Goal: Book appointment/travel/reservation

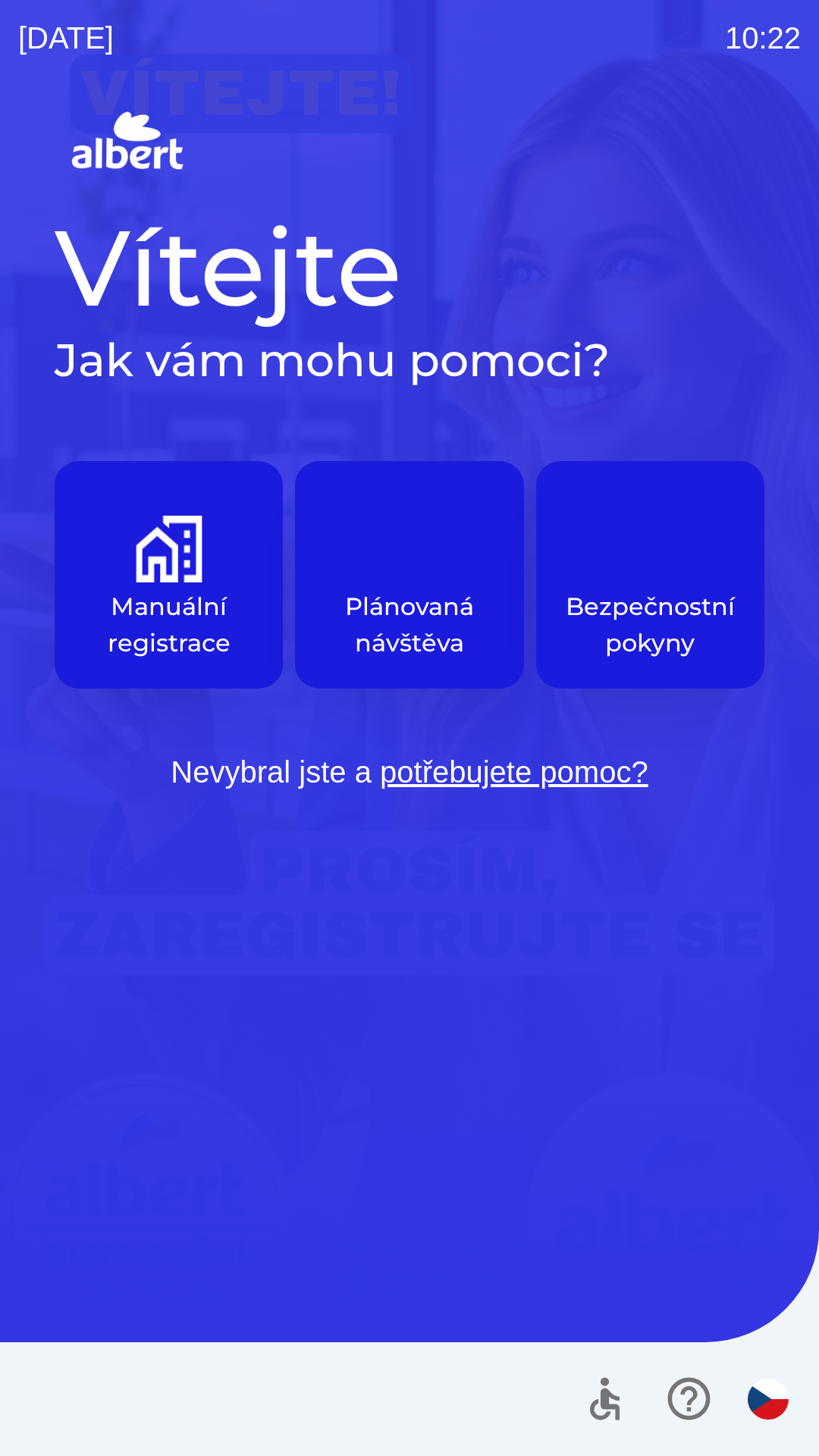
click at [171, 581] on img "button" at bounding box center [169, 549] width 67 height 67
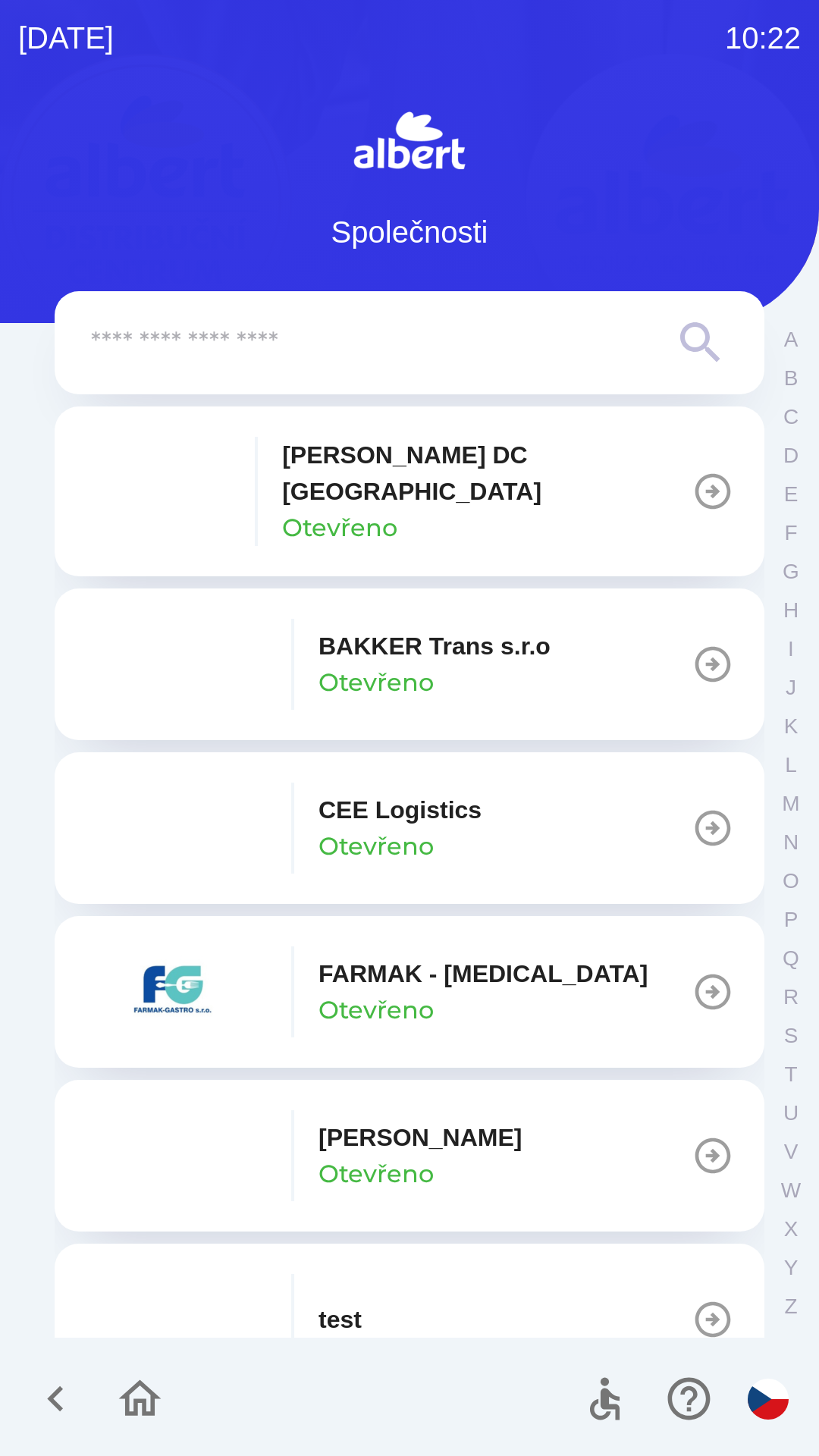
click at [367, 460] on p "[PERSON_NAME] DC [GEOGRAPHIC_DATA]" at bounding box center [487, 473] width 410 height 73
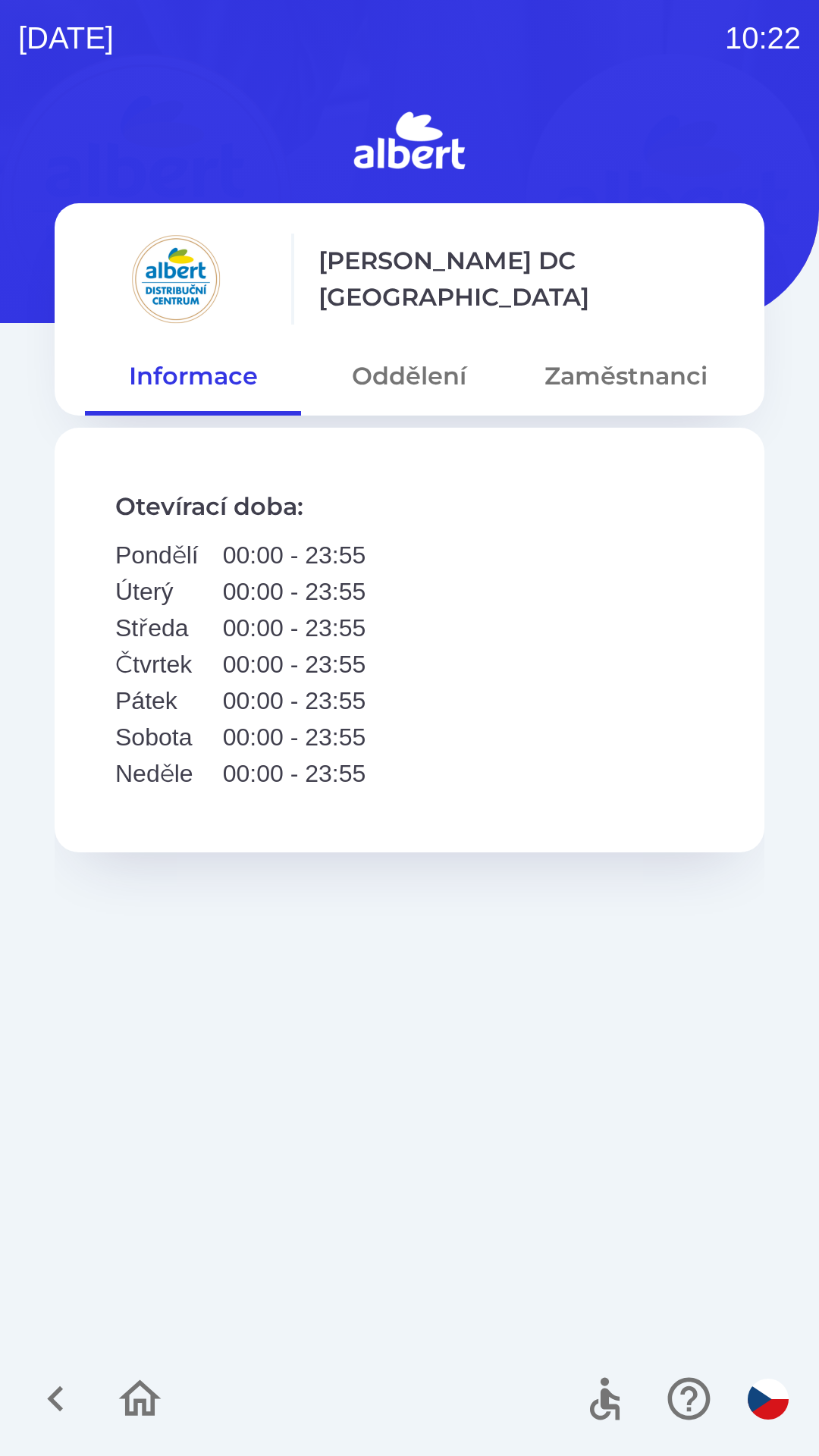
click at [427, 373] on button "Oddělení" at bounding box center [410, 376] width 216 height 54
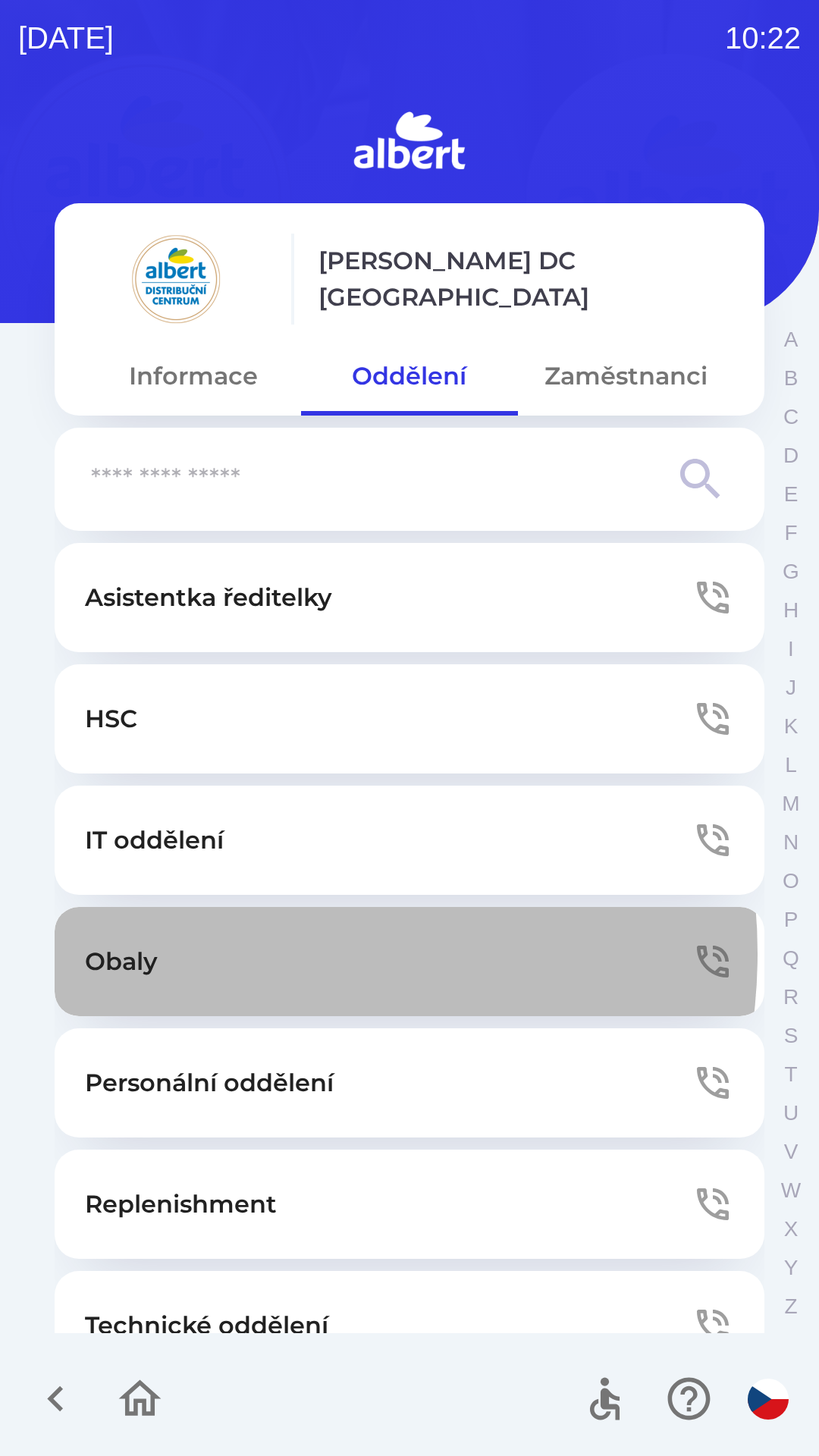
click at [225, 953] on button "Obaly" at bounding box center [410, 961] width 710 height 109
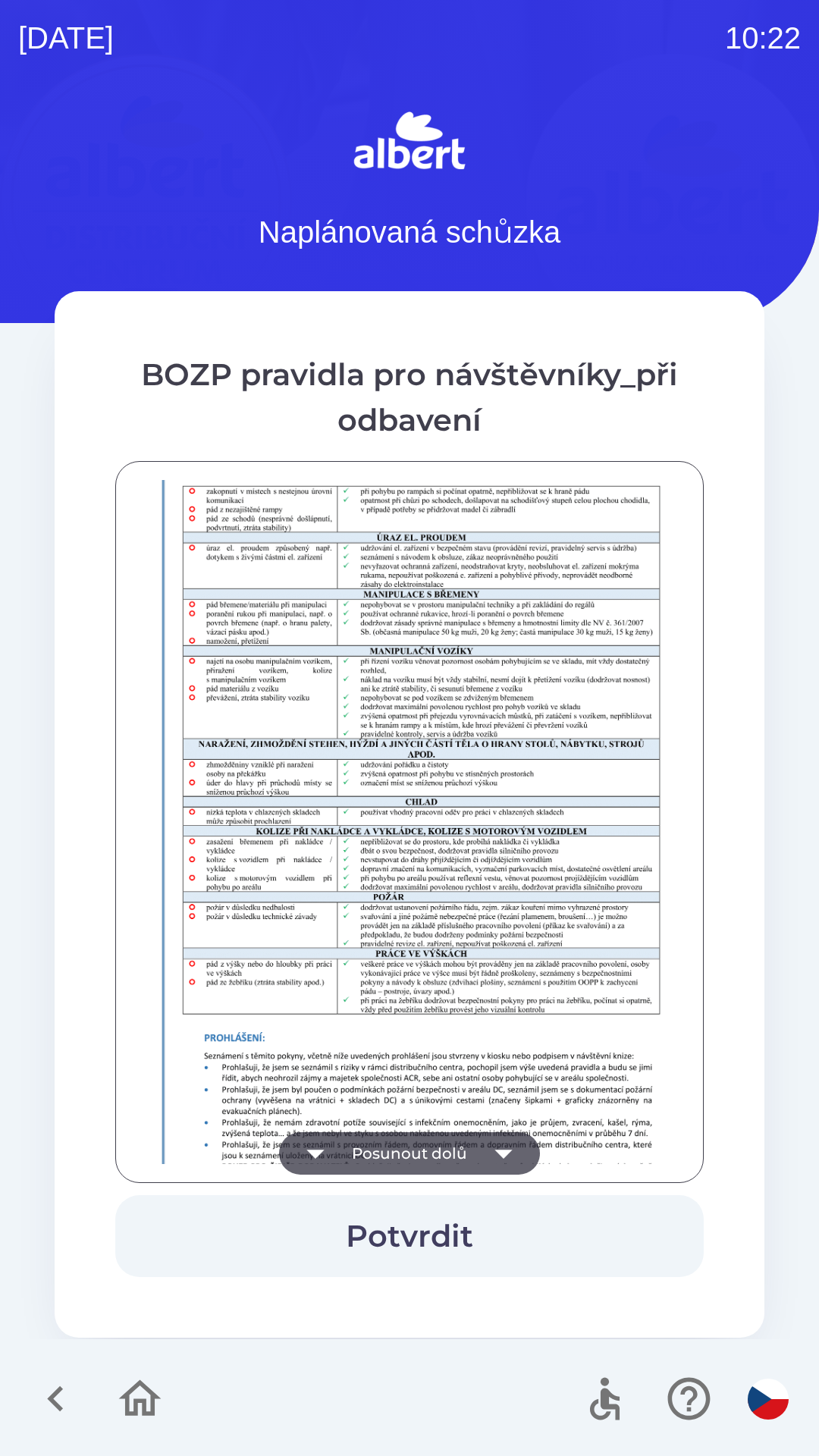
scroll to position [1065, 0]
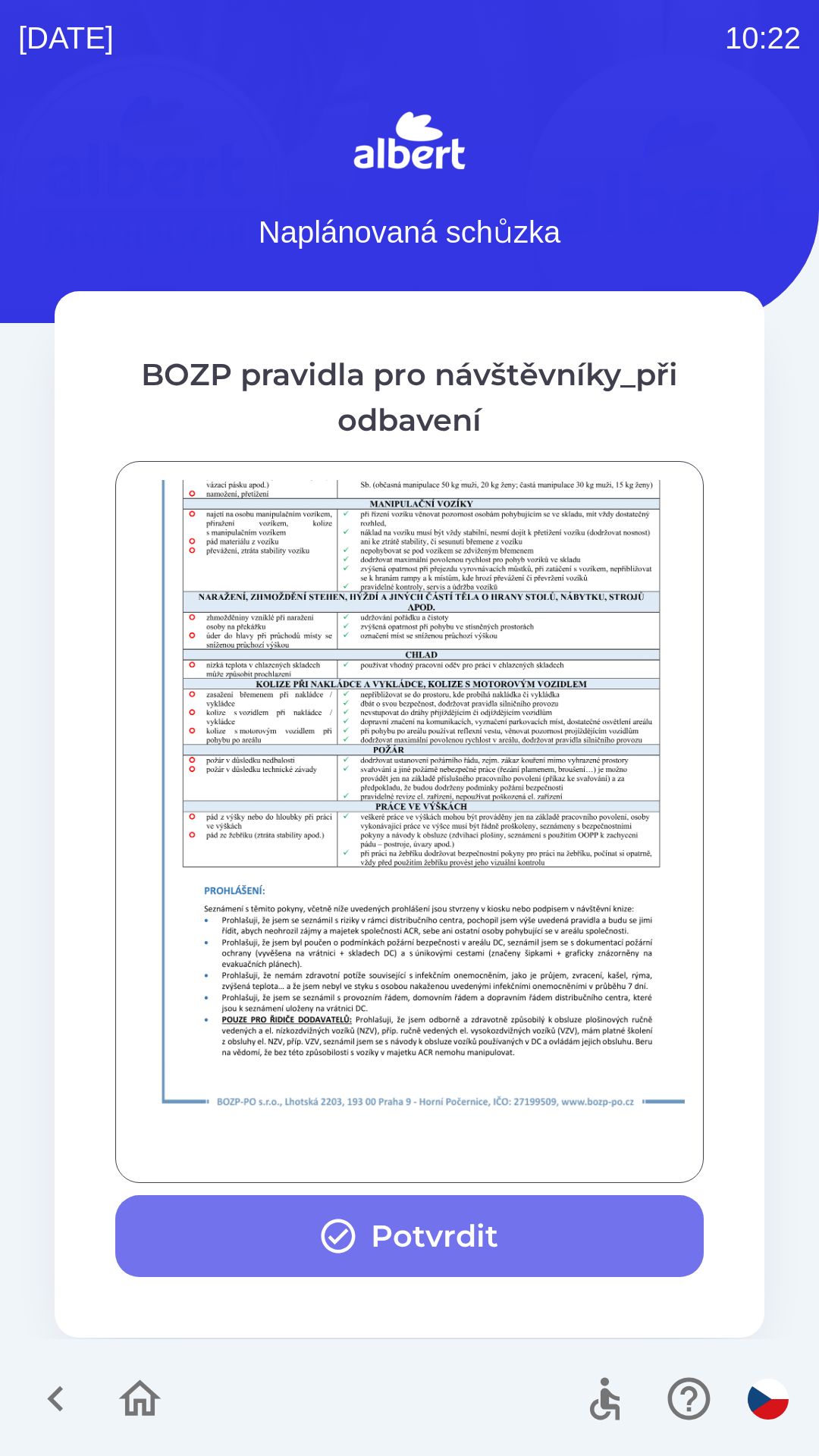
click at [378, 1237] on button "Potvrdit" at bounding box center [410, 1235] width 589 height 82
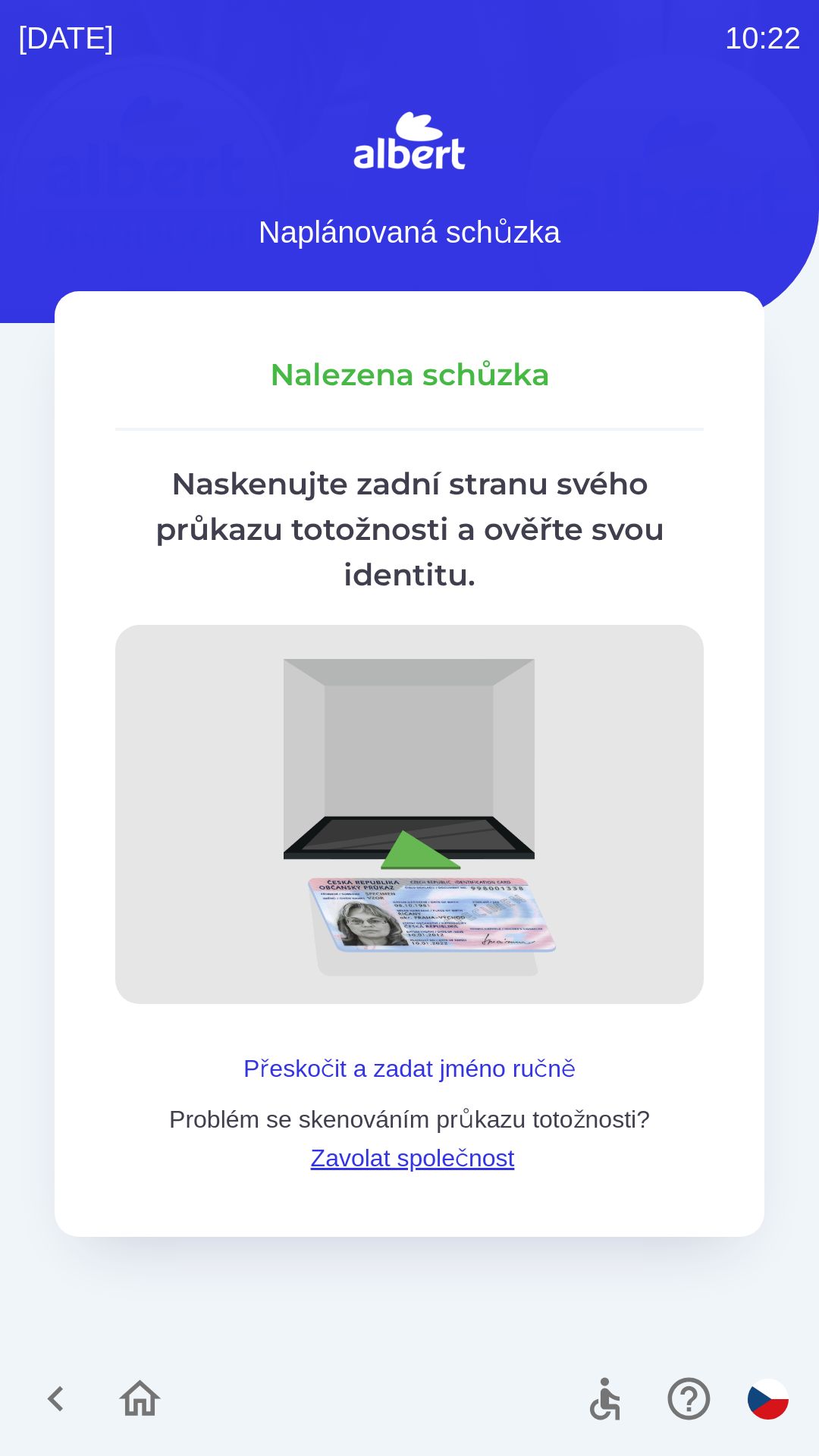
click at [306, 1054] on button "Přeskočit a zadat jméno ručně" at bounding box center [410, 1068] width 344 height 37
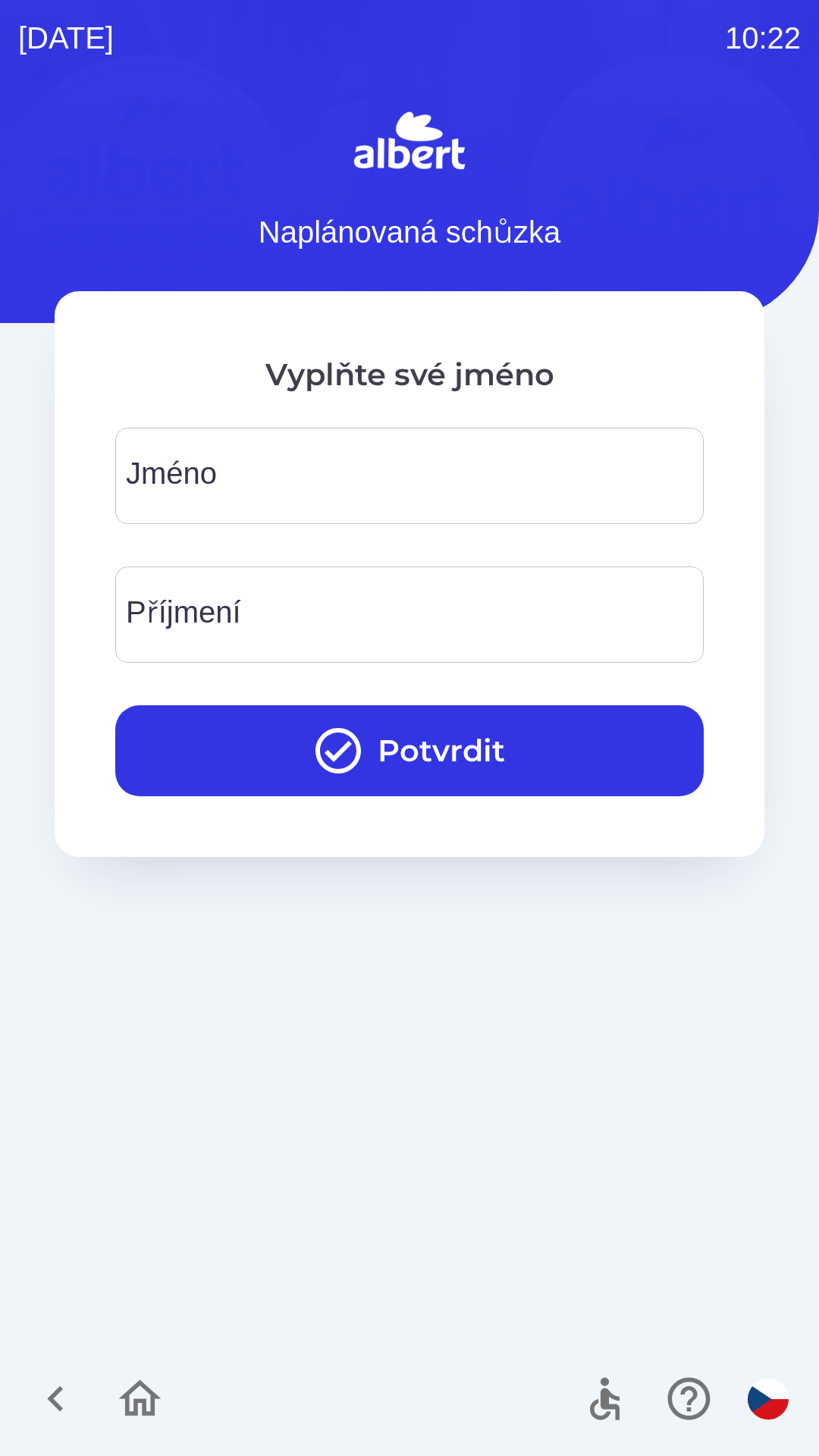
click at [188, 451] on input "Jméno" at bounding box center [409, 475] width 552 height 60
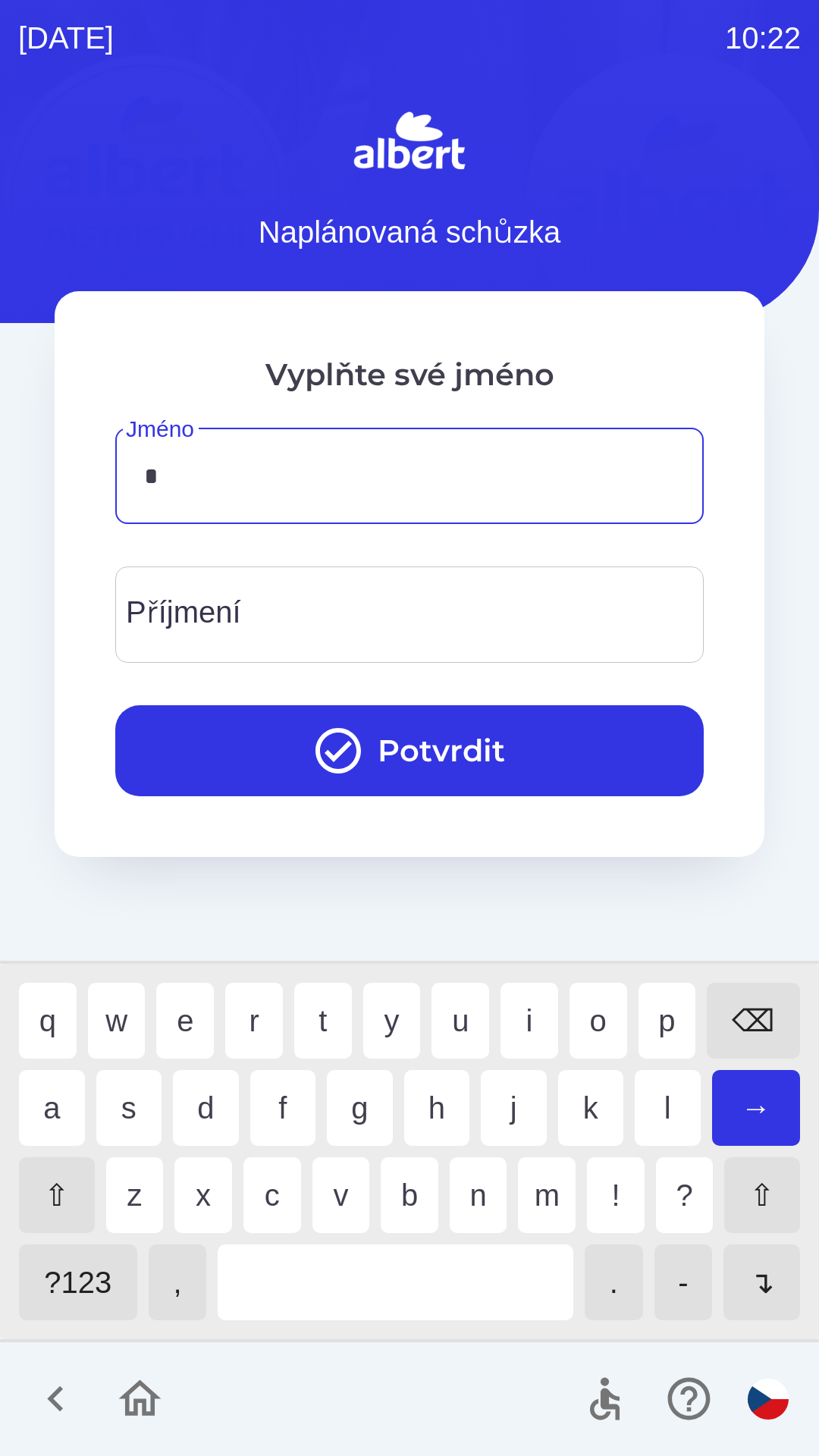
click at [320, 1021] on div "t" at bounding box center [323, 1020] width 58 height 75
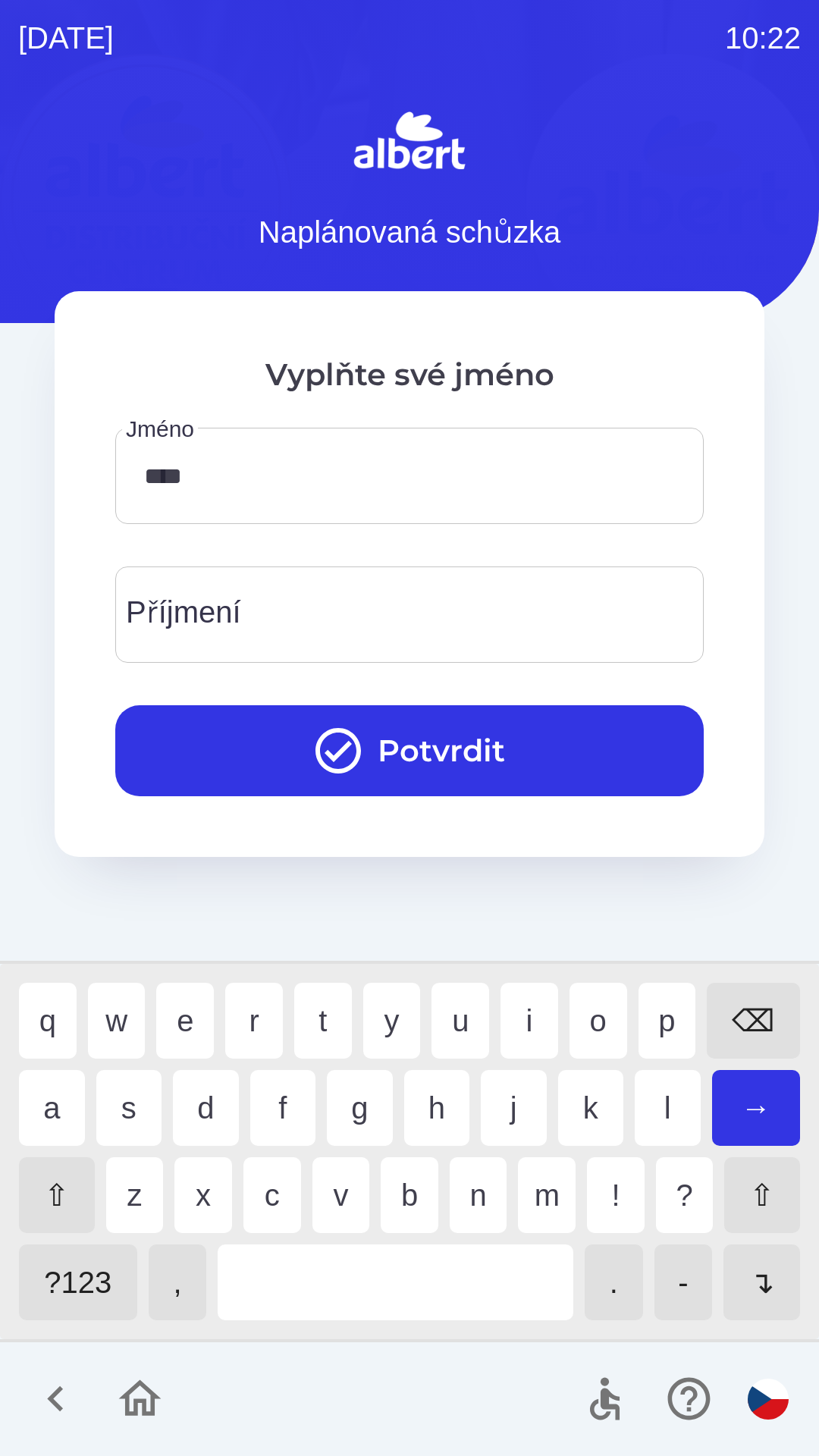
type input "*****"
click at [125, 1099] on div "s" at bounding box center [129, 1107] width 66 height 75
click at [293, 605] on input "Příjmení" at bounding box center [409, 614] width 552 height 60
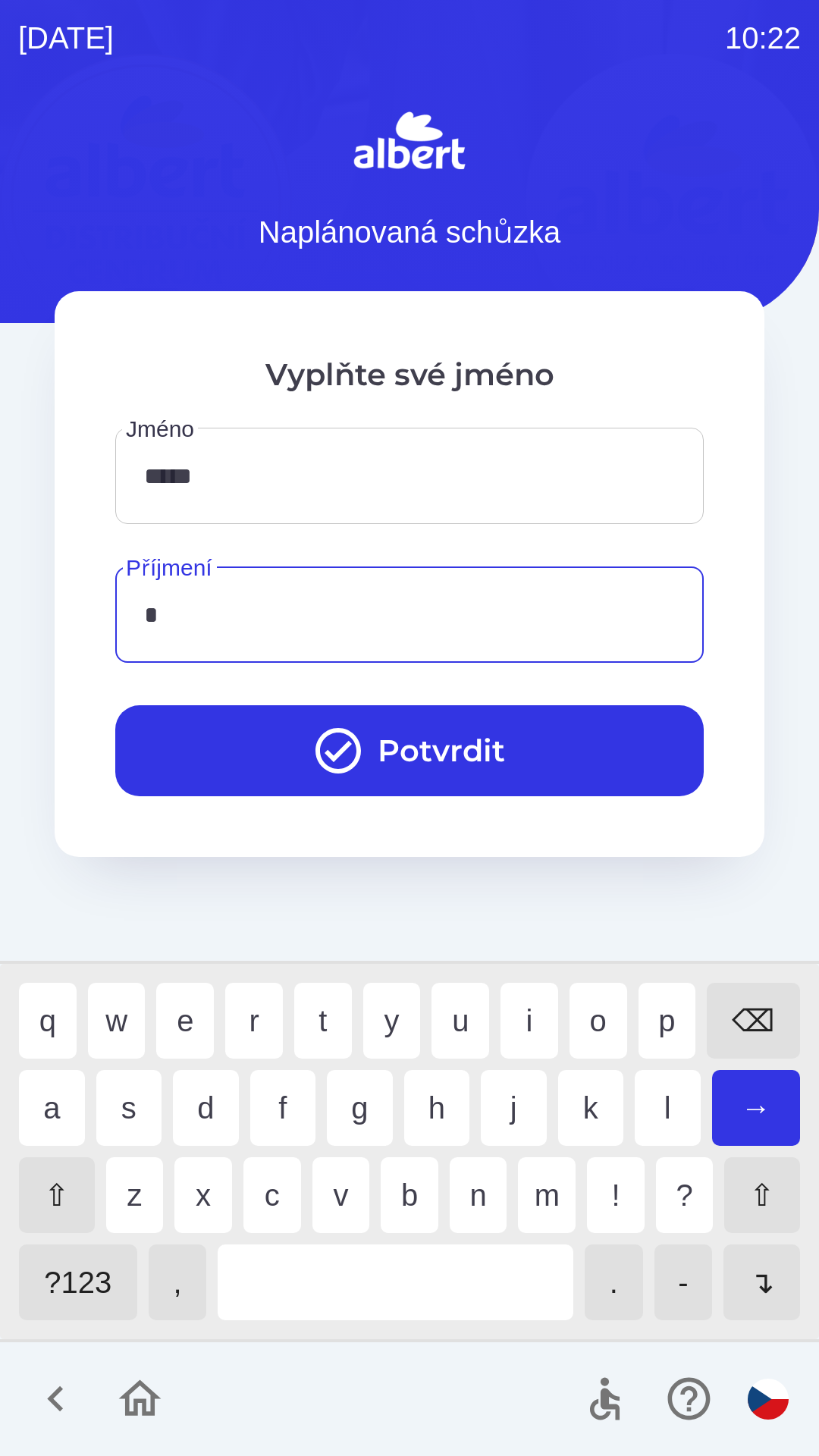
click at [135, 1108] on div "s" at bounding box center [129, 1107] width 66 height 75
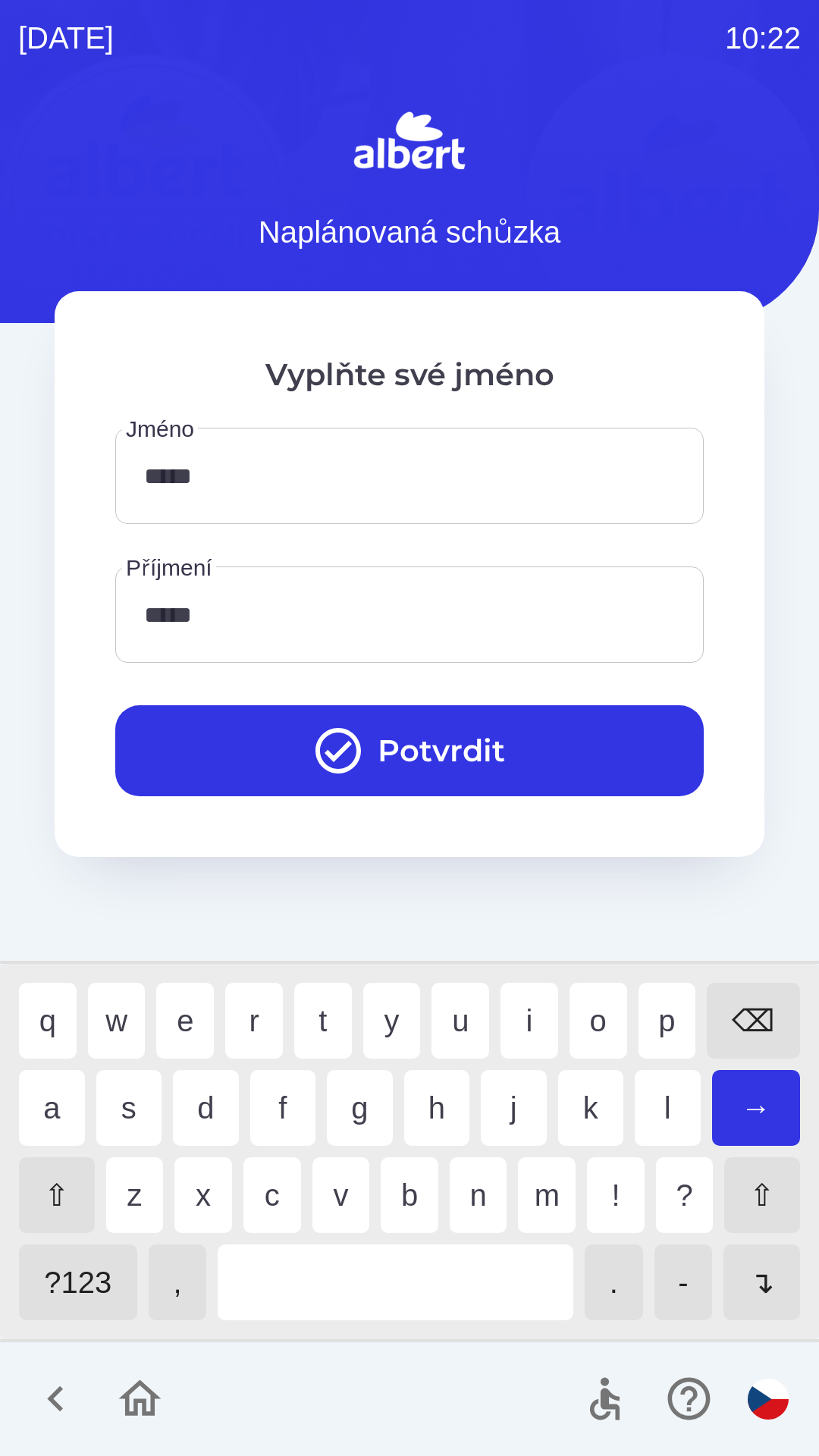
click at [318, 1017] on div "t" at bounding box center [323, 1020] width 58 height 75
click at [750, 1009] on div "⌫" at bounding box center [754, 1020] width 93 height 75
type input "*****"
click at [255, 1009] on div "r" at bounding box center [254, 1020] width 58 height 75
click at [269, 744] on button "Potvrdit" at bounding box center [410, 750] width 589 height 91
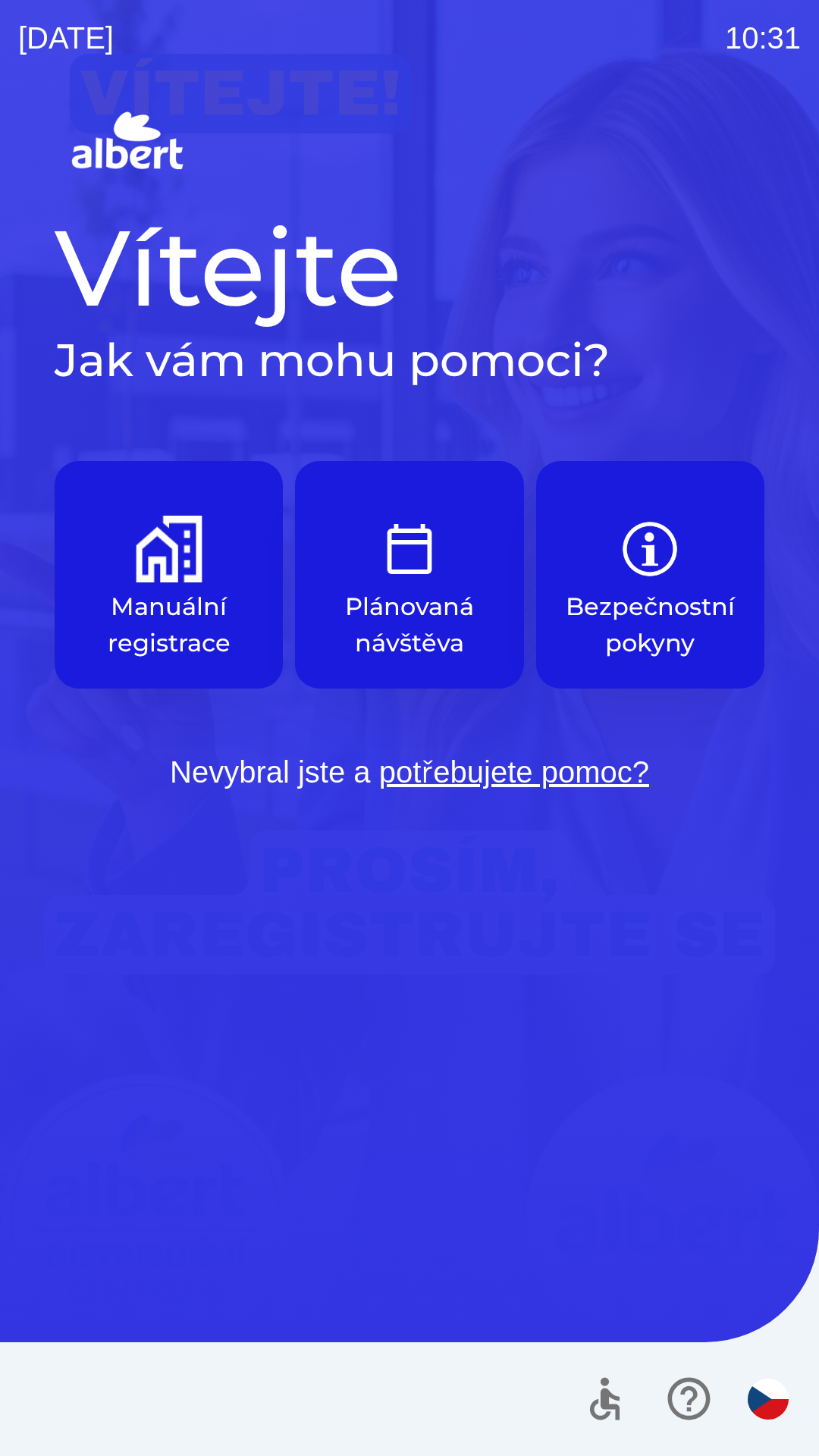
click at [170, 605] on p "Manuální registrace" at bounding box center [169, 625] width 156 height 73
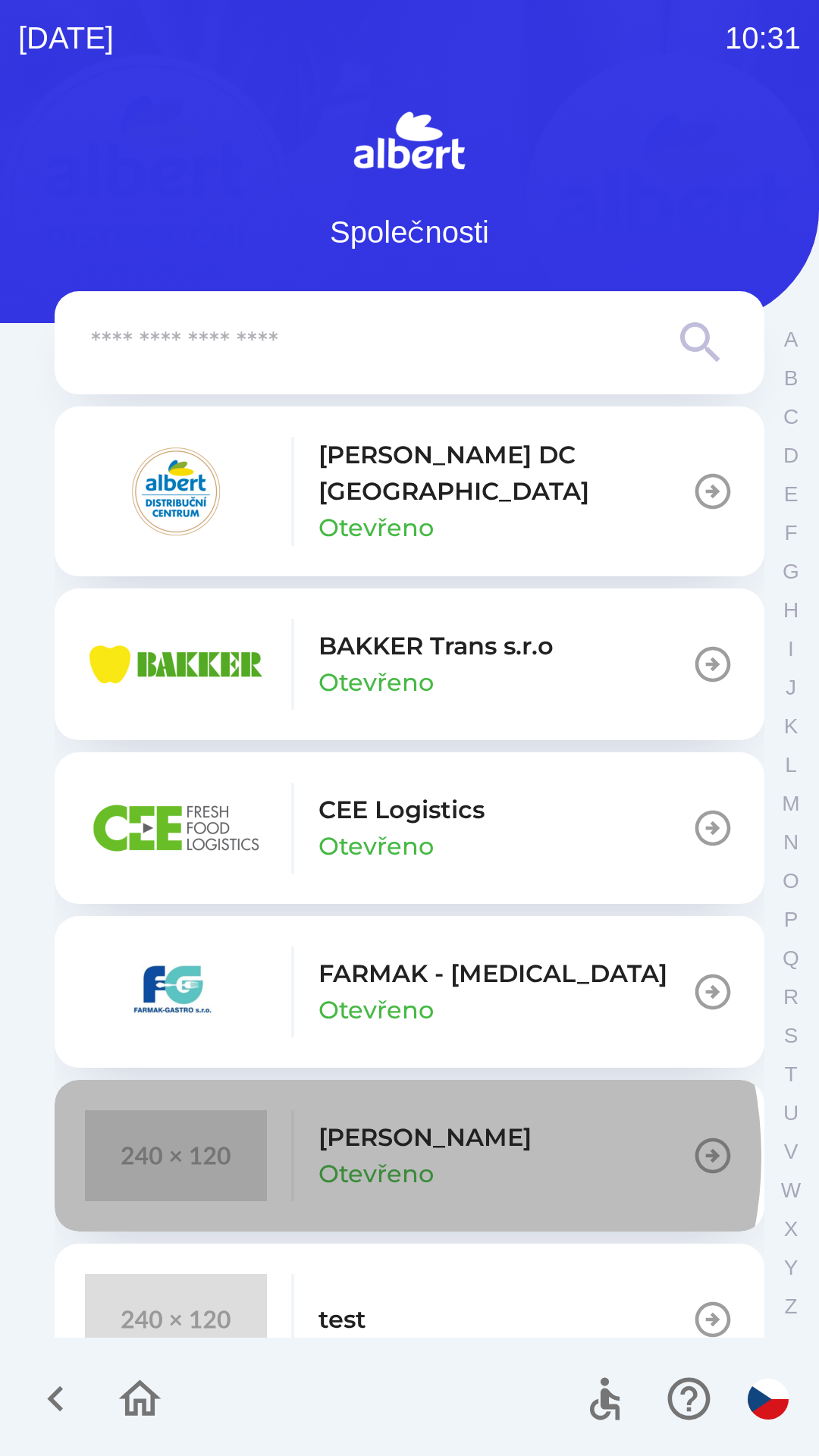
click at [367, 1156] on p "Otevřeno" at bounding box center [376, 1174] width 115 height 37
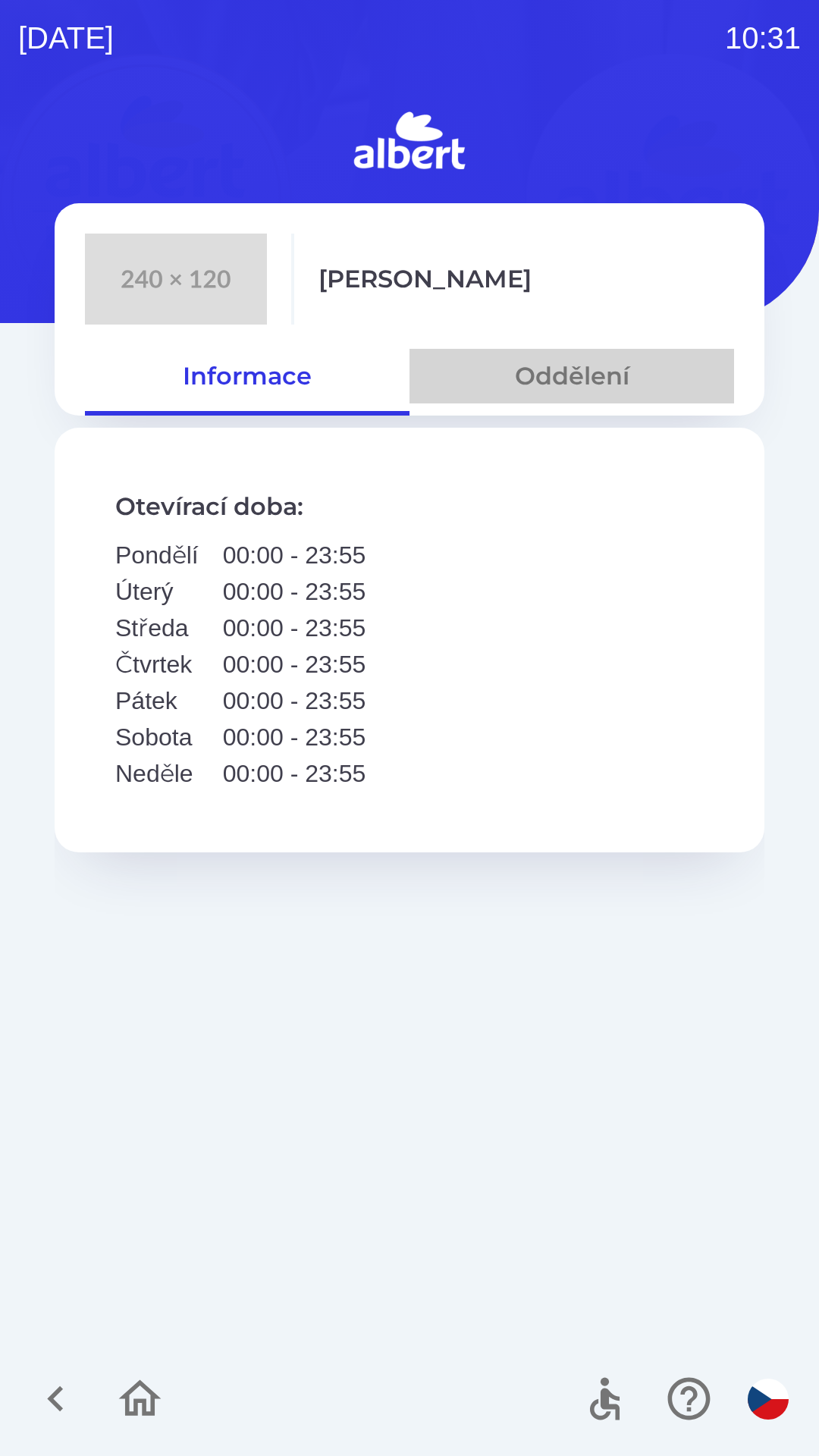
click at [598, 374] on button "Oddělení" at bounding box center [571, 376] width 325 height 54
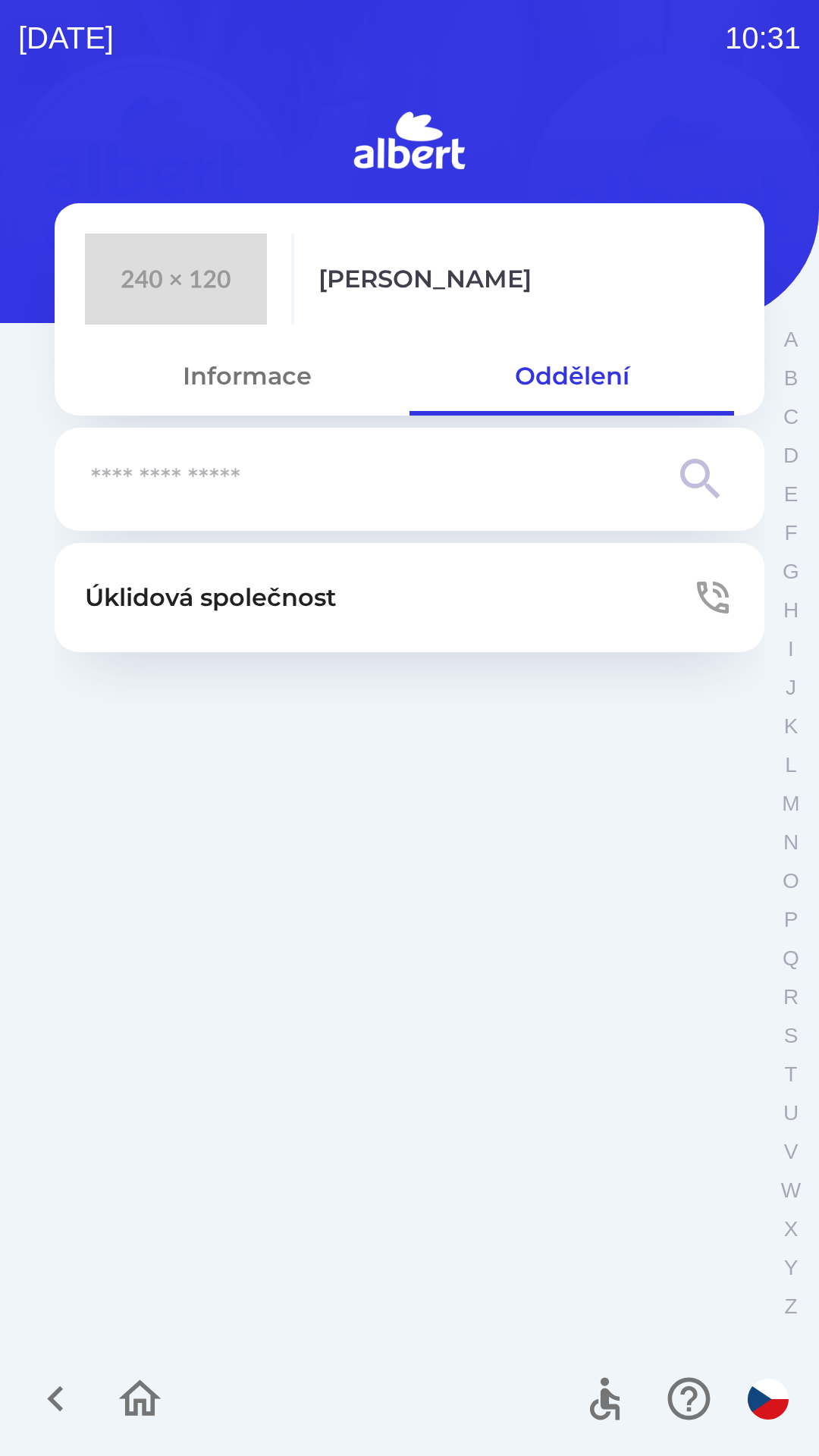
click at [309, 598] on p "Úklidová společnost" at bounding box center [210, 597] width 251 height 37
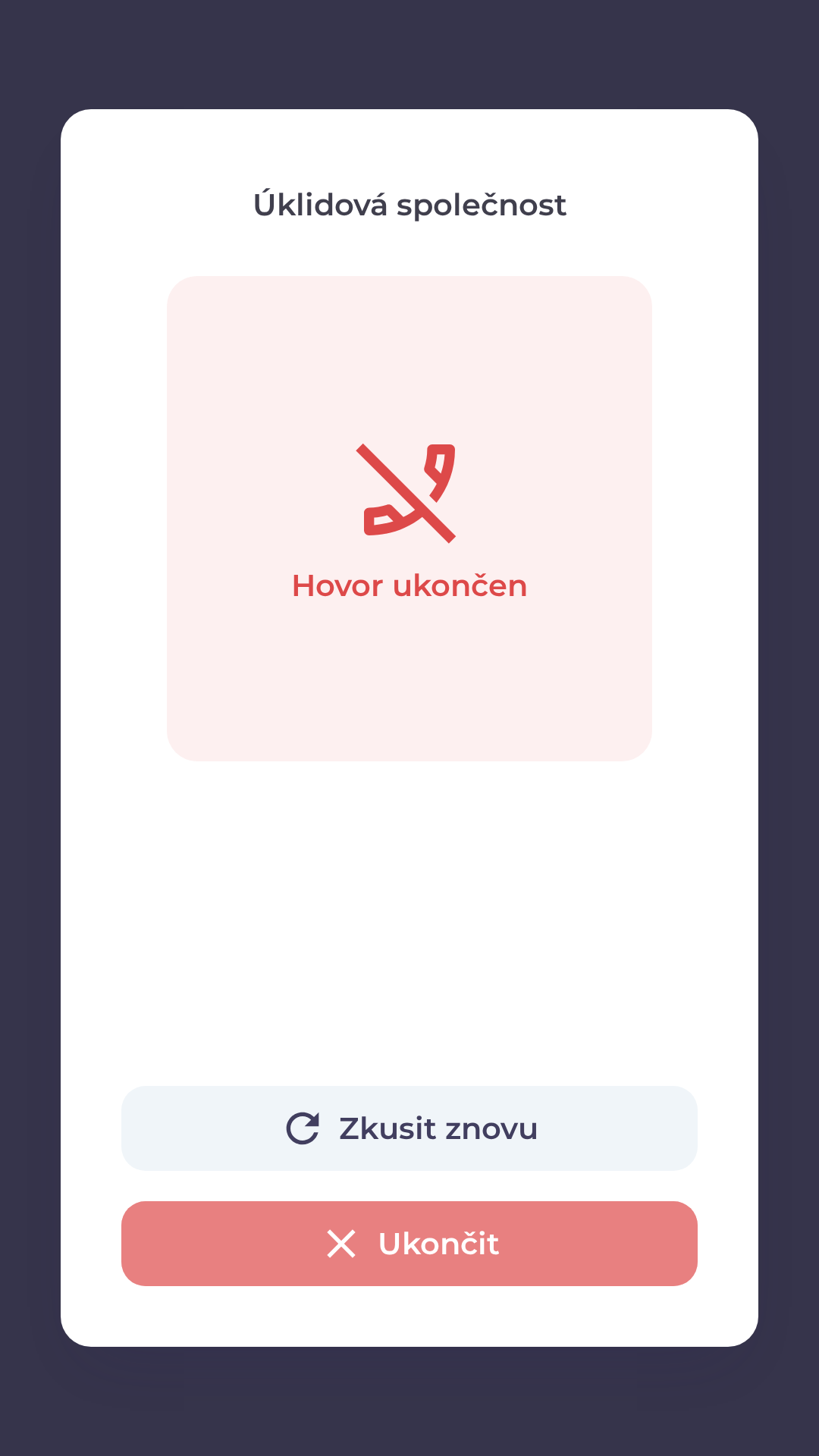
click at [417, 1239] on button "Ukončit" at bounding box center [410, 1243] width 576 height 85
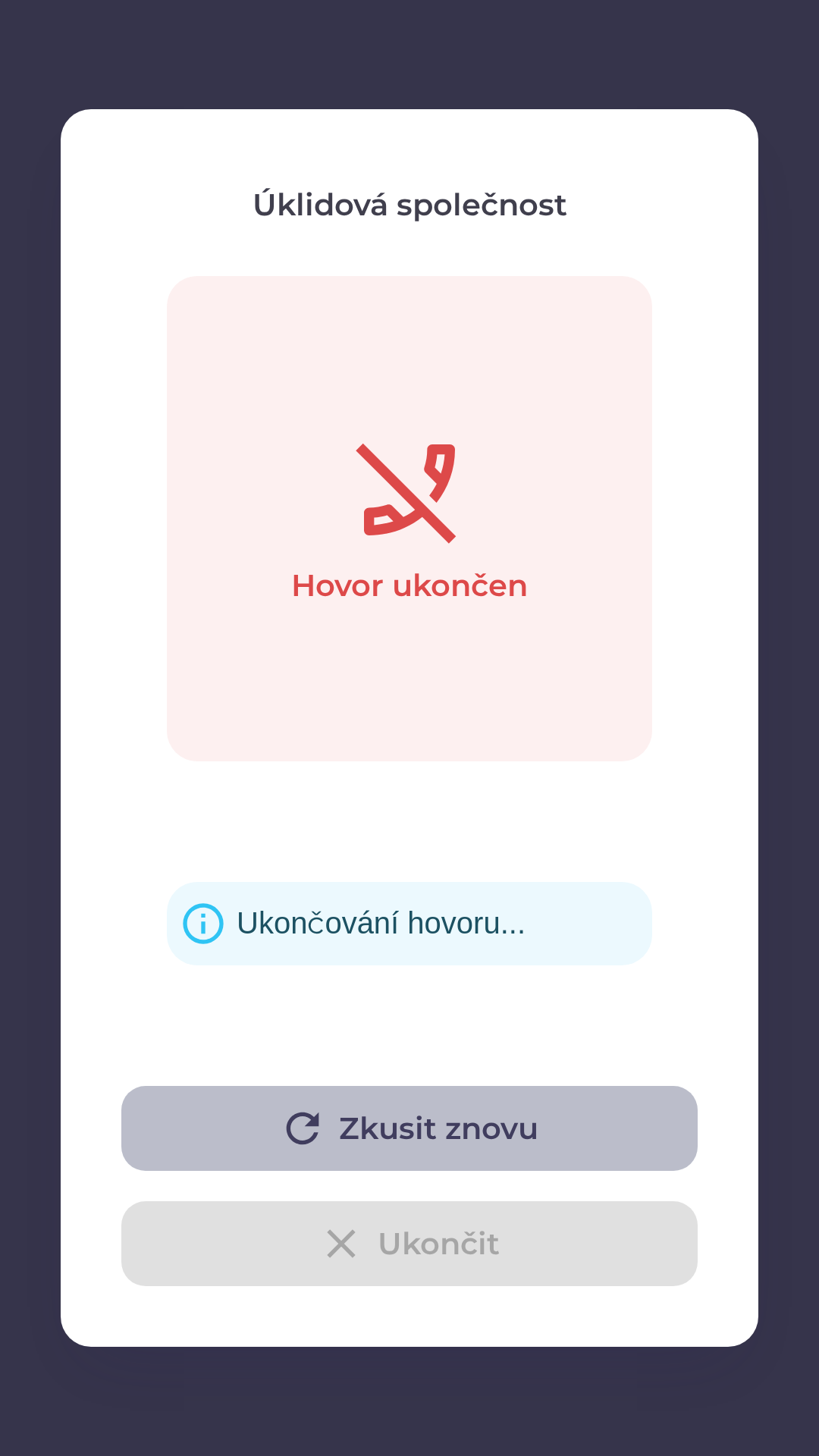
click at [390, 1128] on button "Zkusit znovu" at bounding box center [410, 1128] width 576 height 85
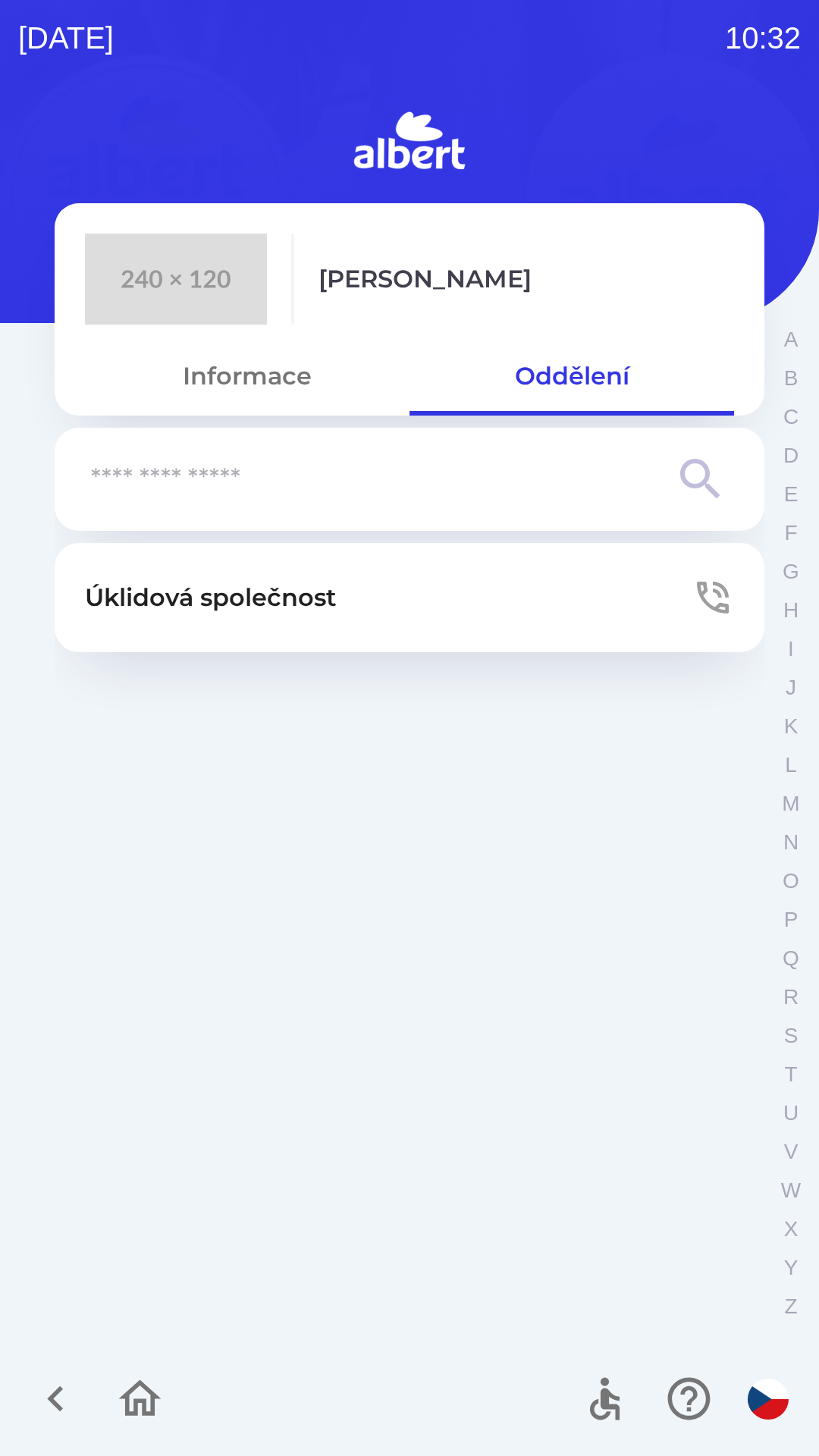
click at [590, 360] on button "Oddělení" at bounding box center [571, 376] width 325 height 54
click at [328, 601] on p "Úklidová společnost" at bounding box center [210, 597] width 251 height 37
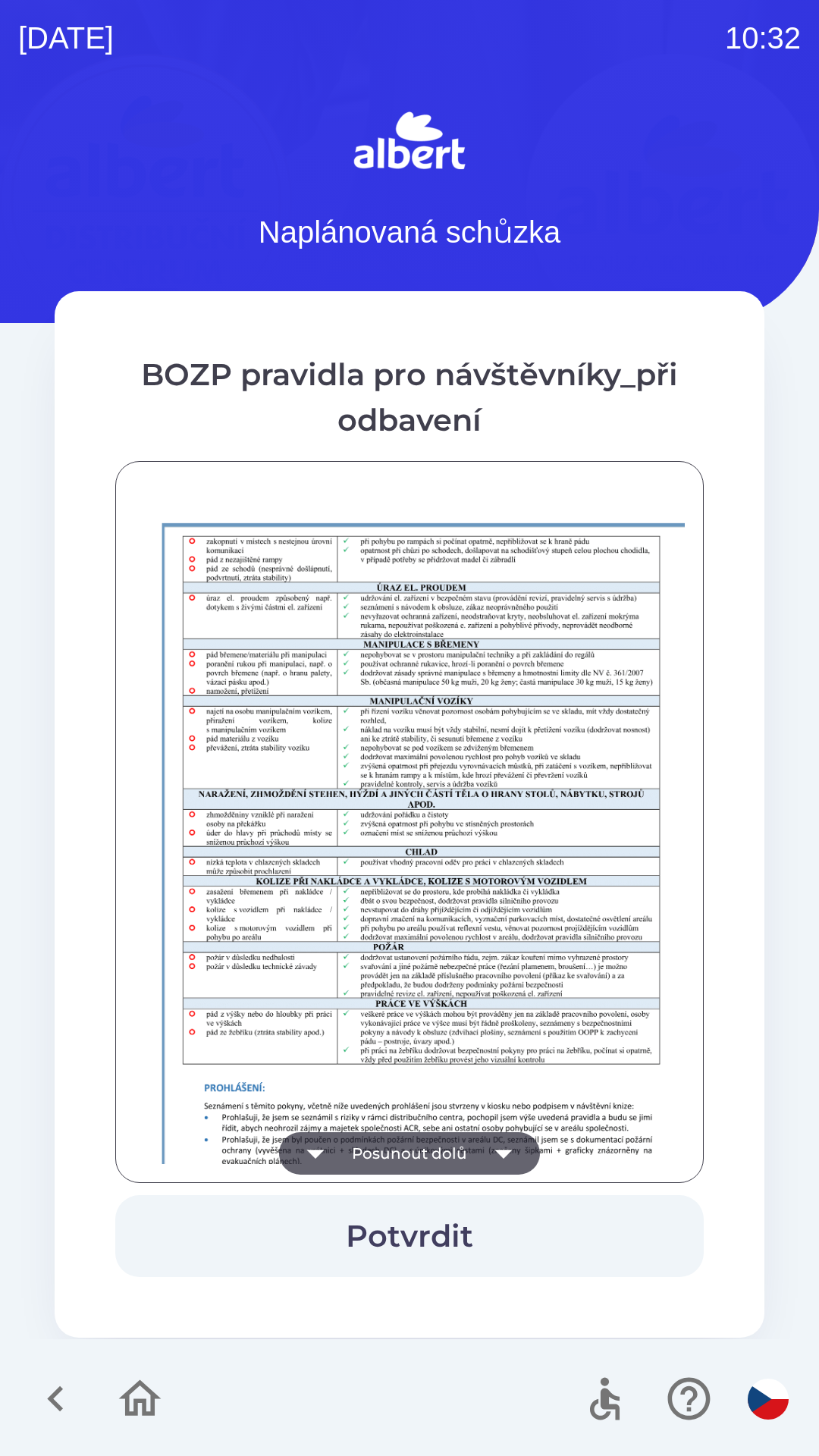
scroll to position [1065, 0]
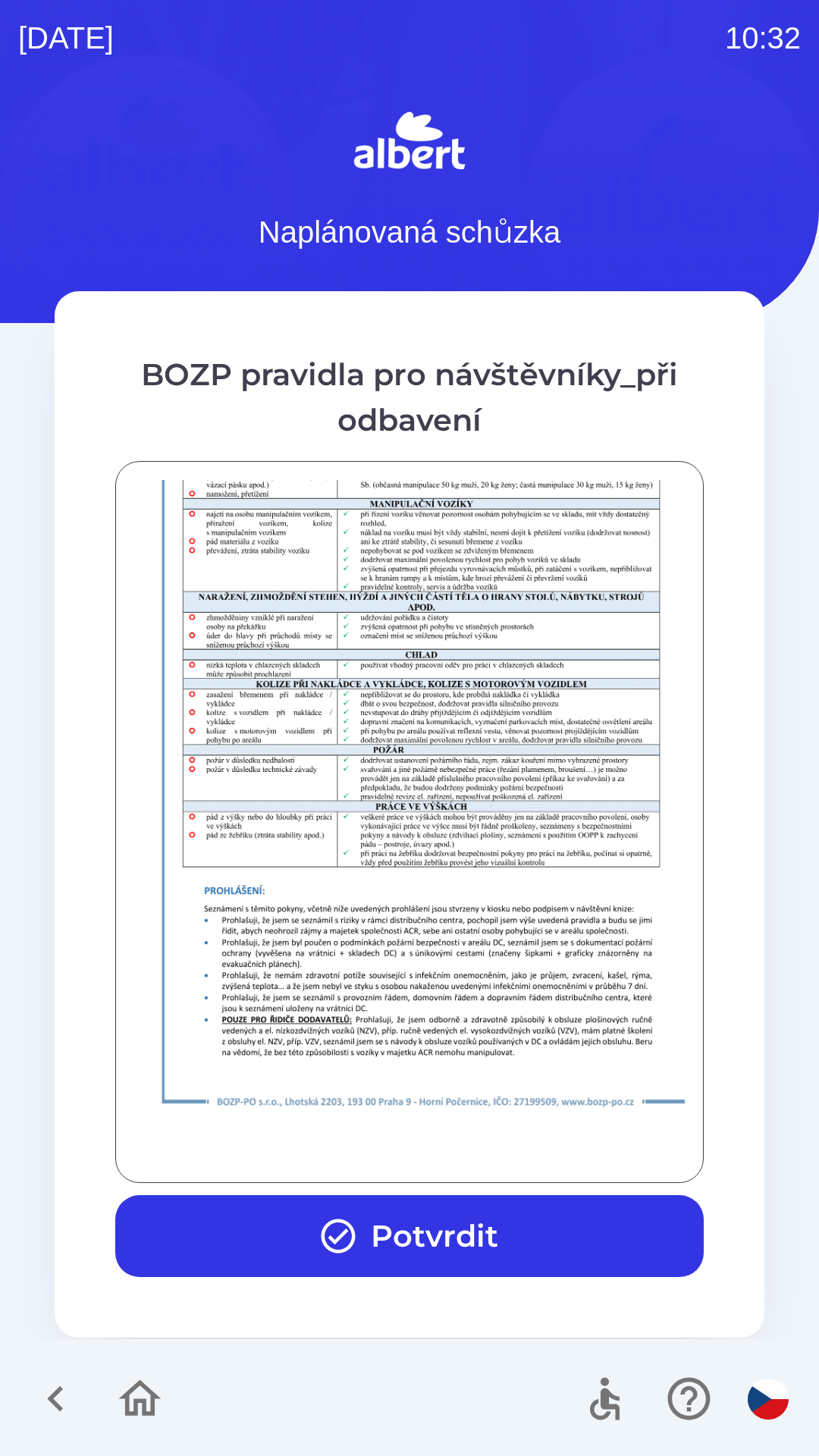
click at [456, 1237] on button "Potvrdit" at bounding box center [410, 1235] width 589 height 82
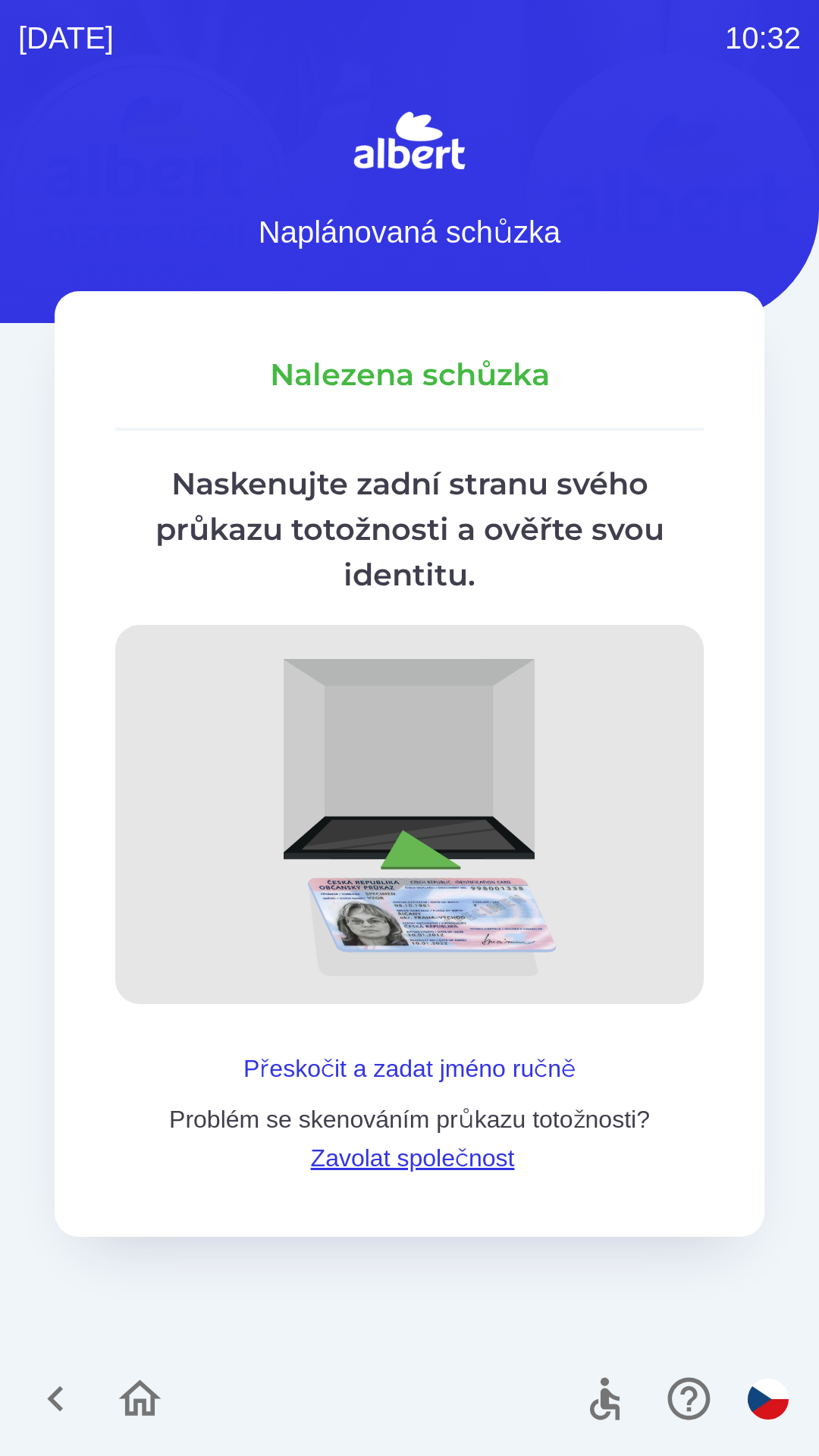
click at [519, 1054] on button "Přeskočit a zadat jméno ručně" at bounding box center [410, 1068] width 344 height 37
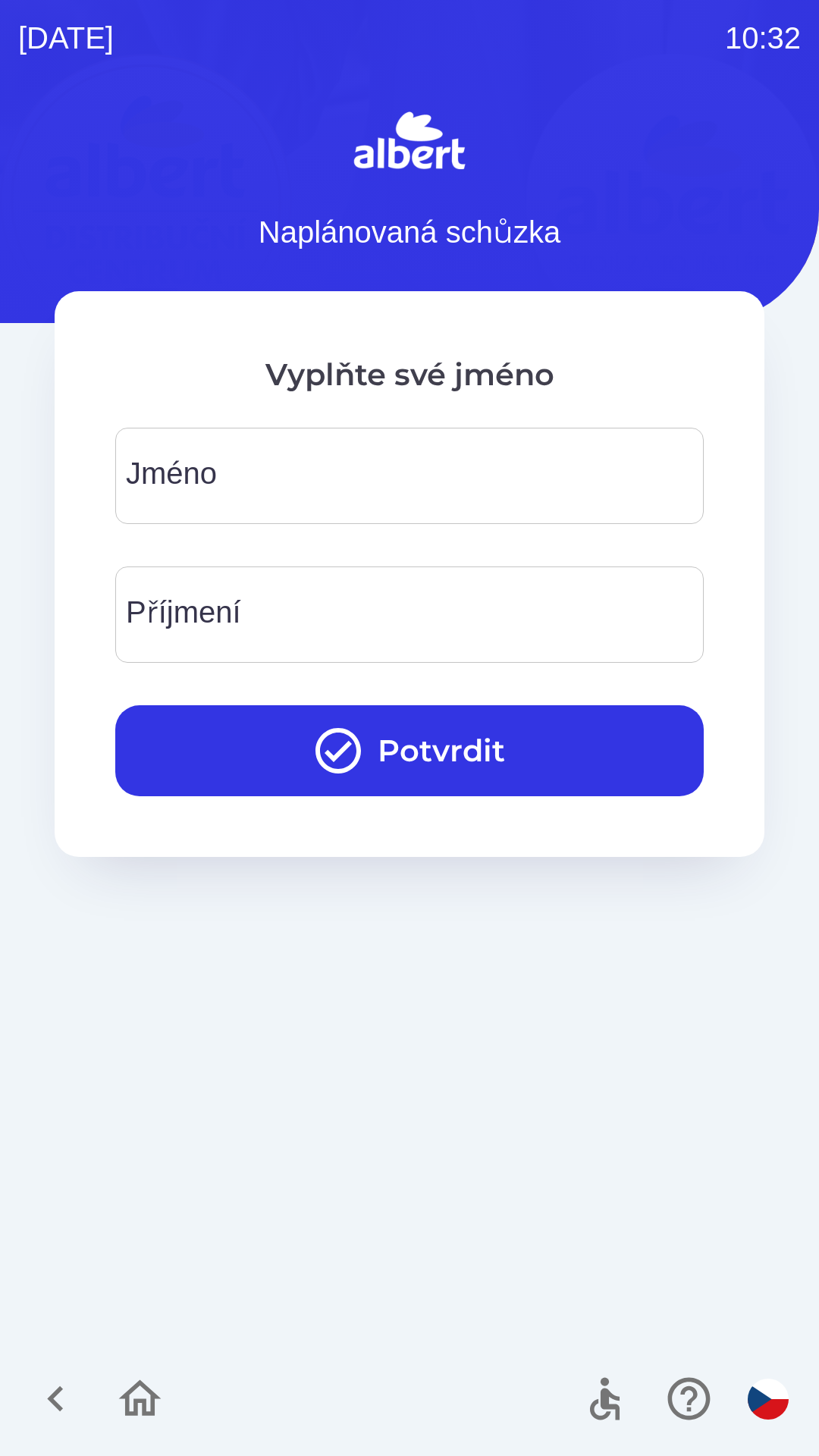
click at [318, 472] on input "Jméno" at bounding box center [409, 475] width 552 height 60
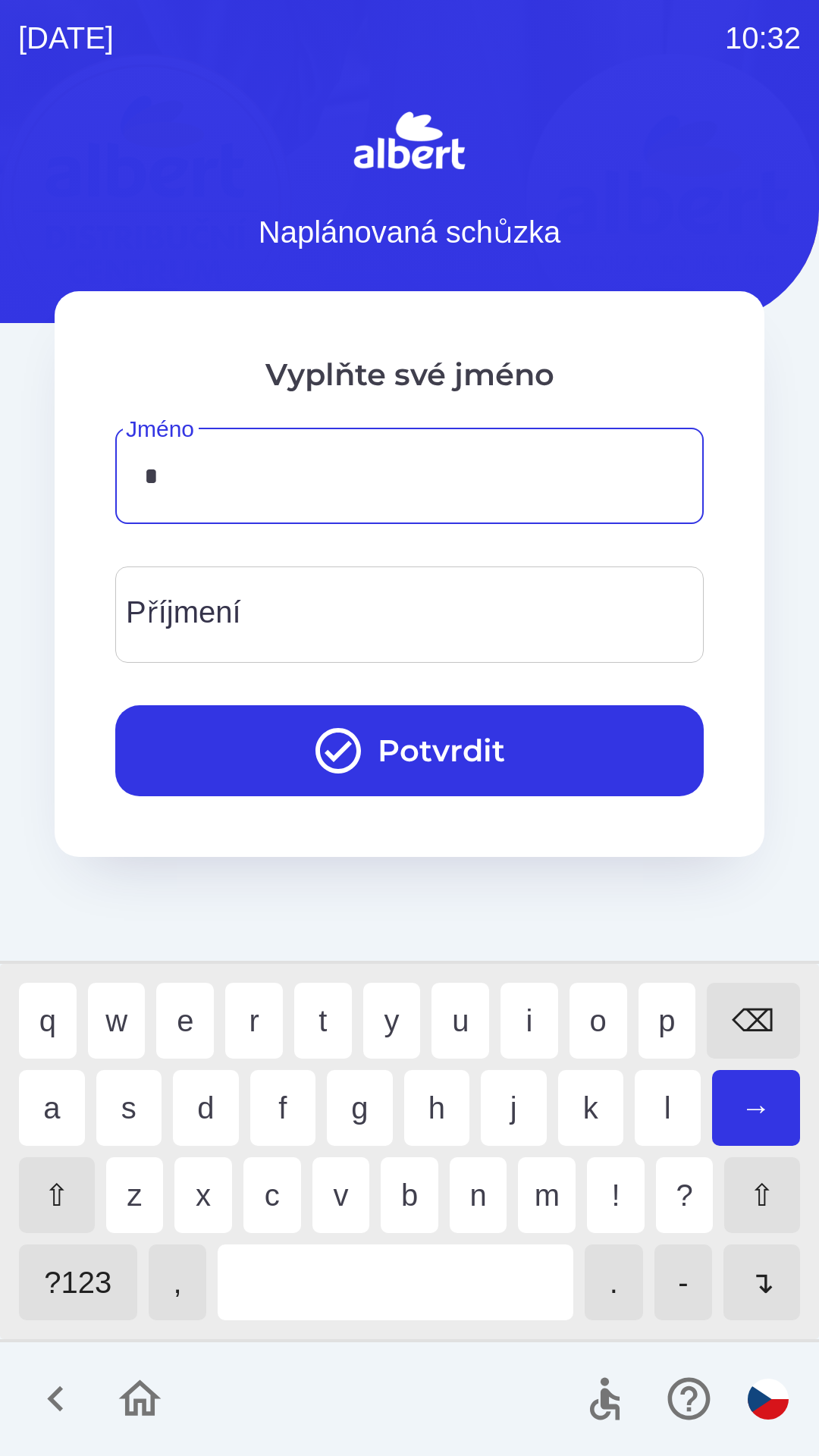
click at [334, 1184] on div "v" at bounding box center [341, 1195] width 58 height 75
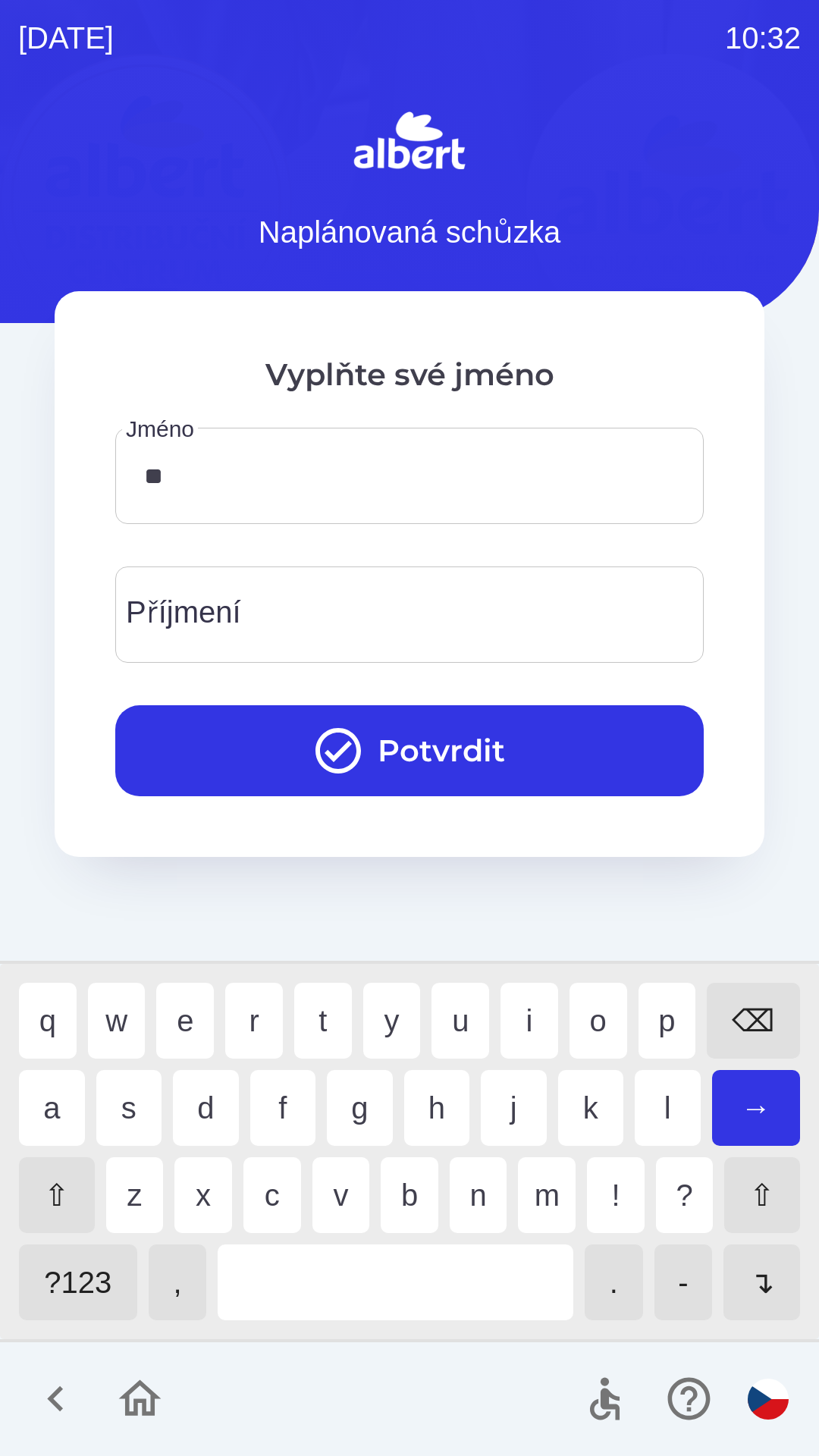
click at [525, 1011] on div "i" at bounding box center [529, 1020] width 58 height 75
click at [586, 1109] on div "k" at bounding box center [591, 1107] width 66 height 75
click at [312, 1027] on div "t" at bounding box center [323, 1020] width 58 height 75
click at [591, 1037] on div "o" at bounding box center [599, 1020] width 58 height 75
click at [245, 1030] on div "r" at bounding box center [254, 1020] width 58 height 75
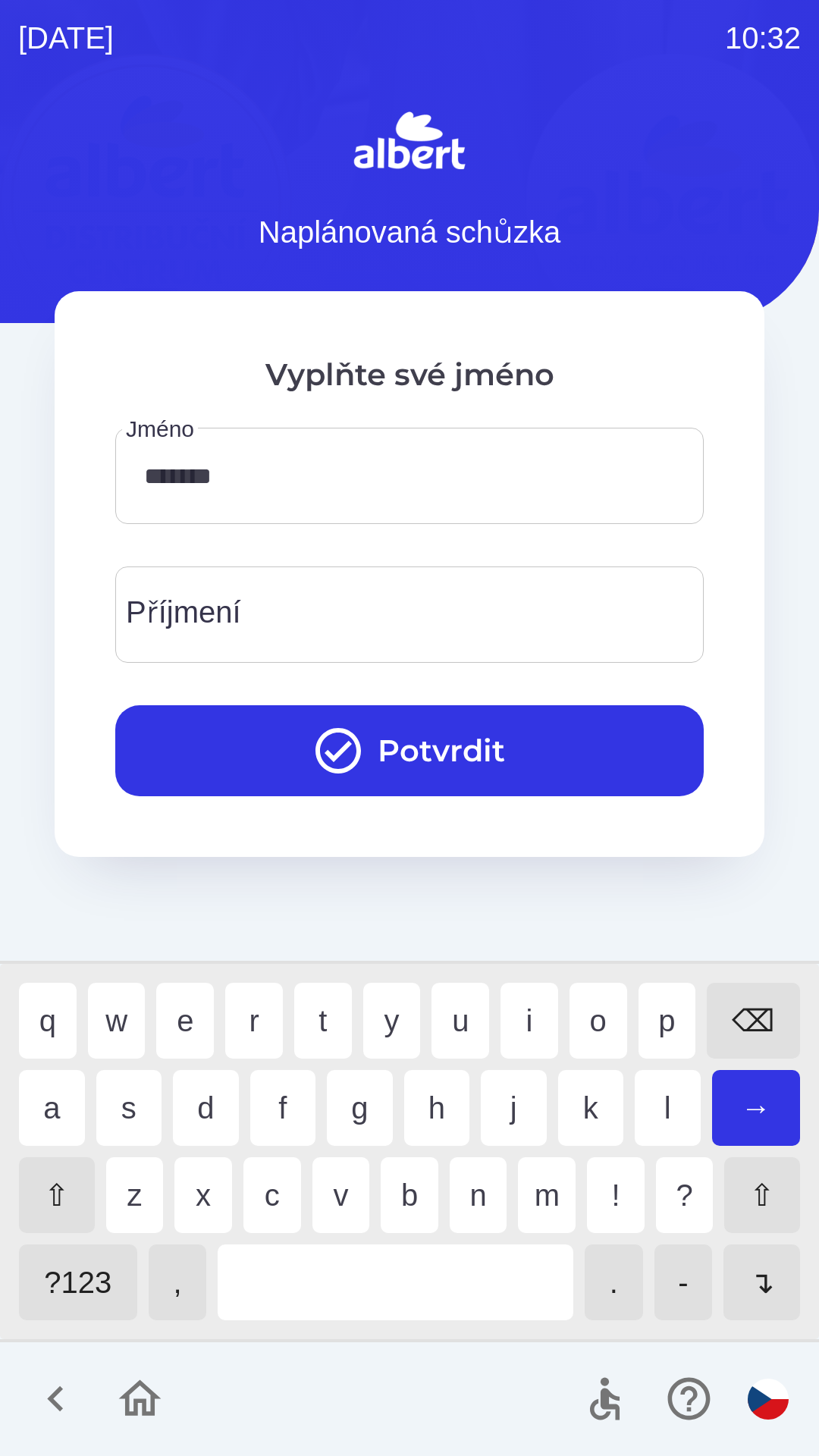
click at [533, 1024] on div "i" at bounding box center [529, 1020] width 58 height 75
type input "********"
click at [43, 1106] on div "a" at bounding box center [51, 1107] width 66 height 75
click at [262, 623] on input "Příjmení" at bounding box center [409, 614] width 552 height 60
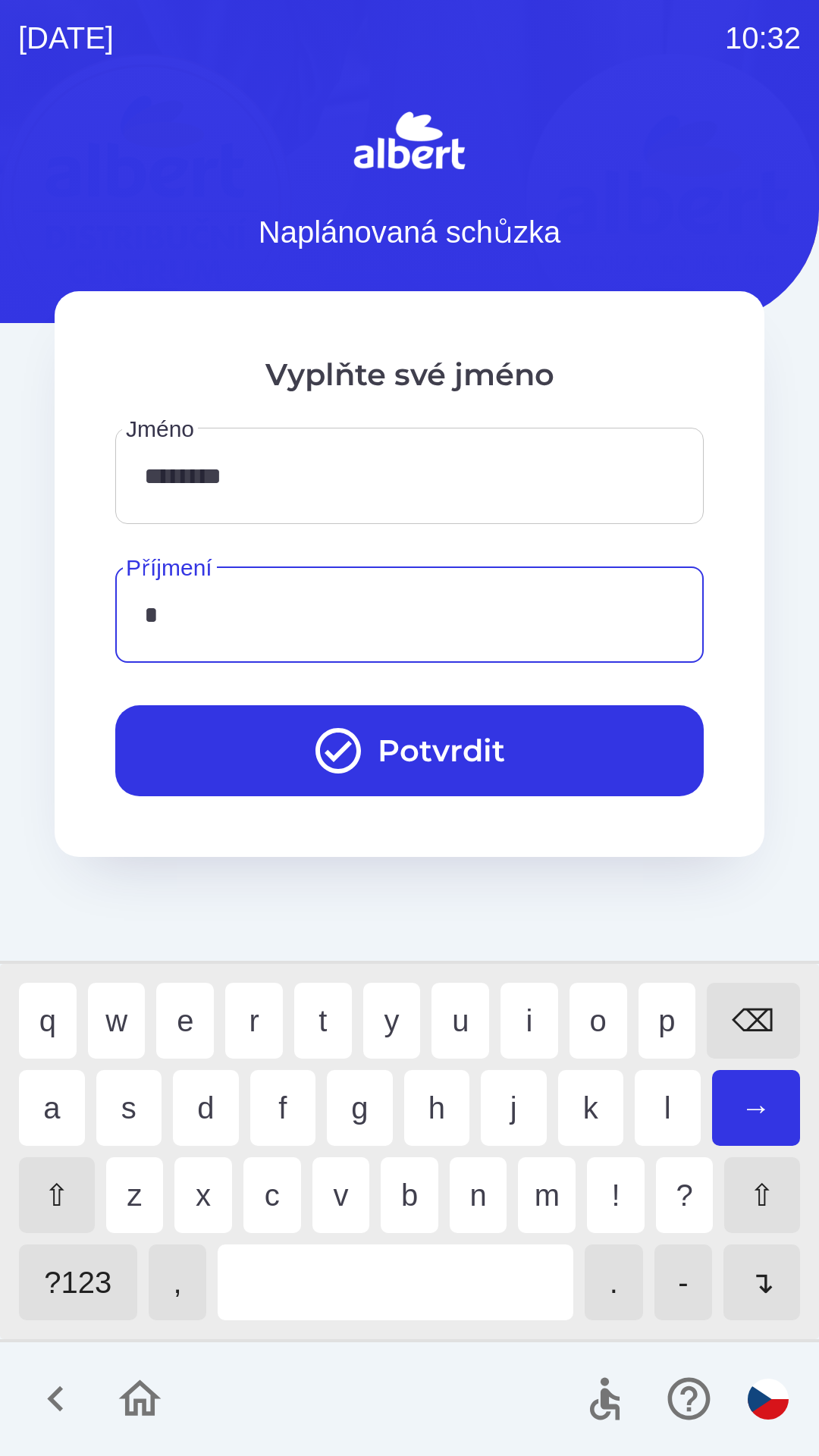
click at [328, 1198] on div "v" at bounding box center [341, 1195] width 58 height 75
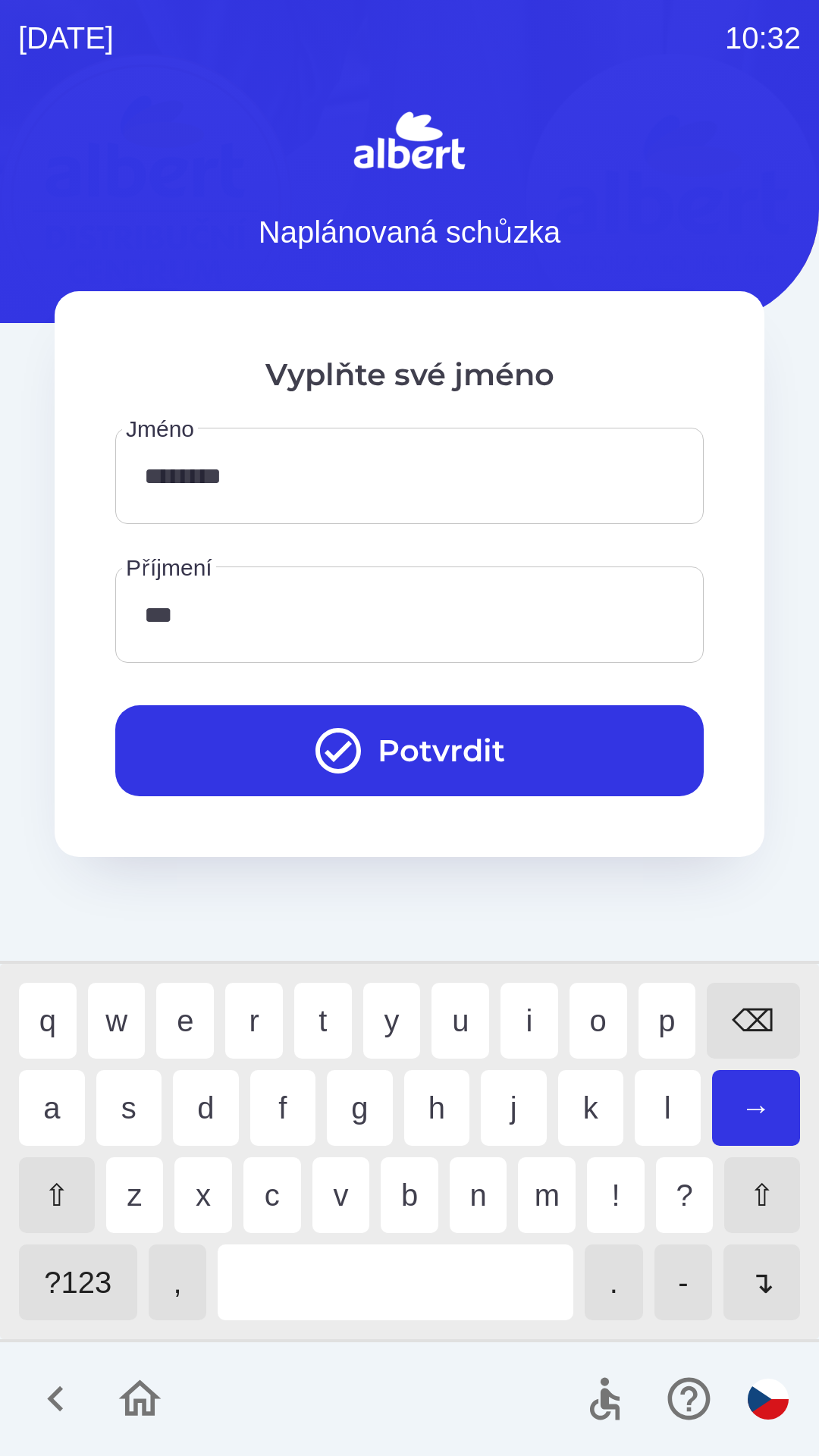
click at [258, 1009] on div "r" at bounding box center [254, 1020] width 58 height 75
click at [392, 1017] on div "y" at bounding box center [392, 1020] width 58 height 75
click at [462, 1008] on div "u" at bounding box center [460, 1020] width 58 height 75
type input "********"
click at [118, 1105] on div "s" at bounding box center [129, 1107] width 66 height 75
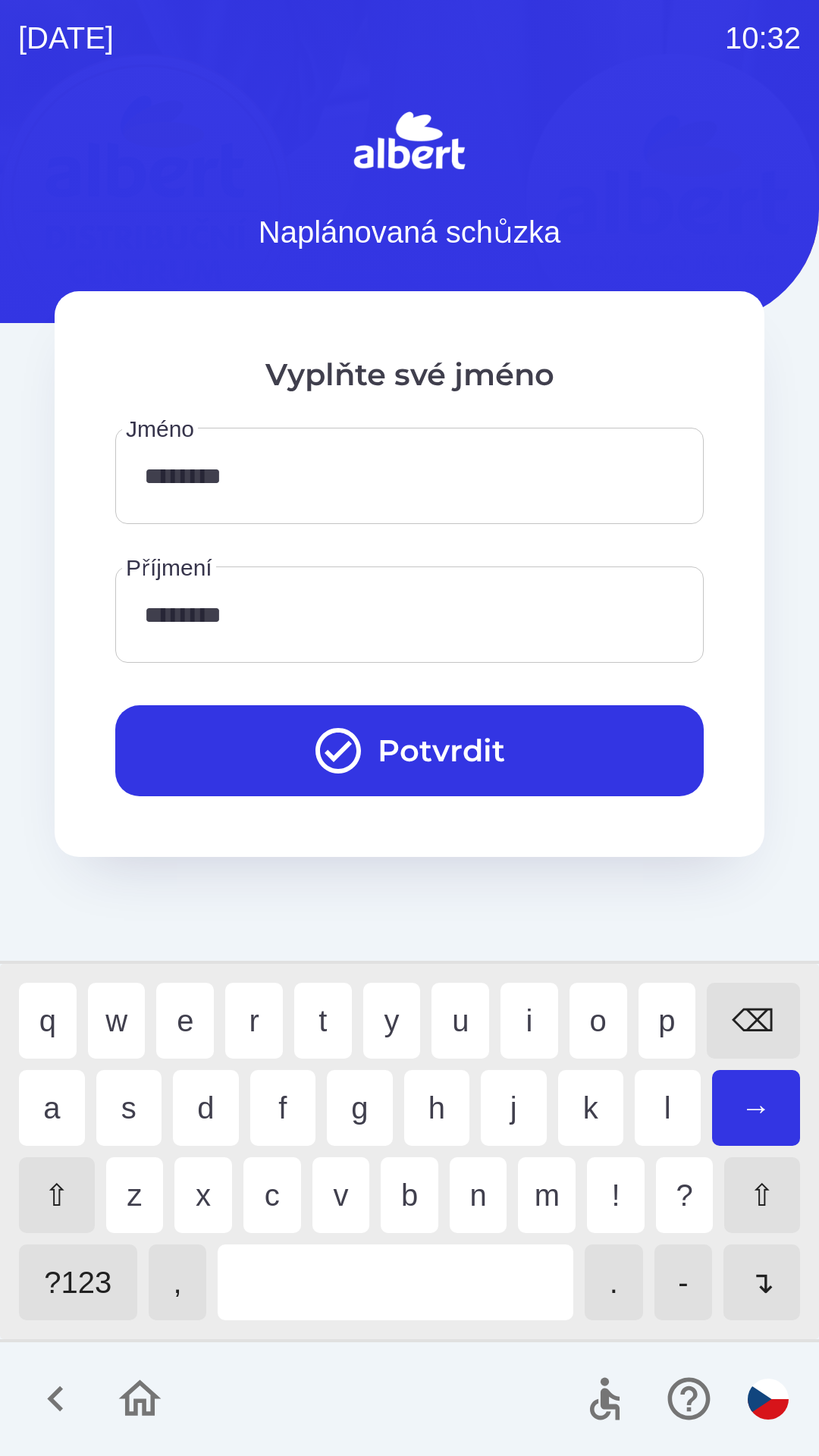
click at [452, 745] on button "Potvrdit" at bounding box center [410, 750] width 589 height 91
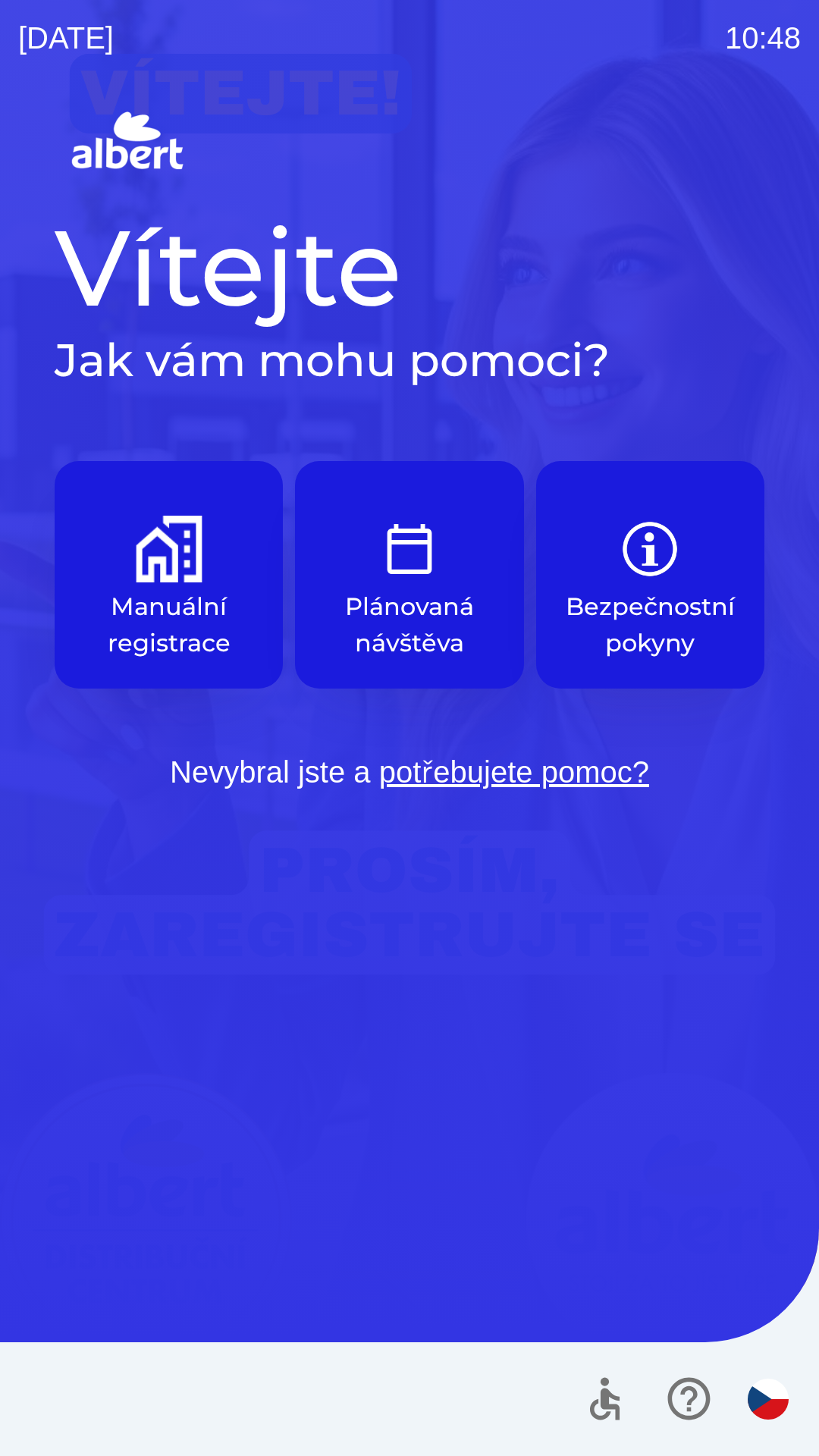
click at [410, 585] on button "Plánovaná návštěva" at bounding box center [409, 574] width 228 height 227
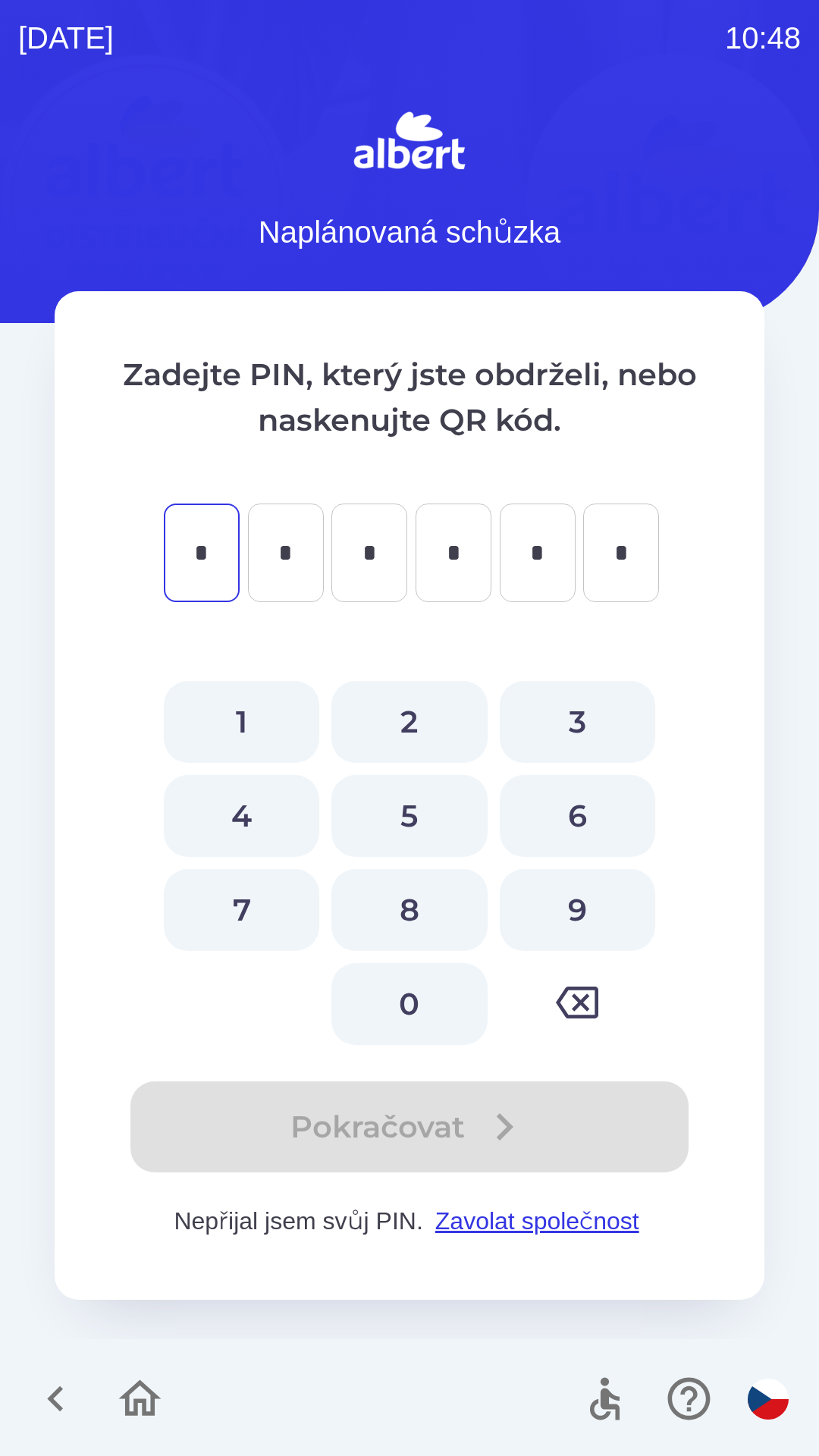
click at [411, 799] on button "5" at bounding box center [410, 816] width 156 height 82
type input "*"
click at [564, 791] on button "6" at bounding box center [578, 816] width 156 height 82
type input "*"
click at [410, 710] on button "2" at bounding box center [410, 721] width 156 height 82
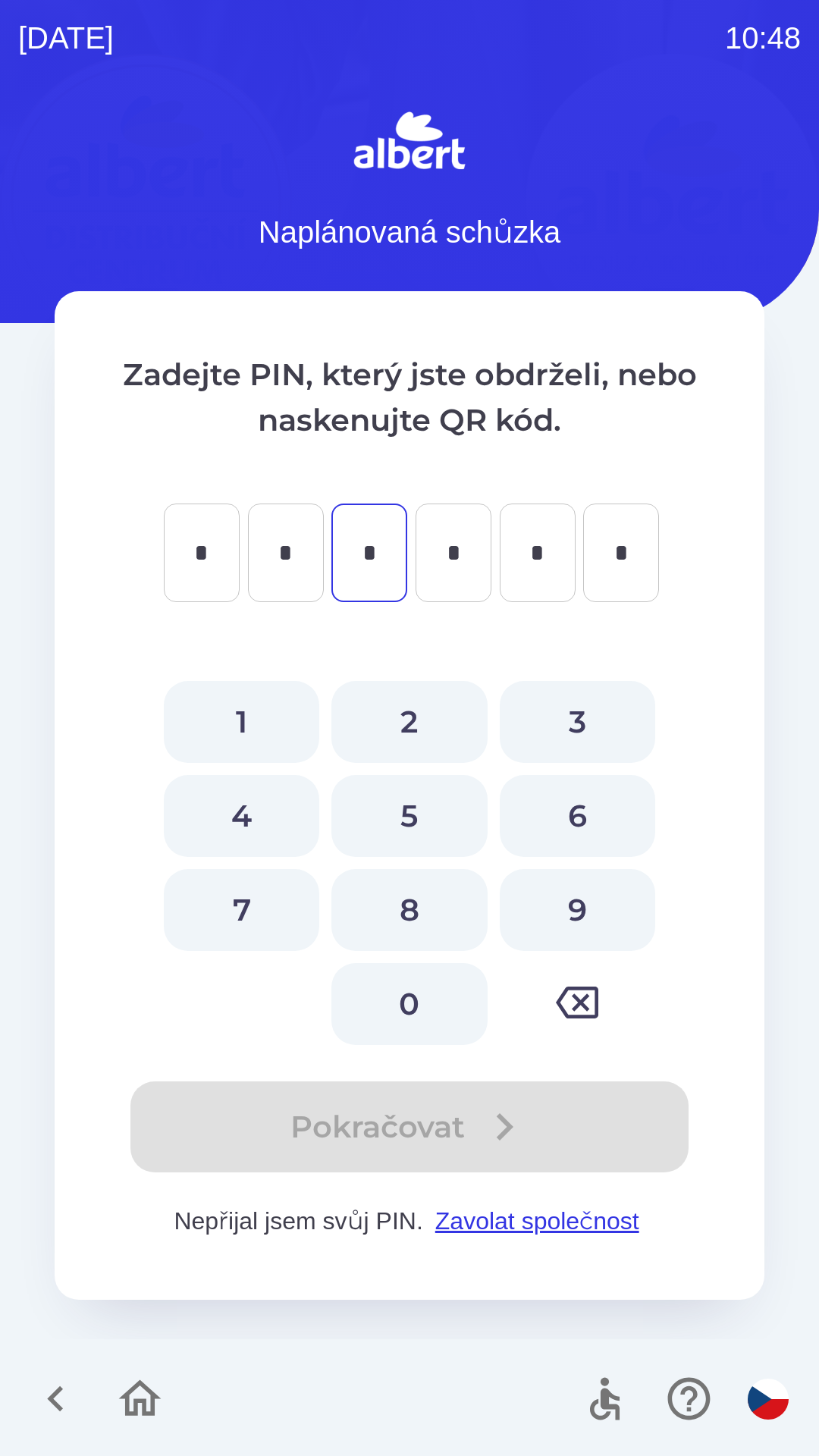
type input "*"
click at [584, 907] on button "9" at bounding box center [578, 909] width 156 height 82
type input "*"
click at [242, 896] on button "7" at bounding box center [241, 909] width 156 height 82
type input "*"
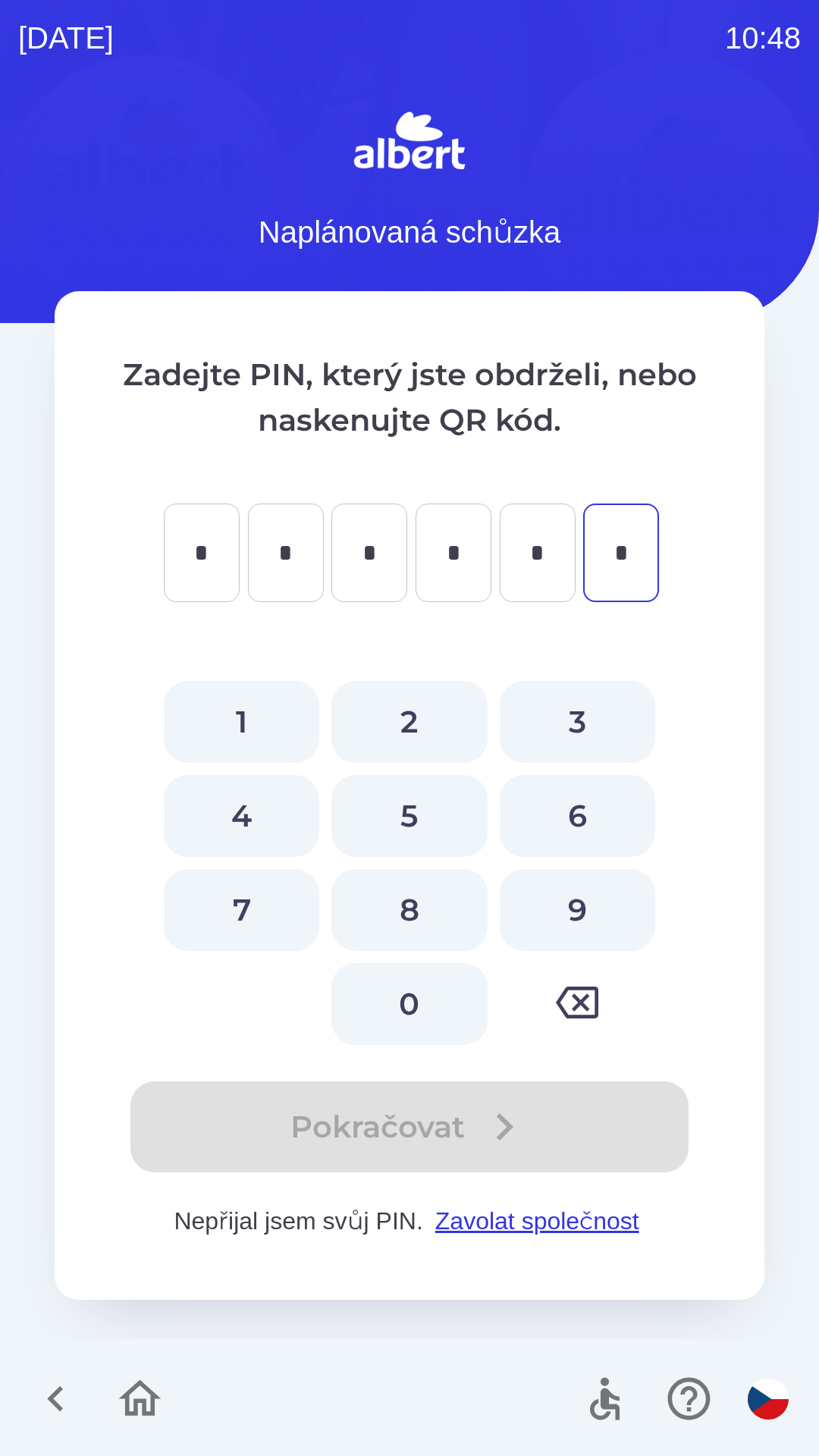
click at [584, 807] on button "6" at bounding box center [578, 816] width 156 height 82
type input "*"
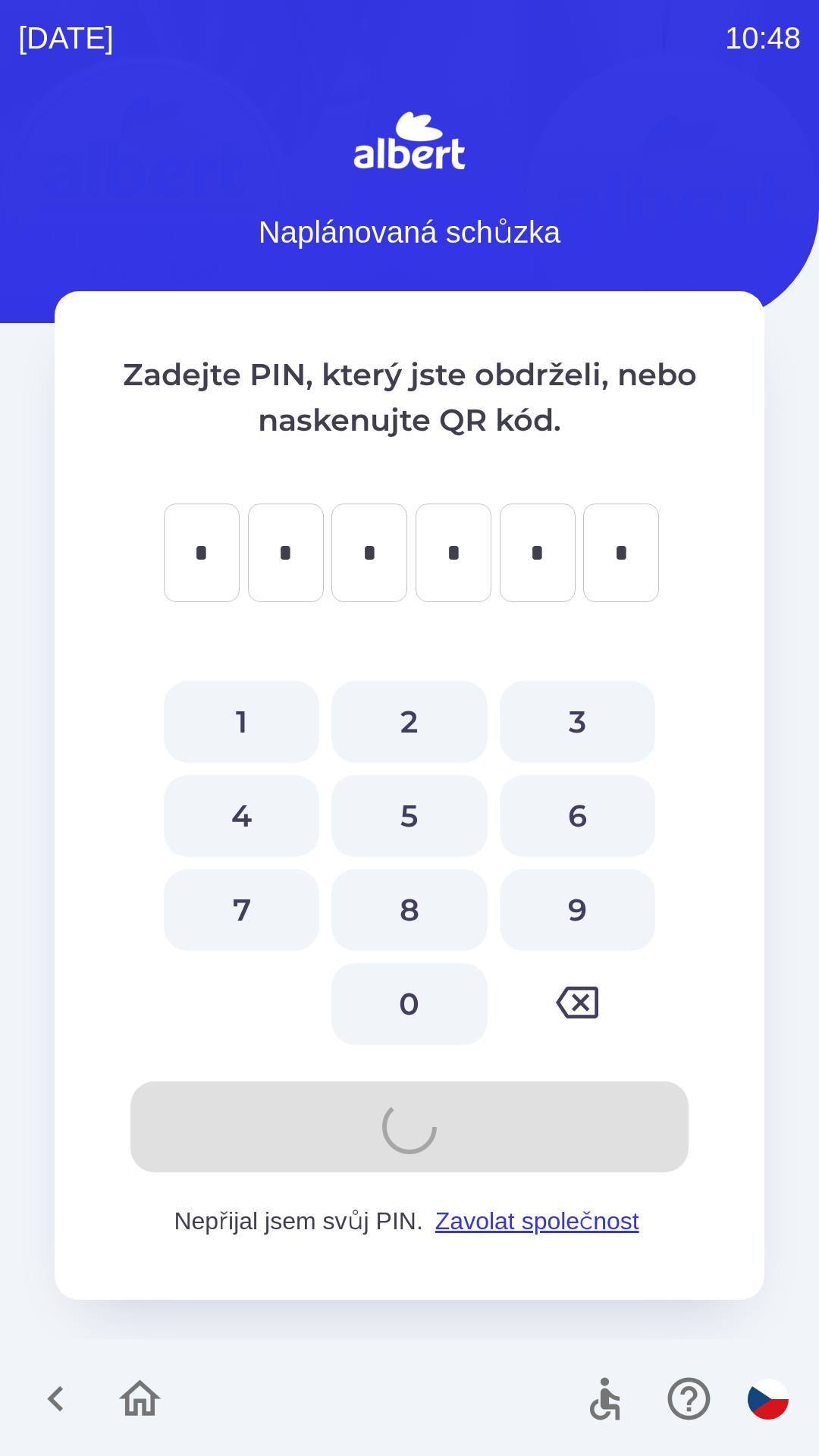
type input "*"
click at [134, 1391] on icon "button" at bounding box center [139, 1398] width 51 height 51
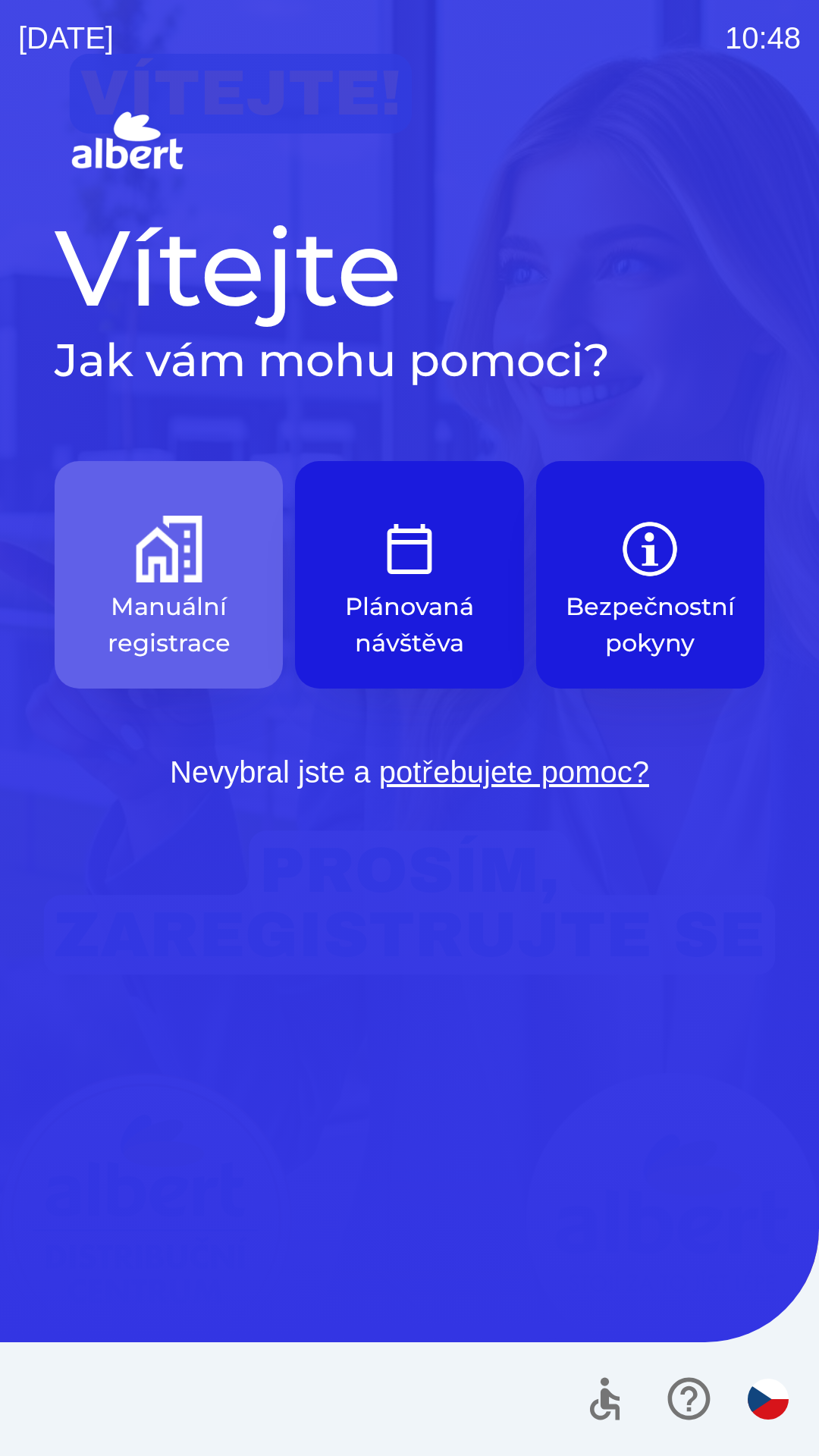
click at [168, 588] on button "Manuální registrace" at bounding box center [168, 574] width 228 height 227
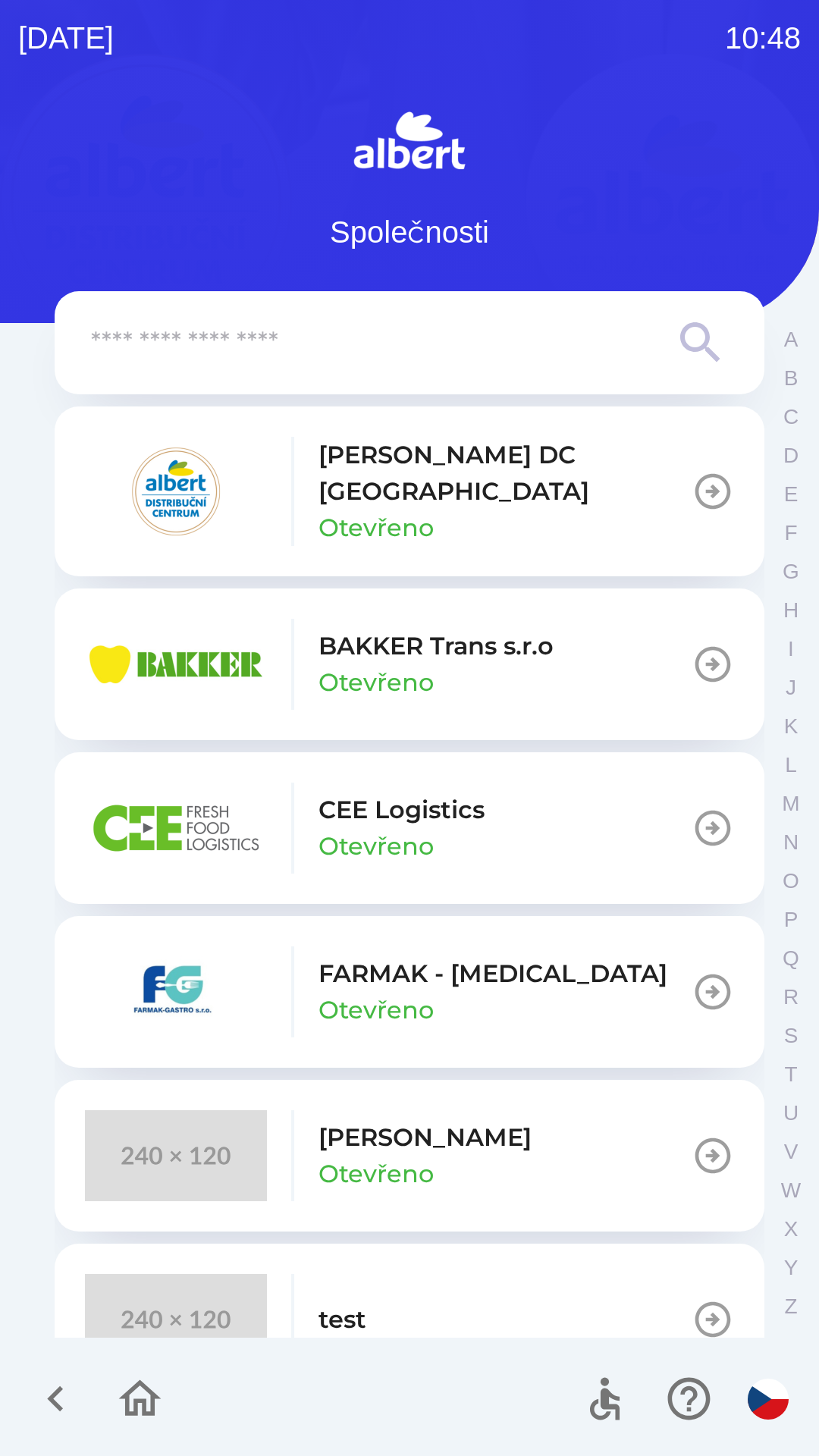
click at [123, 1388] on icon "button" at bounding box center [139, 1398] width 51 height 51
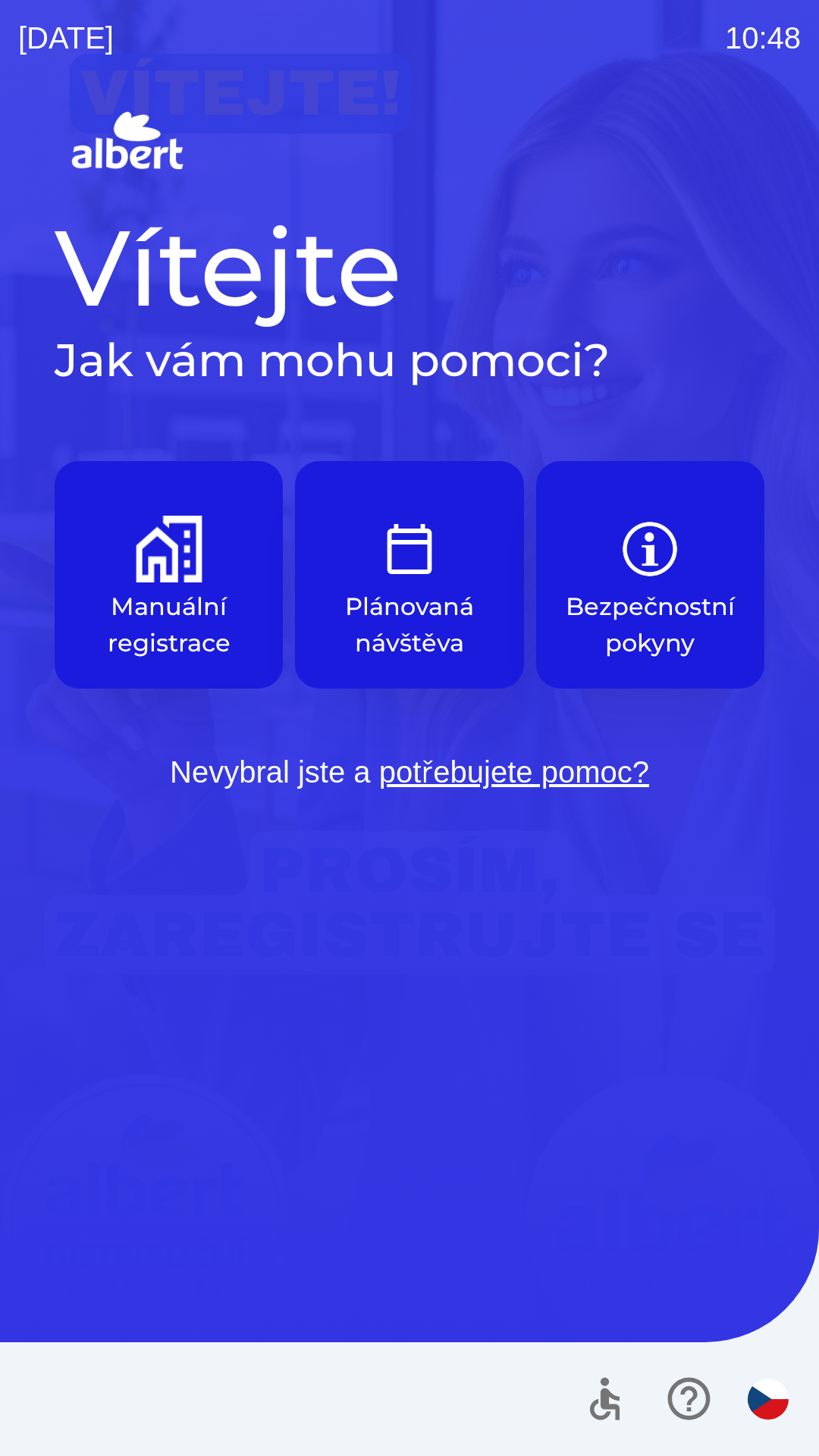
click at [418, 585] on button "Plánovaná návštěva" at bounding box center [409, 574] width 228 height 227
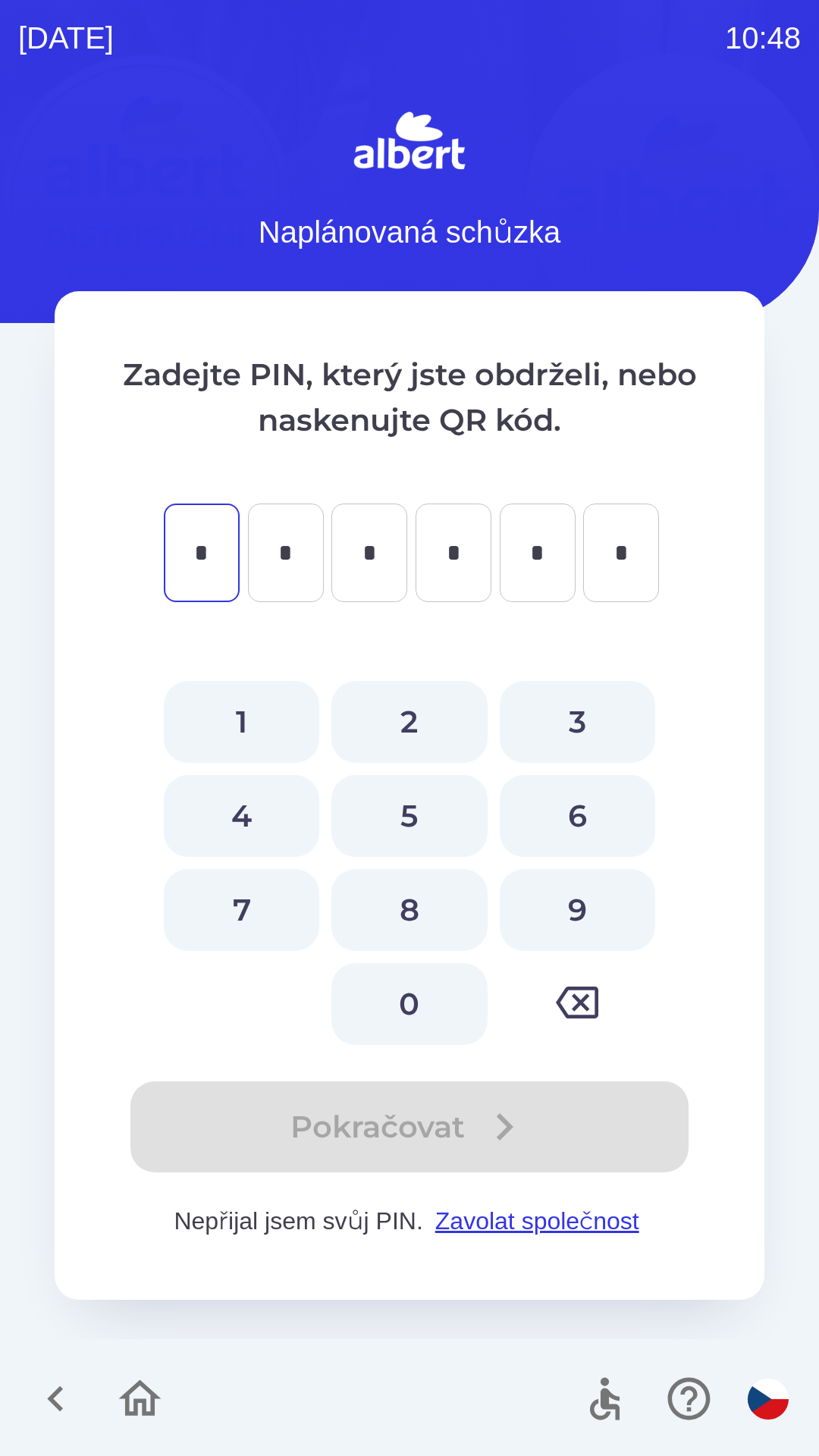
click at [402, 785] on button "5" at bounding box center [410, 816] width 156 height 82
type input "*"
click at [596, 807] on button "6" at bounding box center [578, 816] width 156 height 82
type input "*"
click at [427, 708] on button "2" at bounding box center [410, 721] width 156 height 82
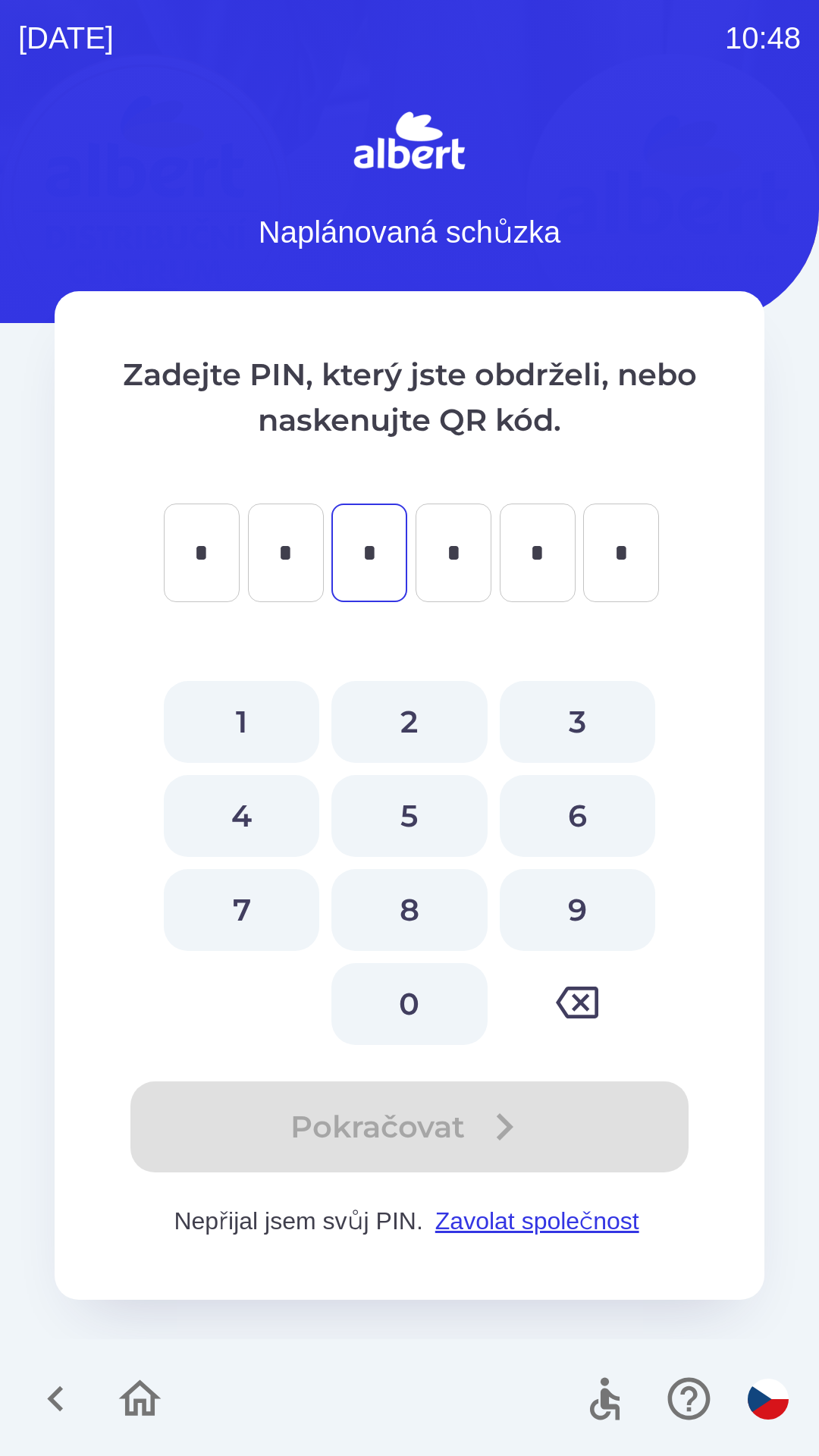
type input "*"
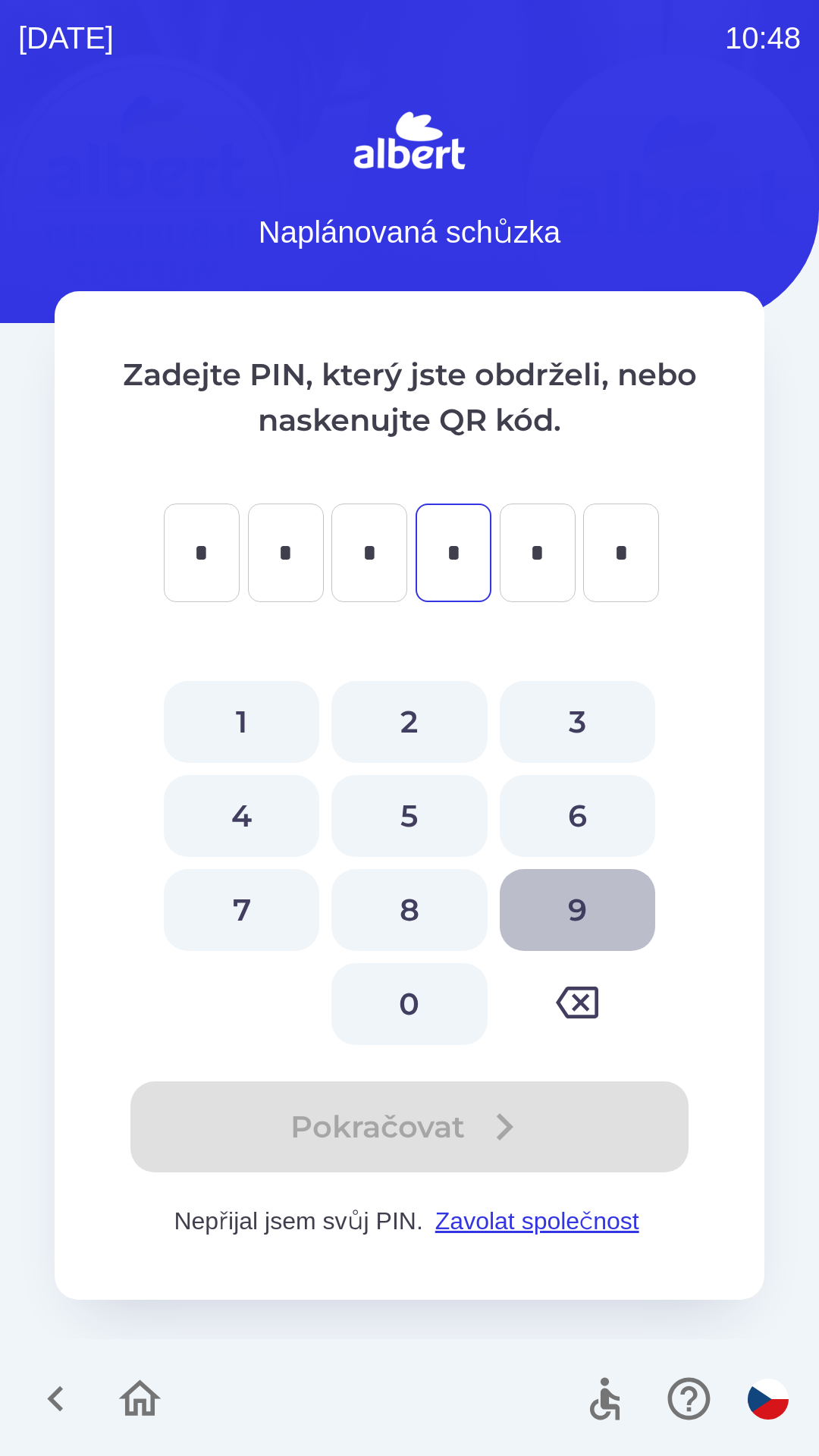
click at [571, 910] on button "9" at bounding box center [578, 909] width 156 height 82
type input "*"
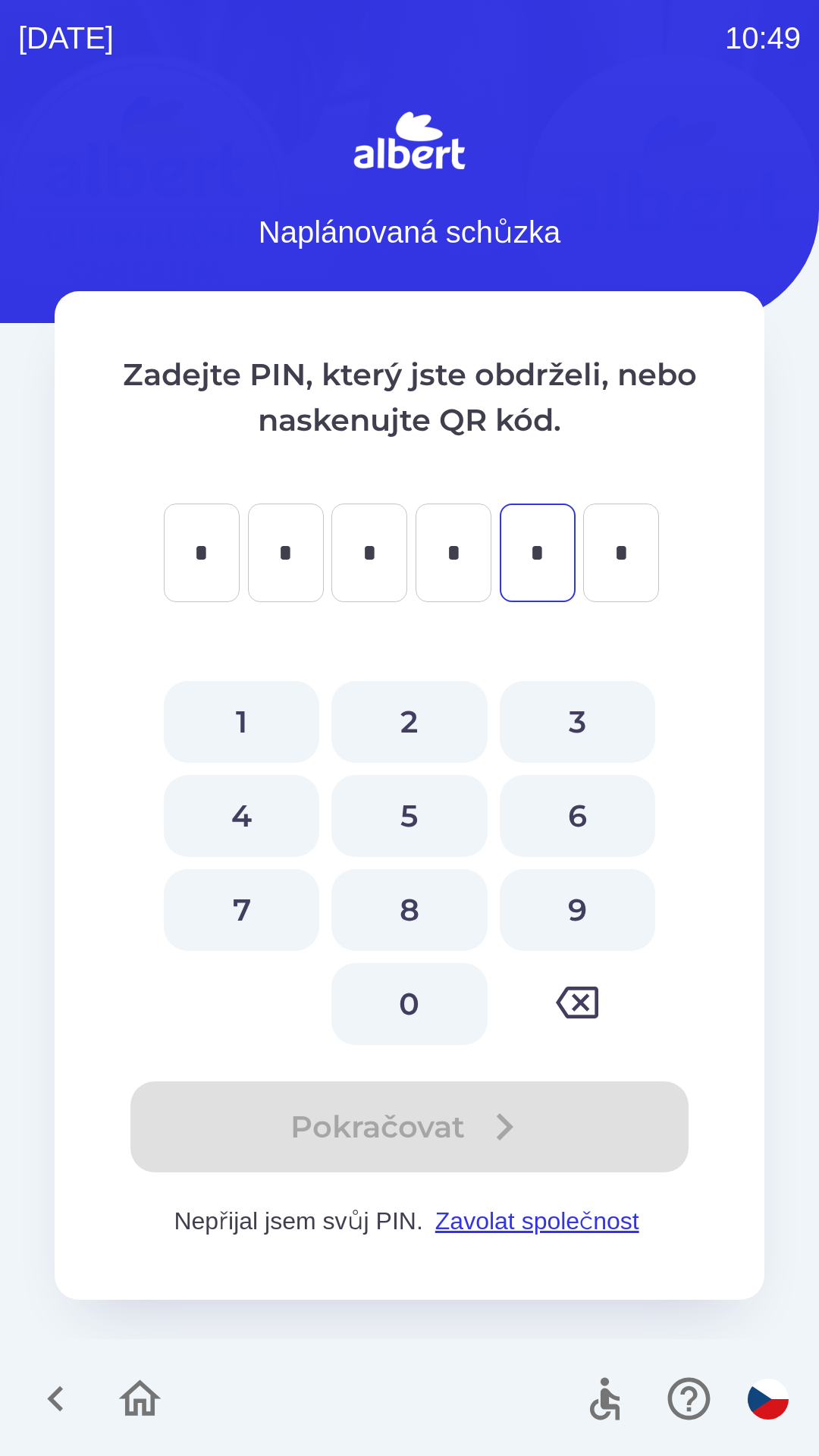
click at [234, 908] on button "7" at bounding box center [241, 909] width 156 height 82
type input "*"
click at [573, 800] on button "6" at bounding box center [578, 816] width 156 height 82
type input "*"
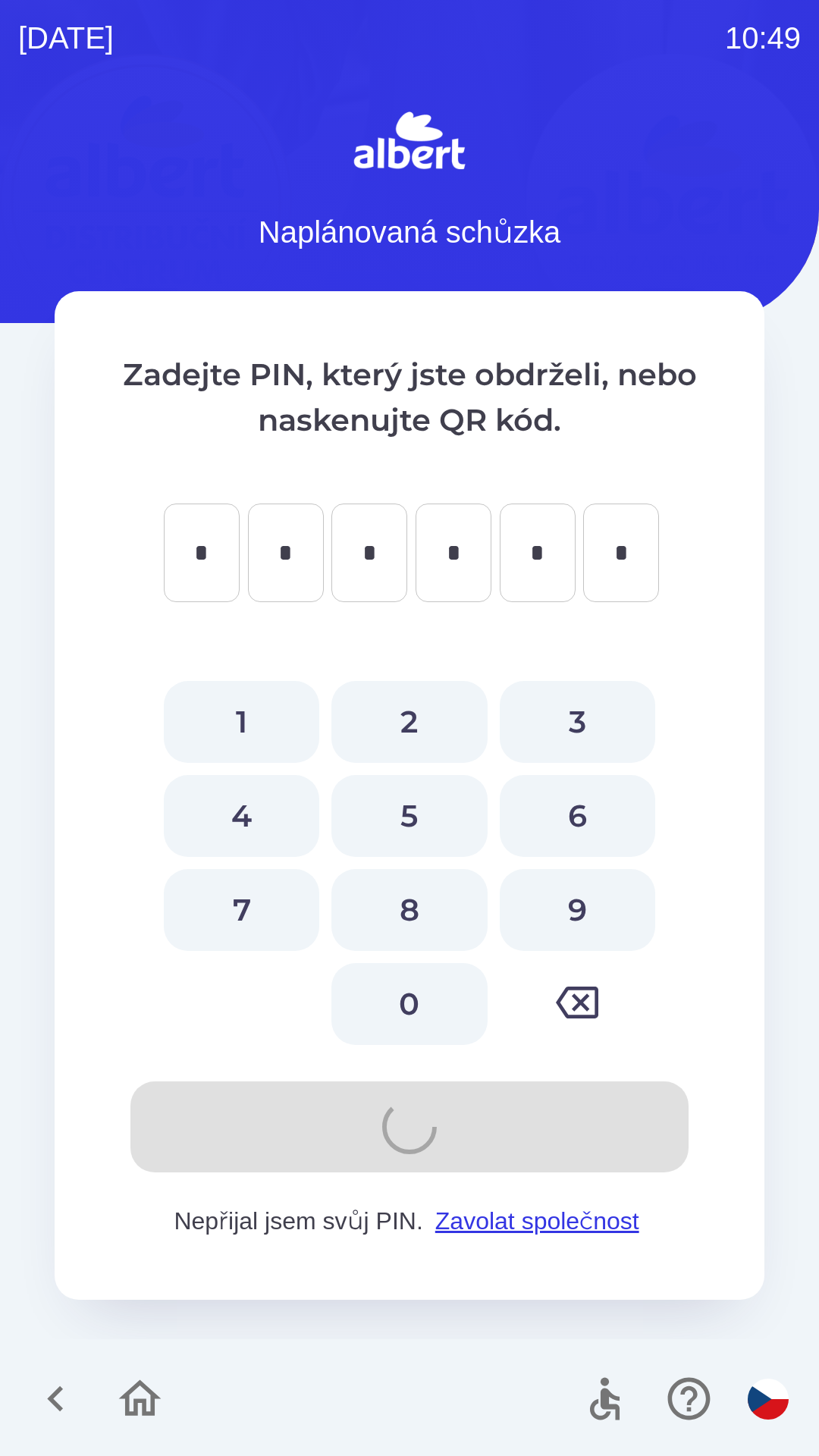
type input "*"
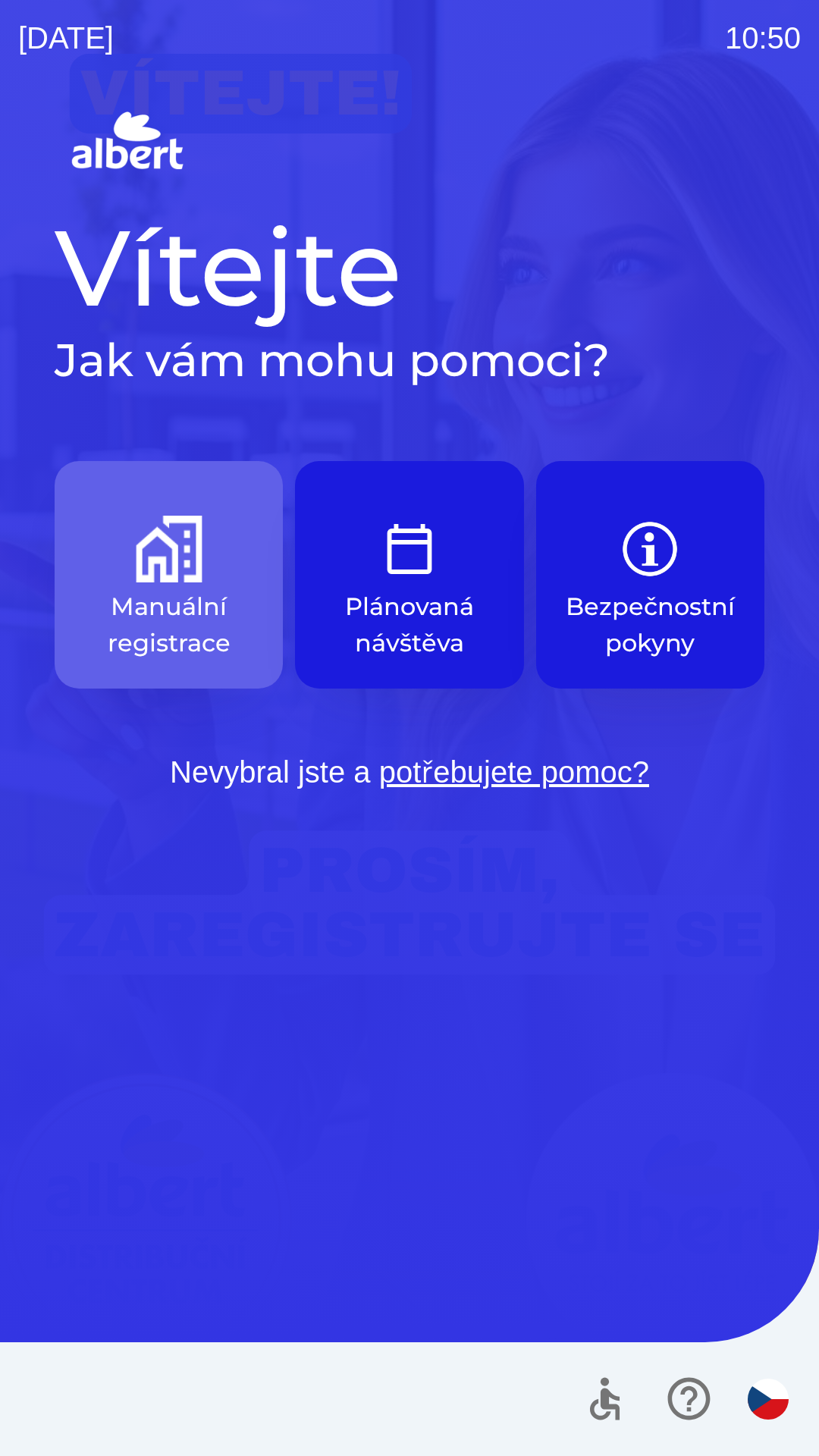
click at [153, 586] on button "Manuální registrace" at bounding box center [168, 574] width 228 height 227
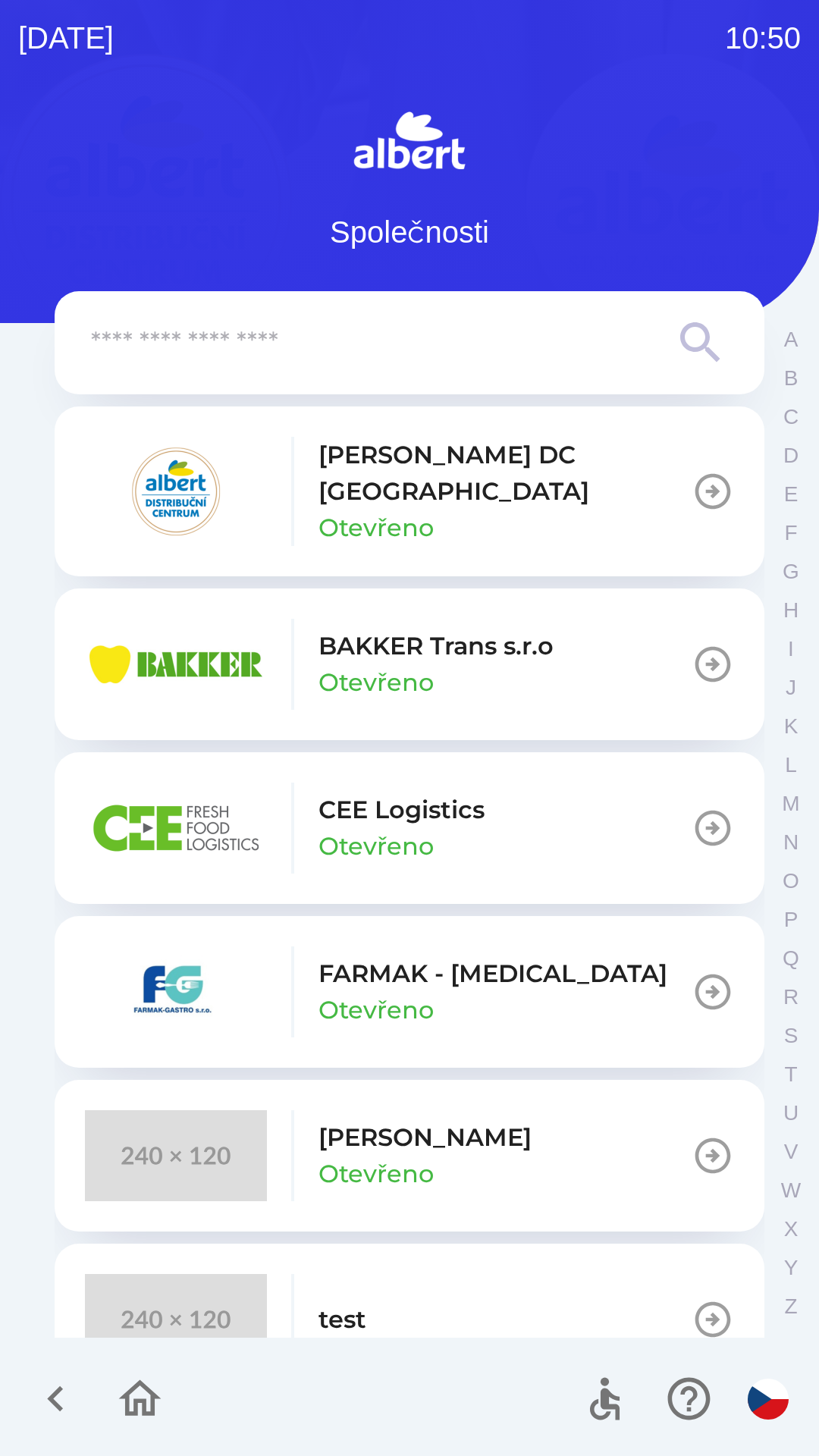
click at [138, 1406] on icon "button" at bounding box center [139, 1398] width 51 height 51
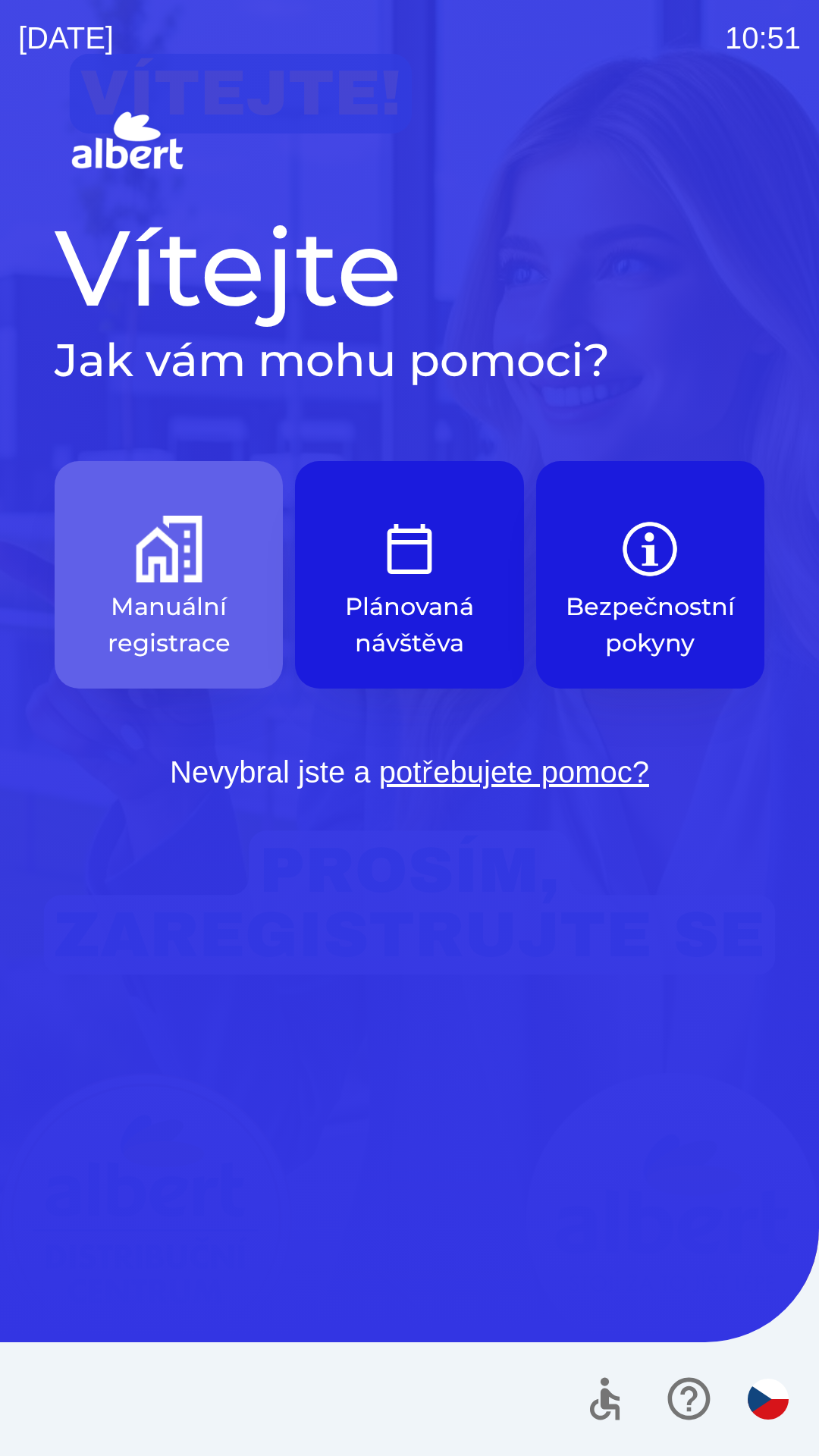
click at [155, 576] on img "button" at bounding box center [169, 549] width 67 height 67
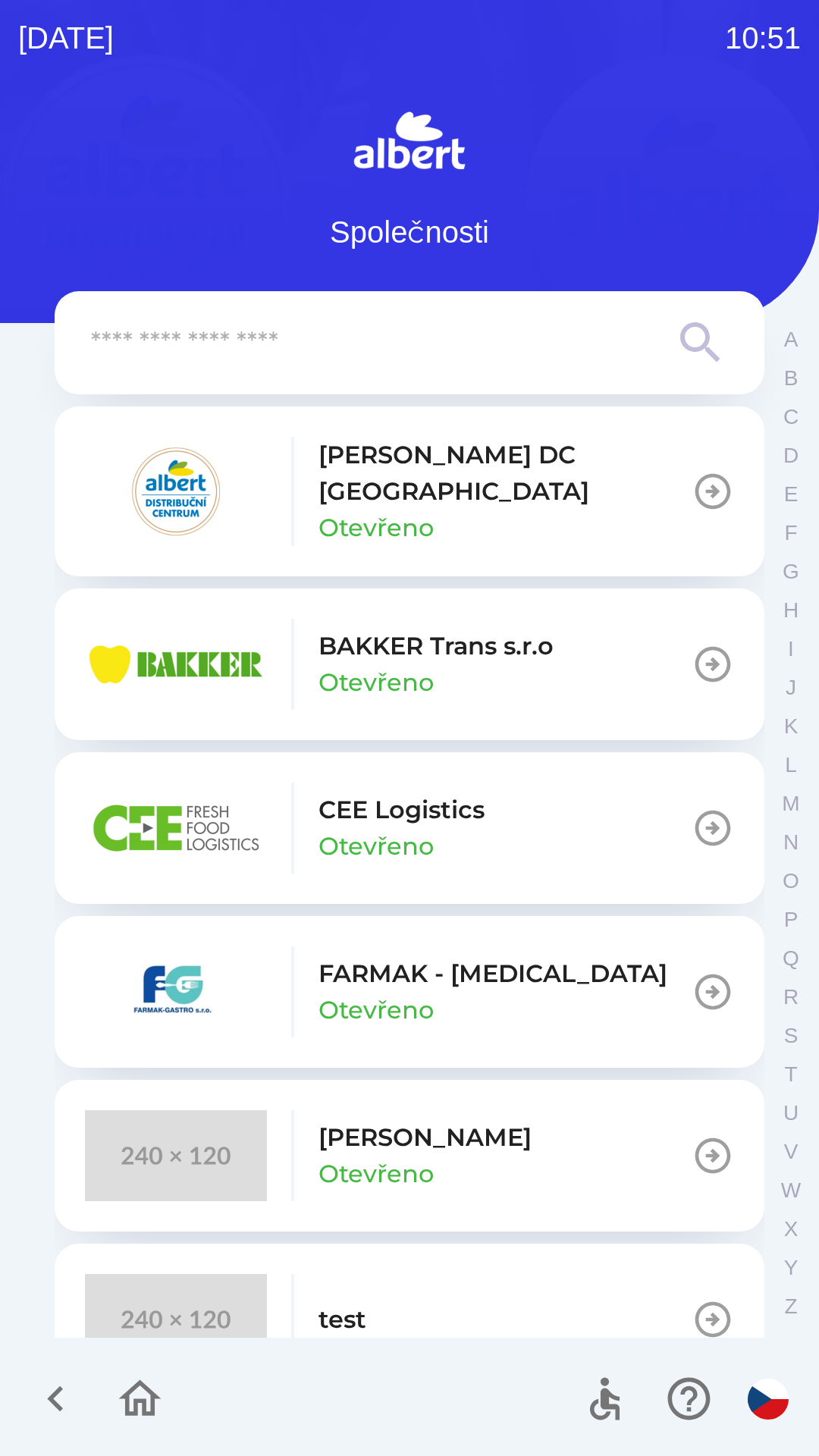
click at [354, 467] on p "[PERSON_NAME] DC [GEOGRAPHIC_DATA]" at bounding box center [504, 473] width 373 height 73
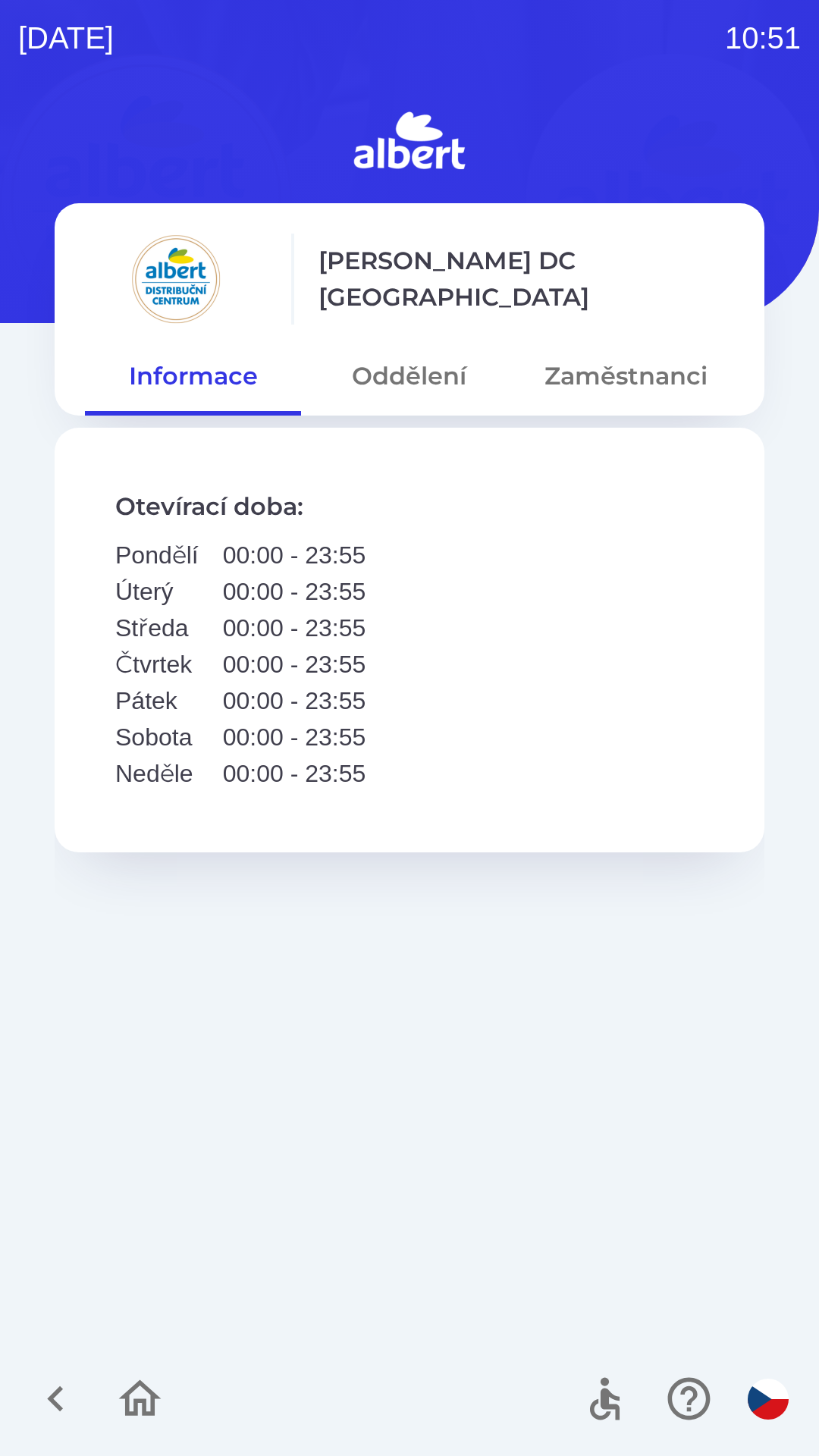
click at [416, 366] on button "Oddělení" at bounding box center [410, 376] width 216 height 54
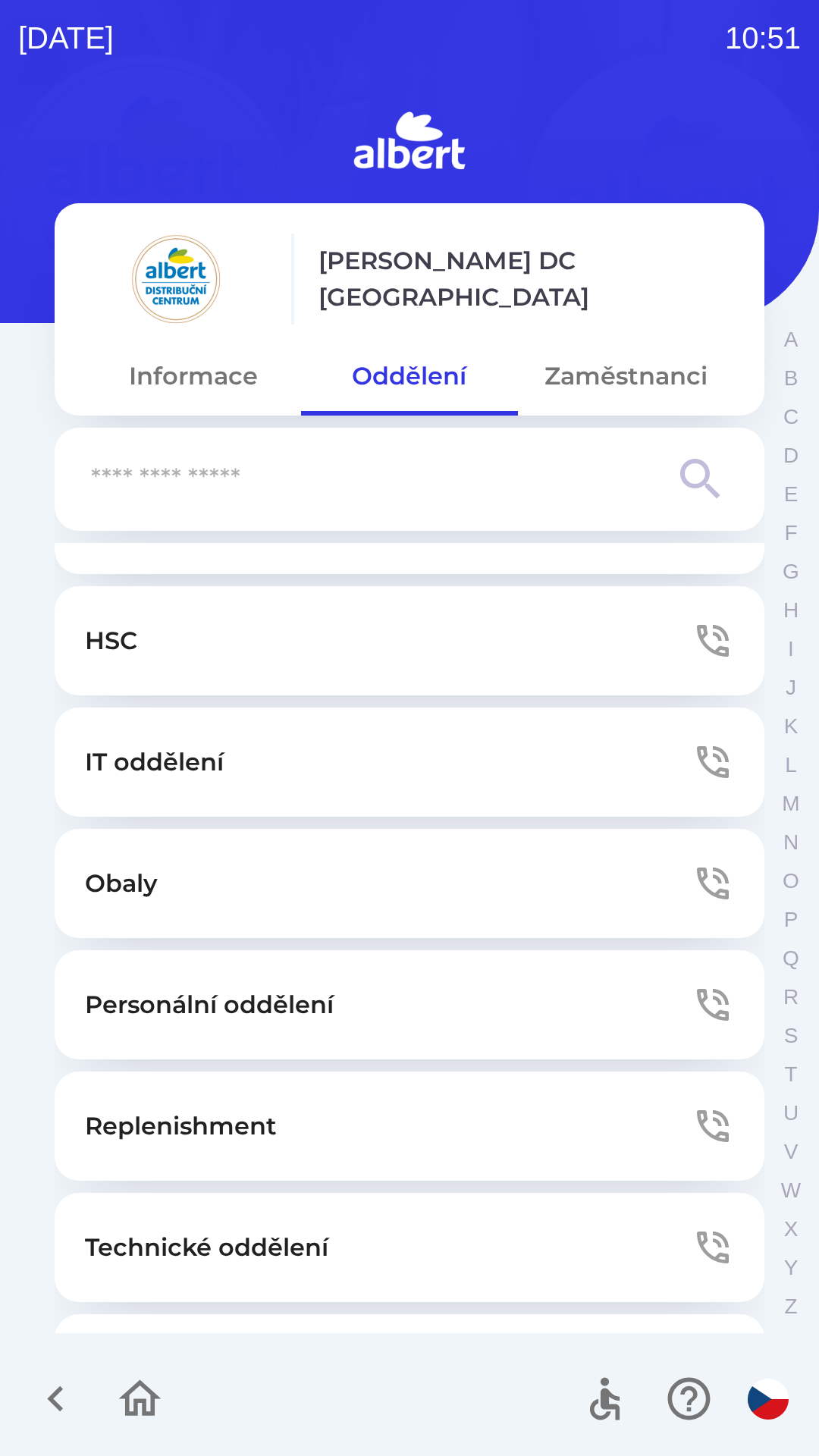
scroll to position [74, 0]
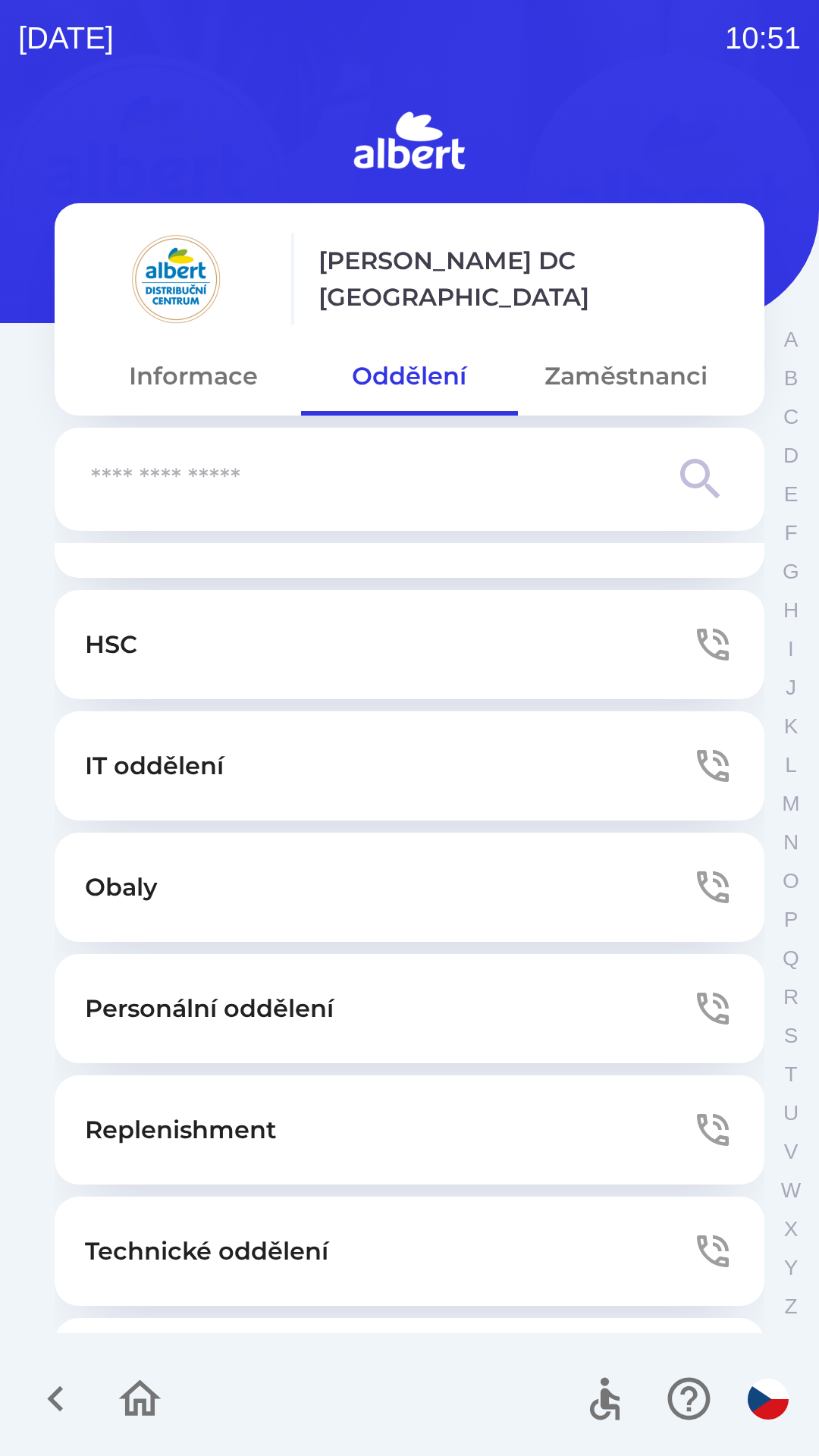
click at [261, 738] on button "IT oddělení" at bounding box center [410, 766] width 710 height 109
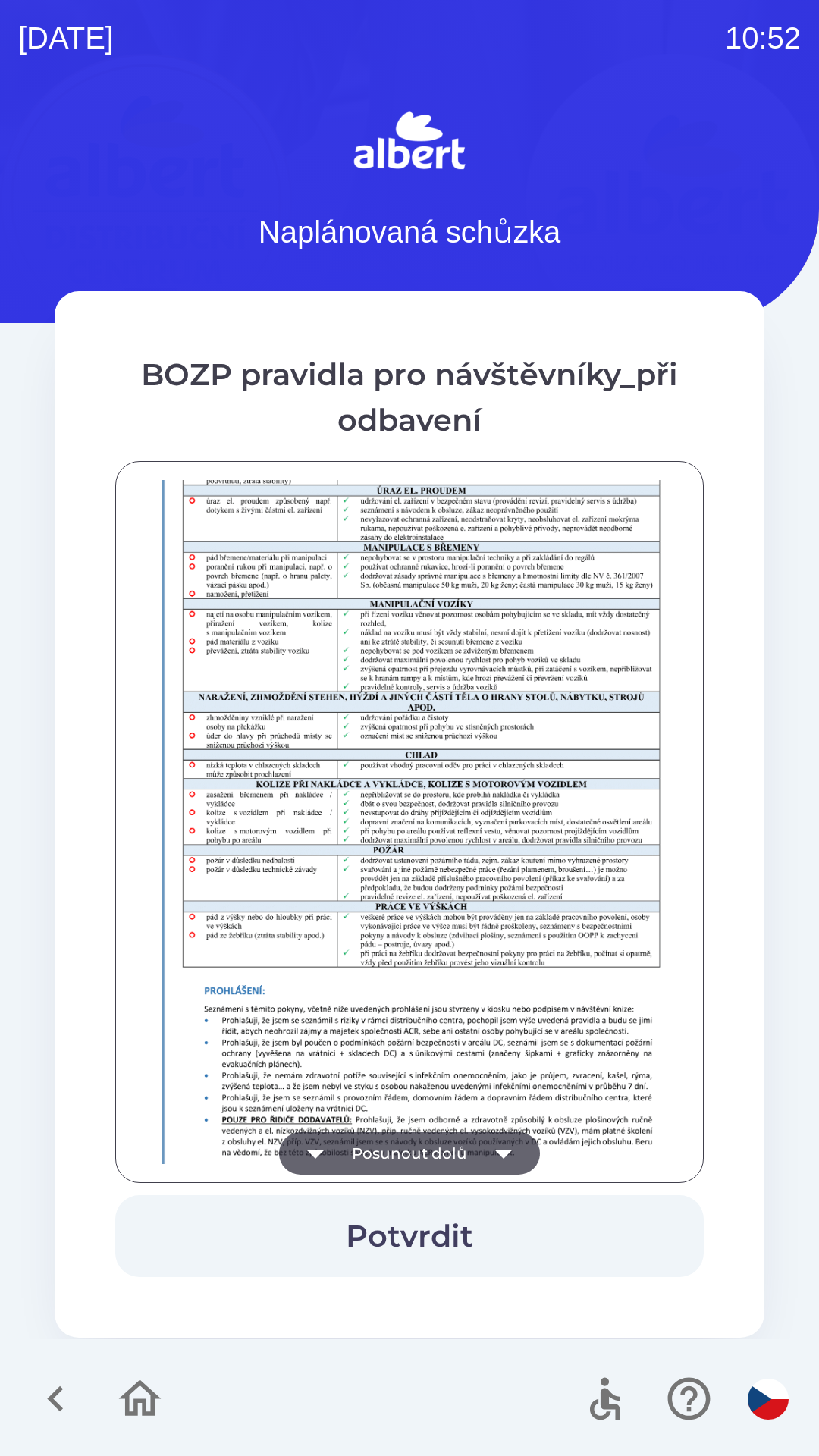
scroll to position [1065, 0]
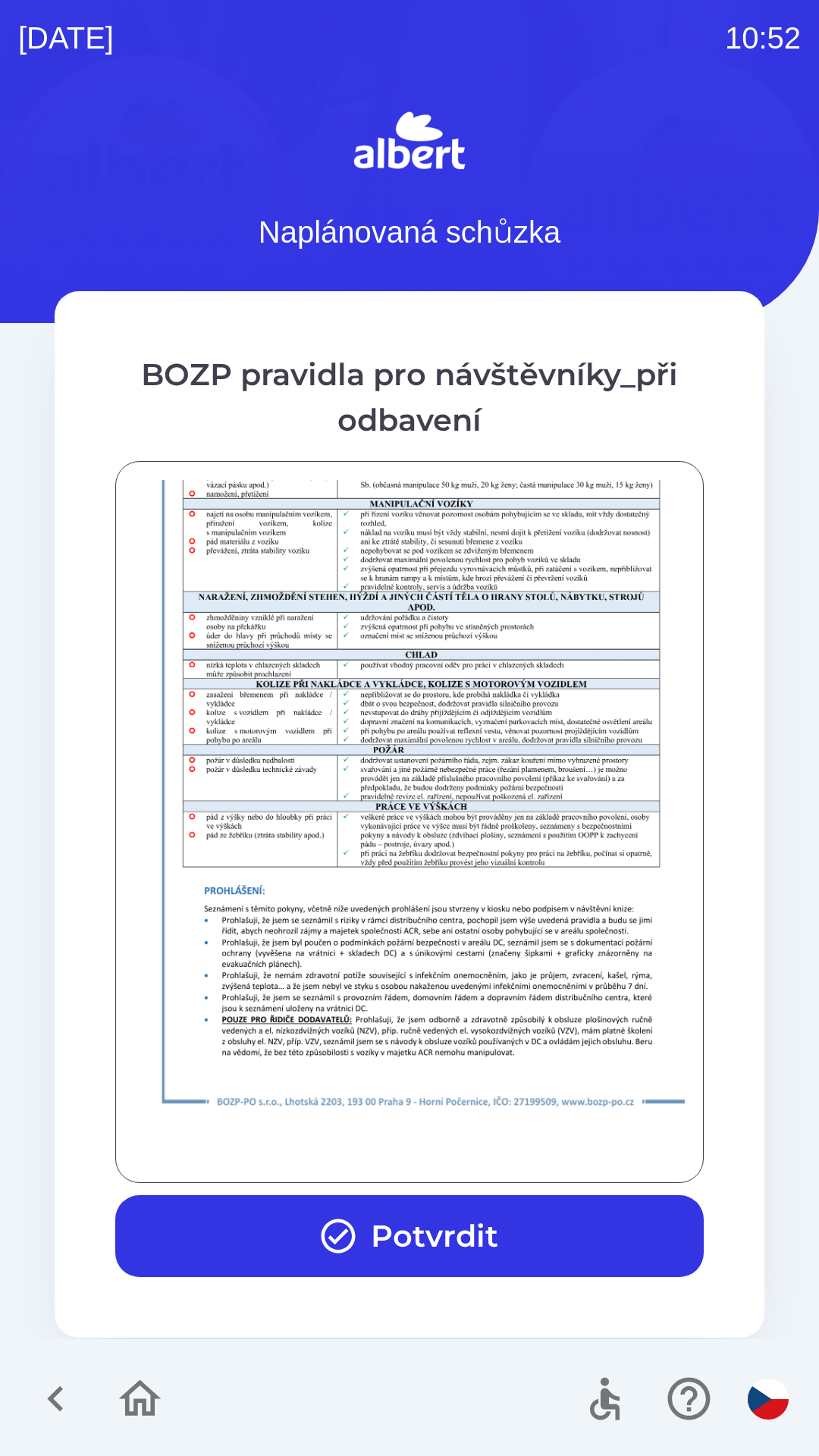
click at [346, 1236] on icon "button" at bounding box center [338, 1236] width 41 height 41
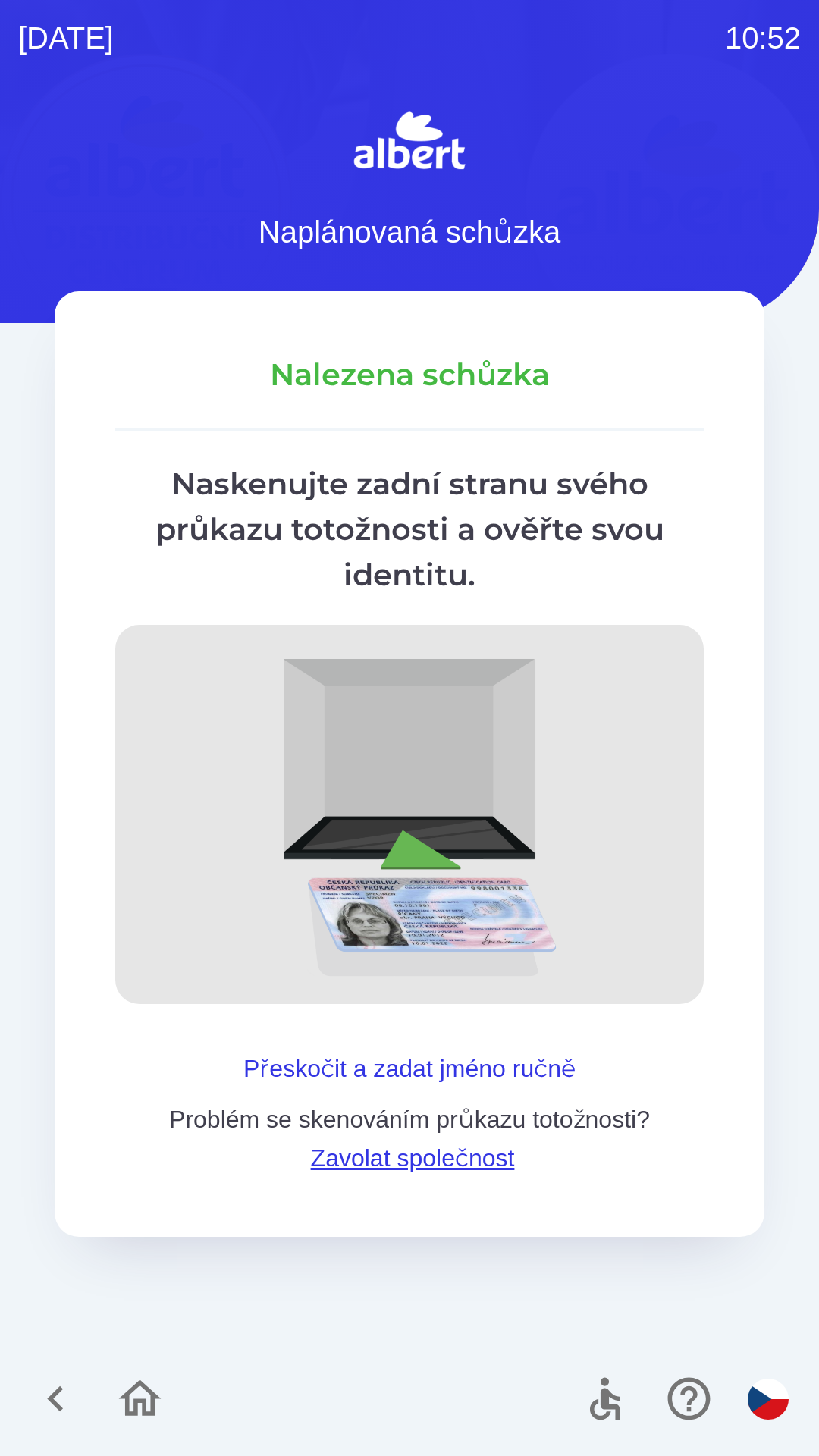
click at [307, 1062] on button "Přeskočit a zadat jméno ručně" at bounding box center [410, 1068] width 344 height 37
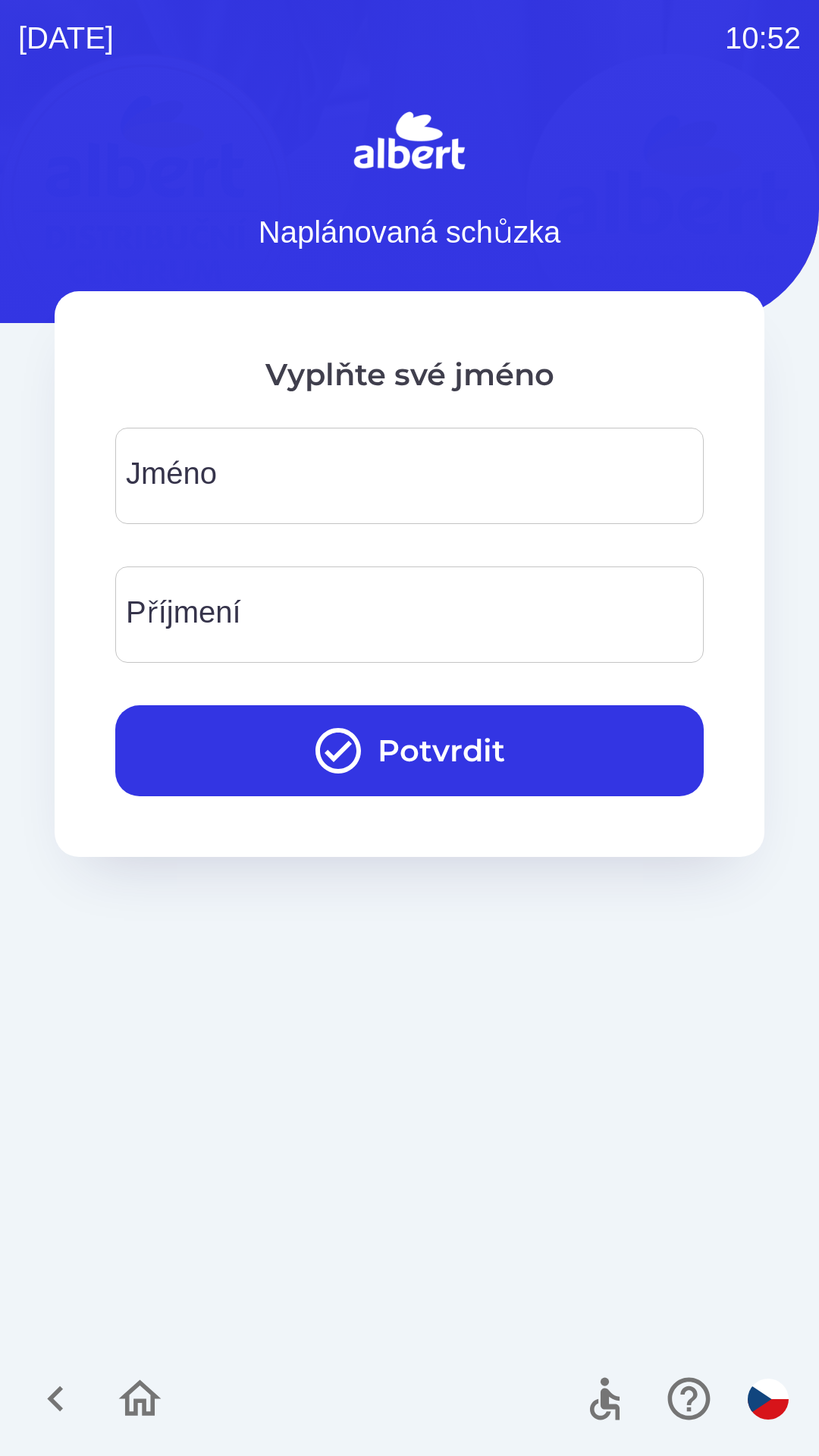
click at [200, 458] on div "[PERSON_NAME]" at bounding box center [410, 475] width 589 height 96
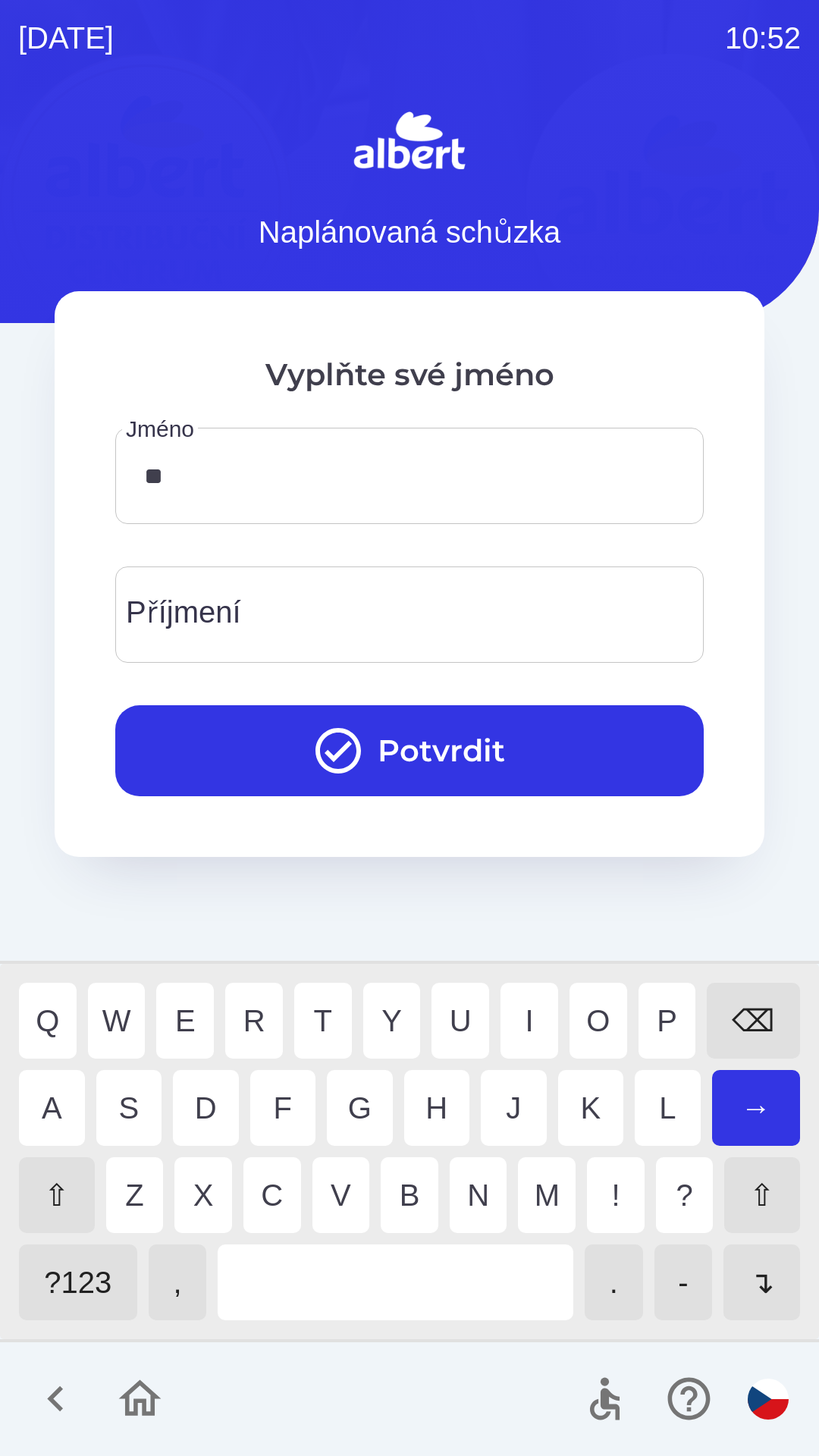
click at [39, 1100] on div "A" at bounding box center [51, 1107] width 66 height 75
click at [46, 1110] on div "a" at bounding box center [51, 1107] width 66 height 75
click at [349, 1192] on div "v" at bounding box center [341, 1195] width 58 height 75
type input "*****"
click at [243, 598] on div "Příjmení Příjmení" at bounding box center [410, 615] width 589 height 96
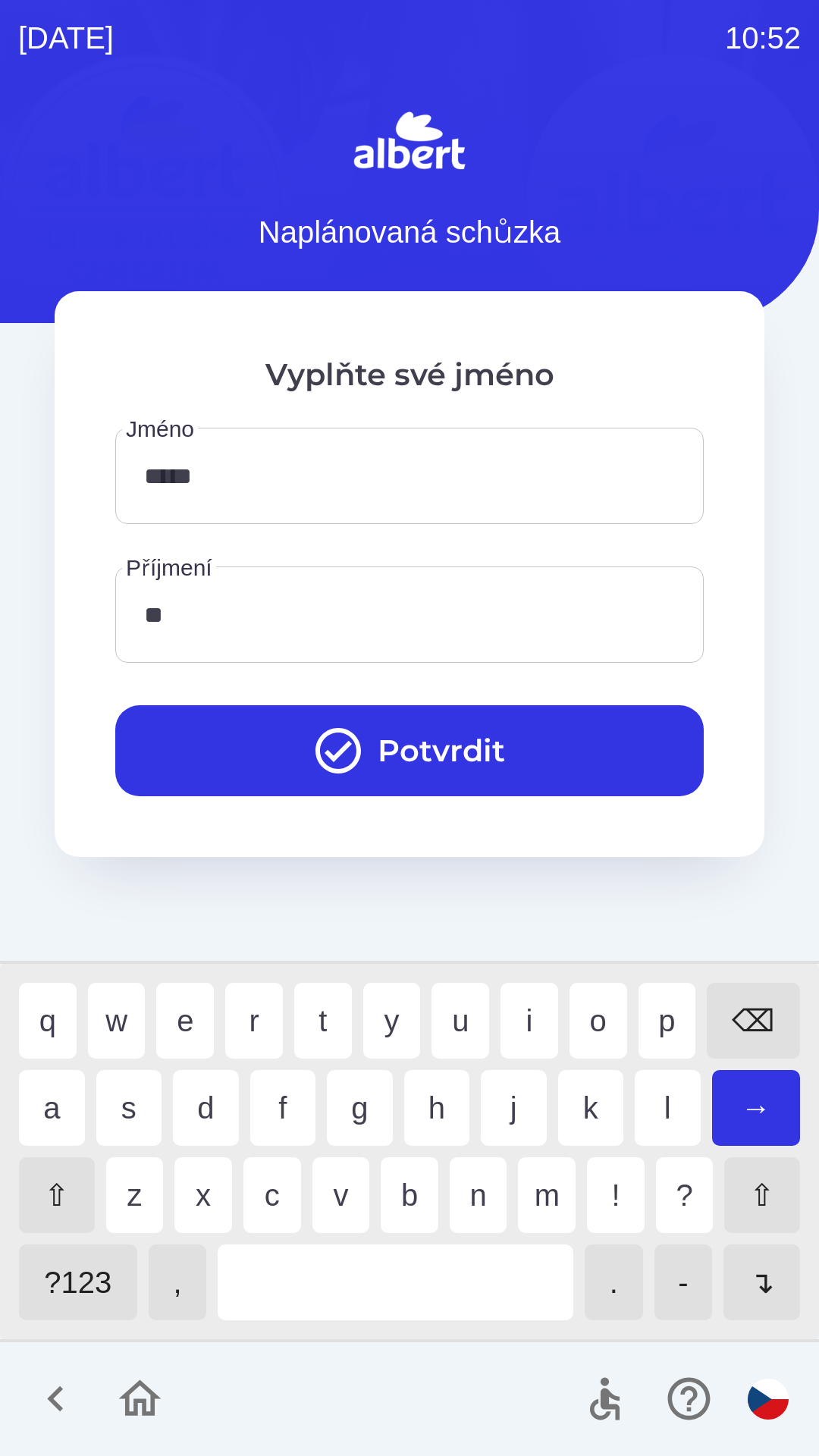
click at [46, 1096] on div "a" at bounding box center [51, 1107] width 66 height 75
click at [756, 990] on div "⌫" at bounding box center [754, 1020] width 93 height 75
click at [765, 976] on div "q w e r t y u i o p ⌫ a s d f g h j k l → ⇧ z x c v b n m ! ? ⇧ ?123 , . - ↴" at bounding box center [410, 1151] width 811 height 368
click at [752, 1007] on div "⌫" at bounding box center [754, 1020] width 93 height 75
click at [511, 1000] on div "i" at bounding box center [529, 1020] width 58 height 75
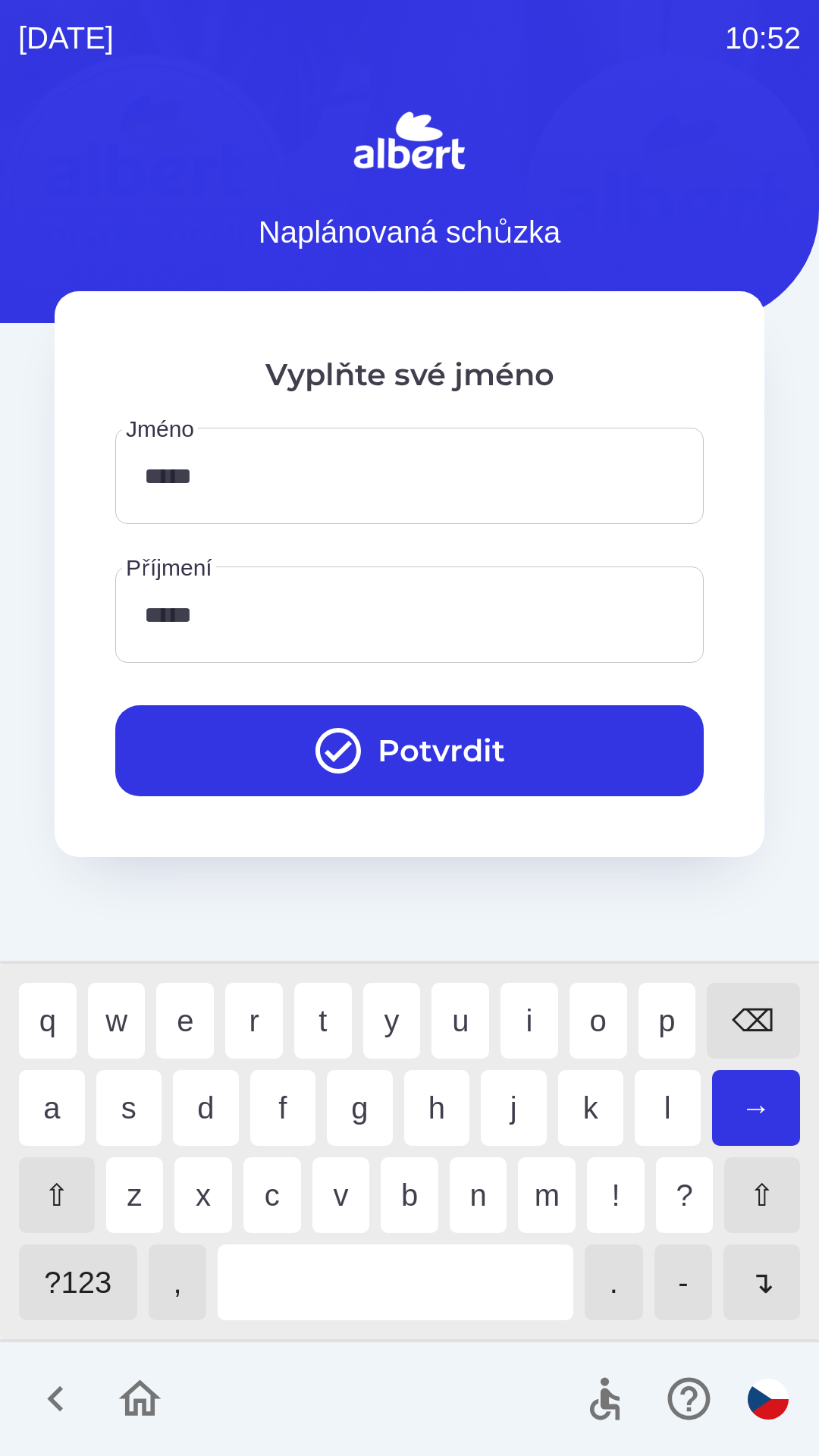
click at [274, 1202] on div "c" at bounding box center [272, 1195] width 58 height 75
type input "*******"
click at [322, 725] on icon "submit" at bounding box center [338, 750] width 54 height 54
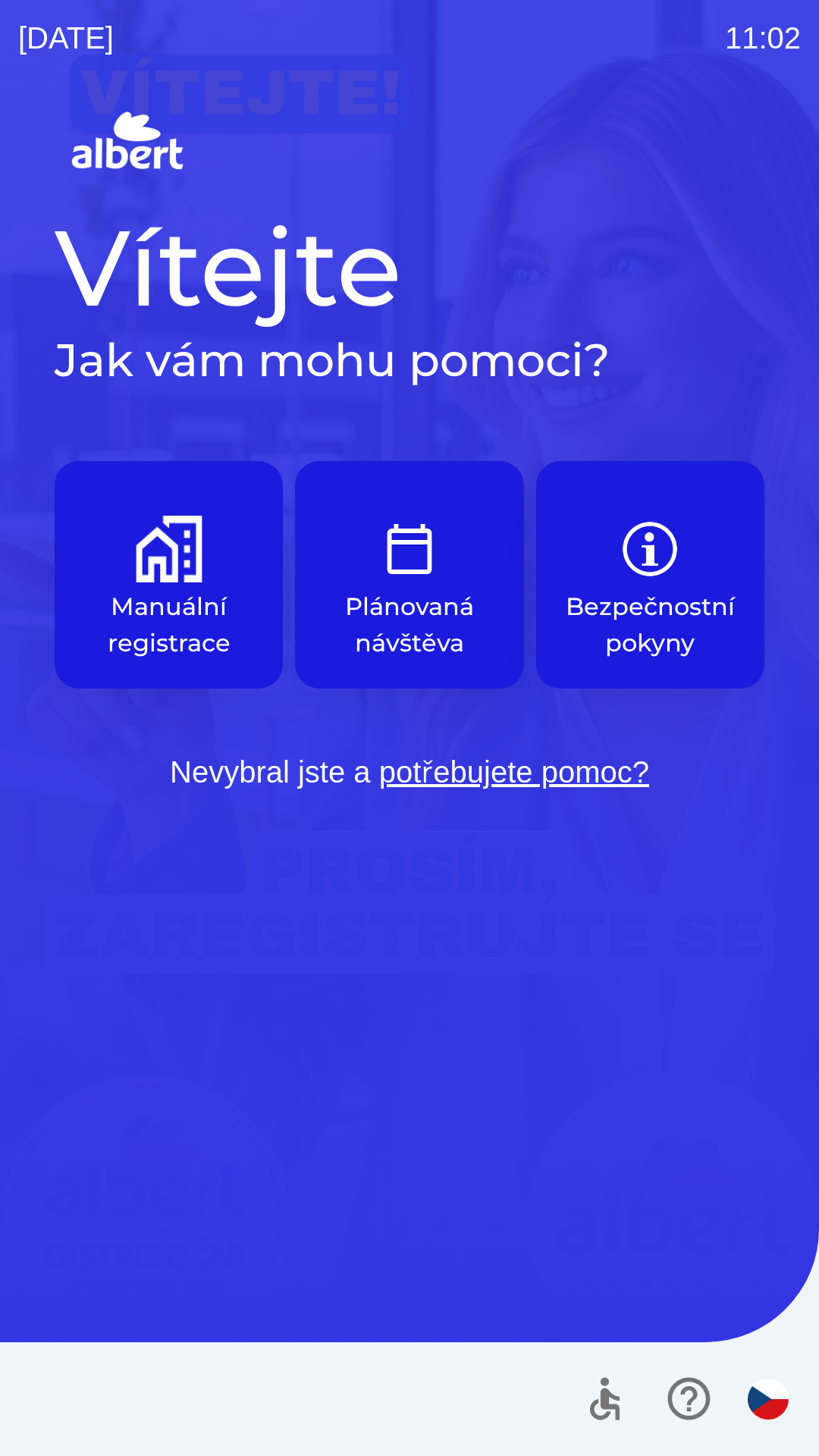
click at [157, 571] on img "button" at bounding box center [169, 549] width 67 height 67
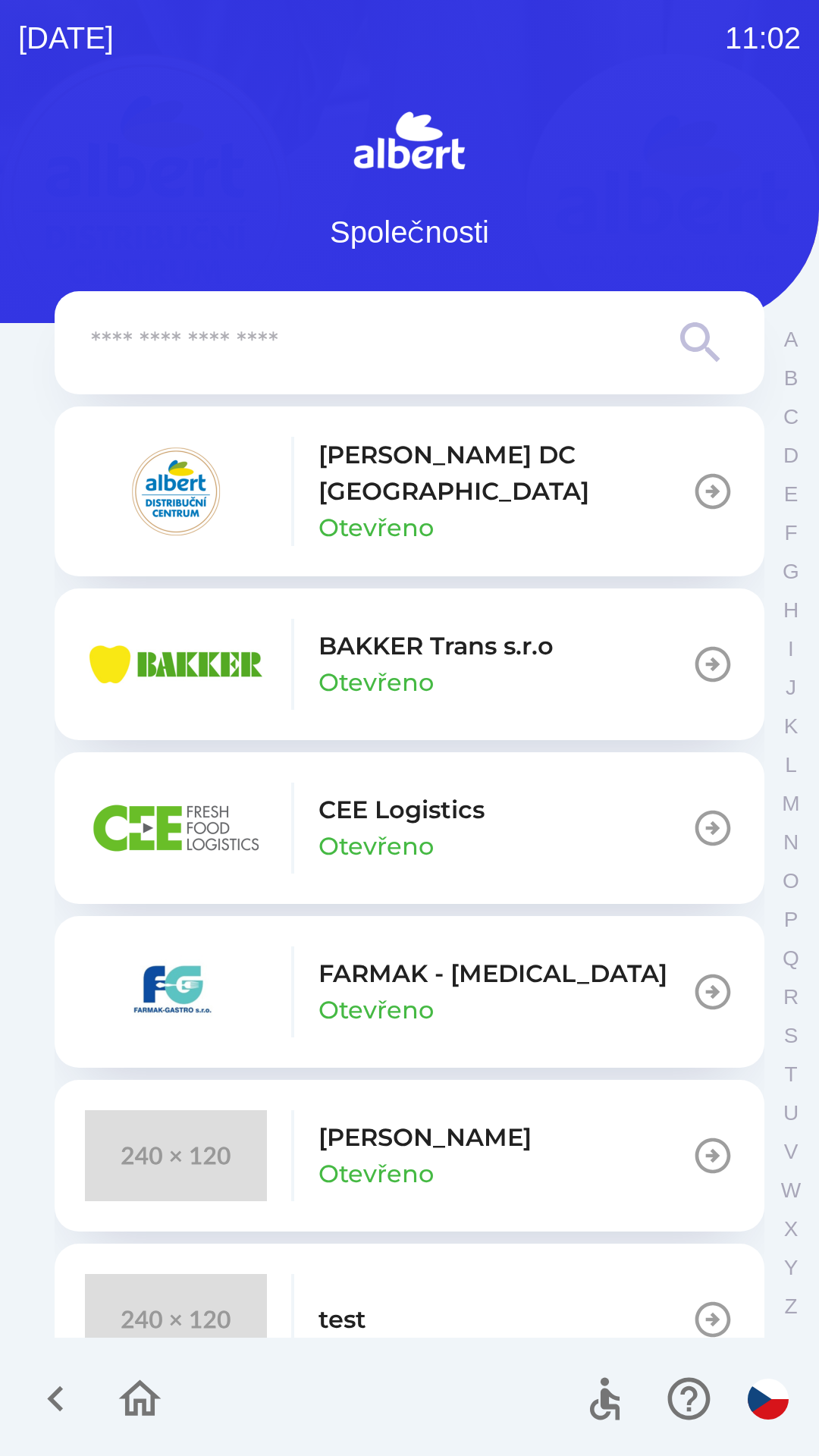
click at [364, 479] on p "[PERSON_NAME] DC [GEOGRAPHIC_DATA]" at bounding box center [504, 473] width 373 height 73
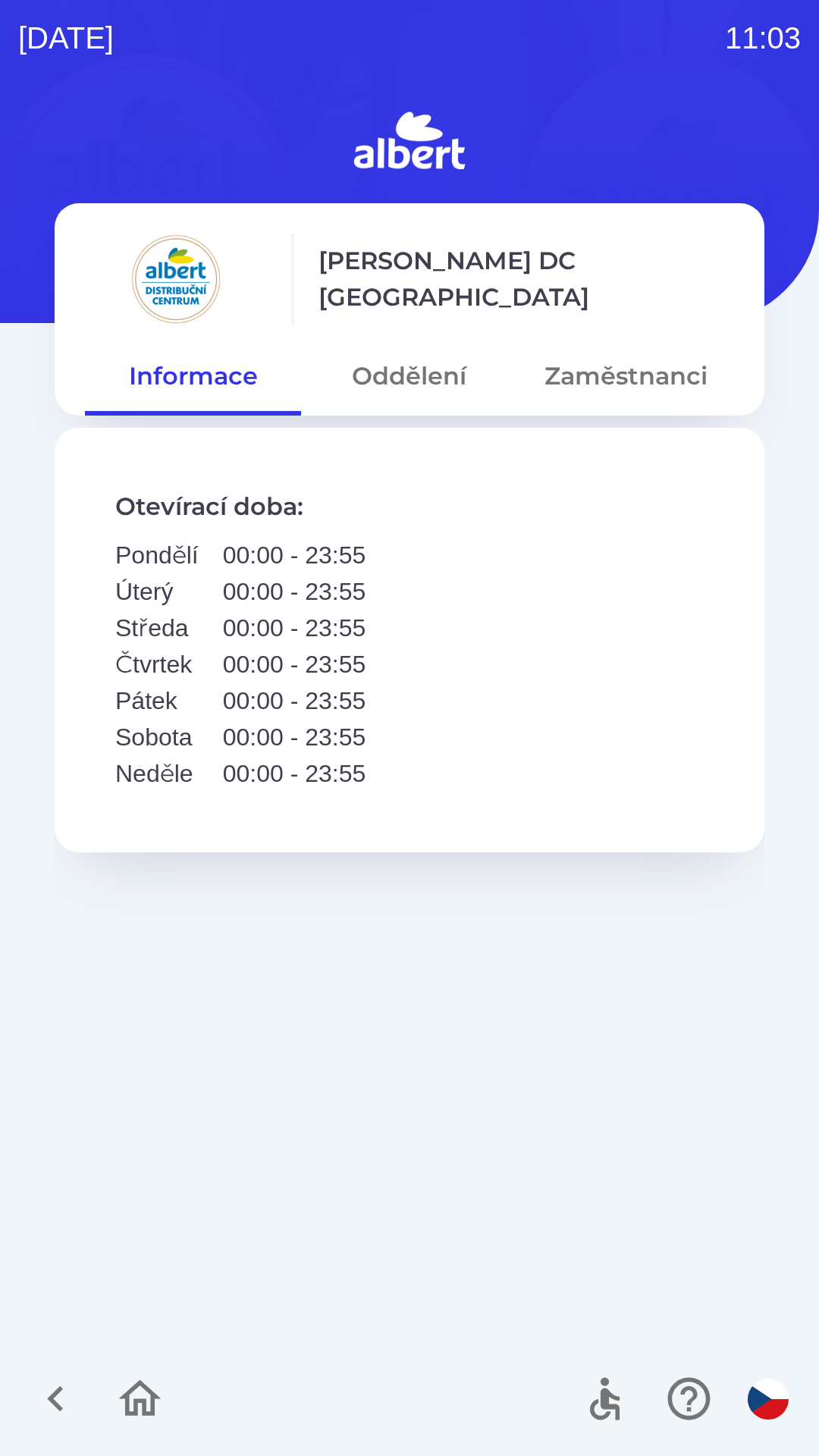
click at [434, 367] on button "Oddělení" at bounding box center [410, 376] width 216 height 54
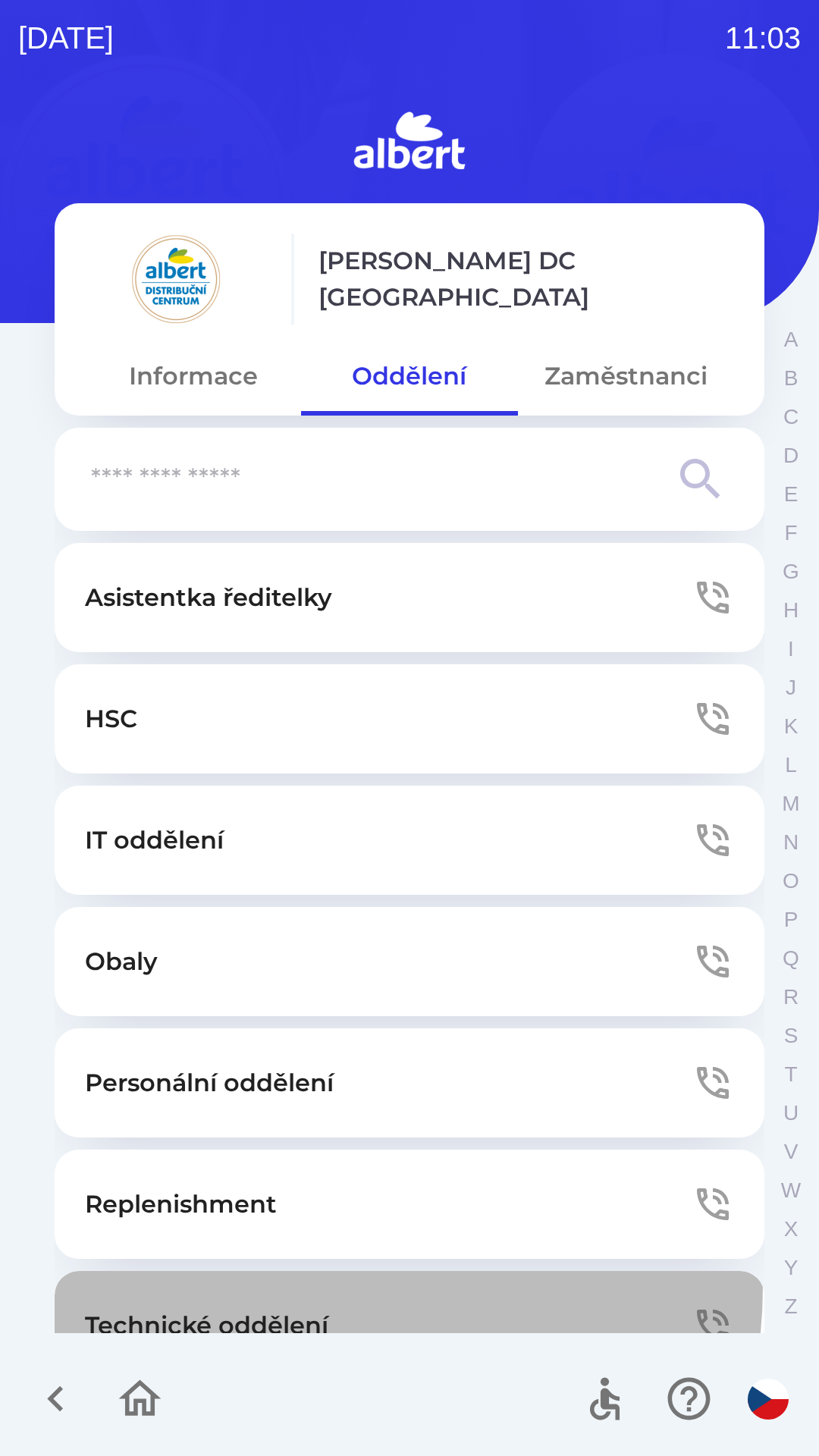
click at [270, 1285] on button "Technické oddělení" at bounding box center [410, 1325] width 710 height 109
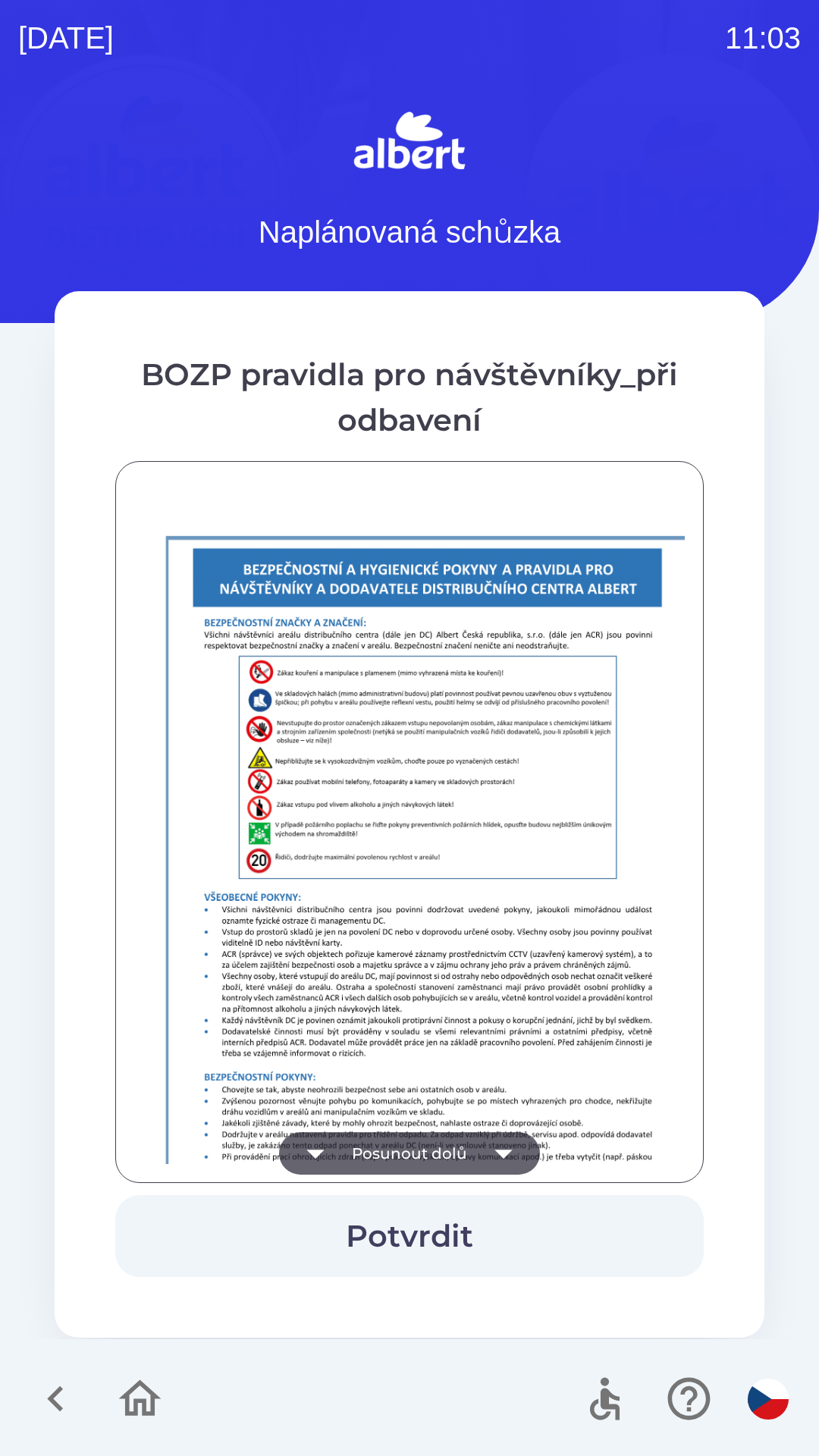
click at [316, 1140] on icon "button" at bounding box center [315, 1153] width 43 height 43
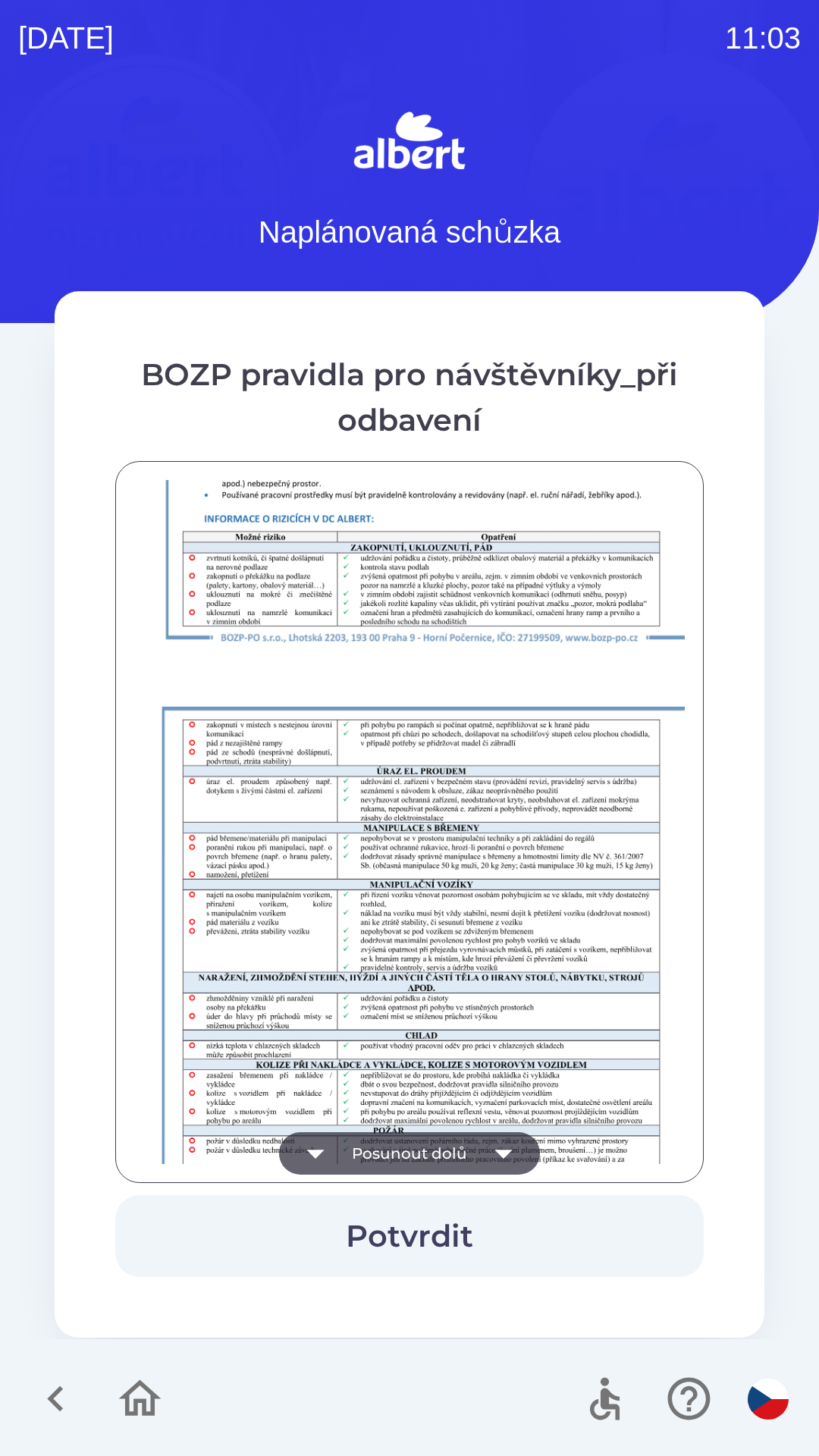
click at [336, 1145] on icon "button" at bounding box center [315, 1153] width 43 height 43
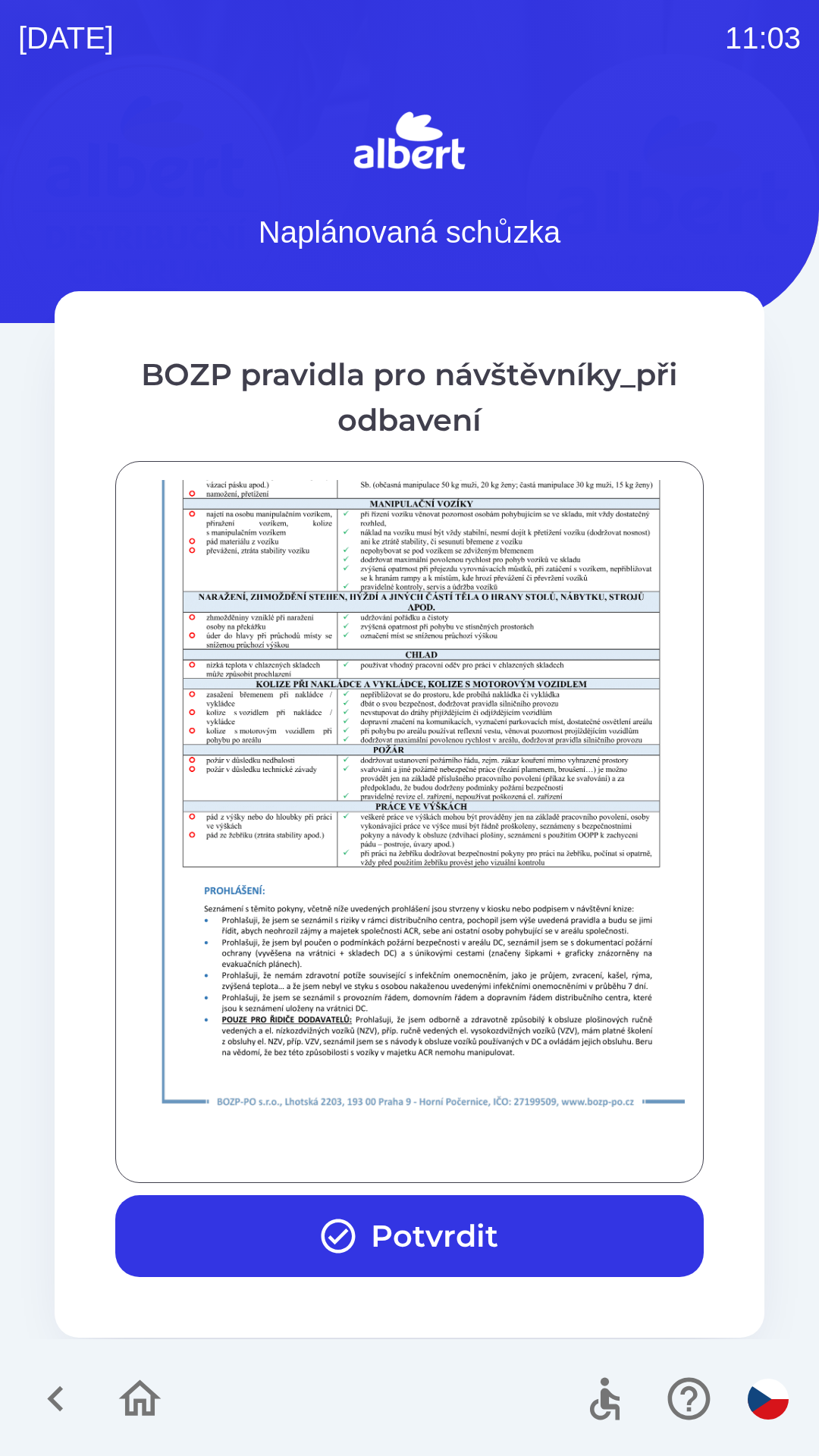
click at [340, 1225] on icon "button" at bounding box center [338, 1236] width 41 height 41
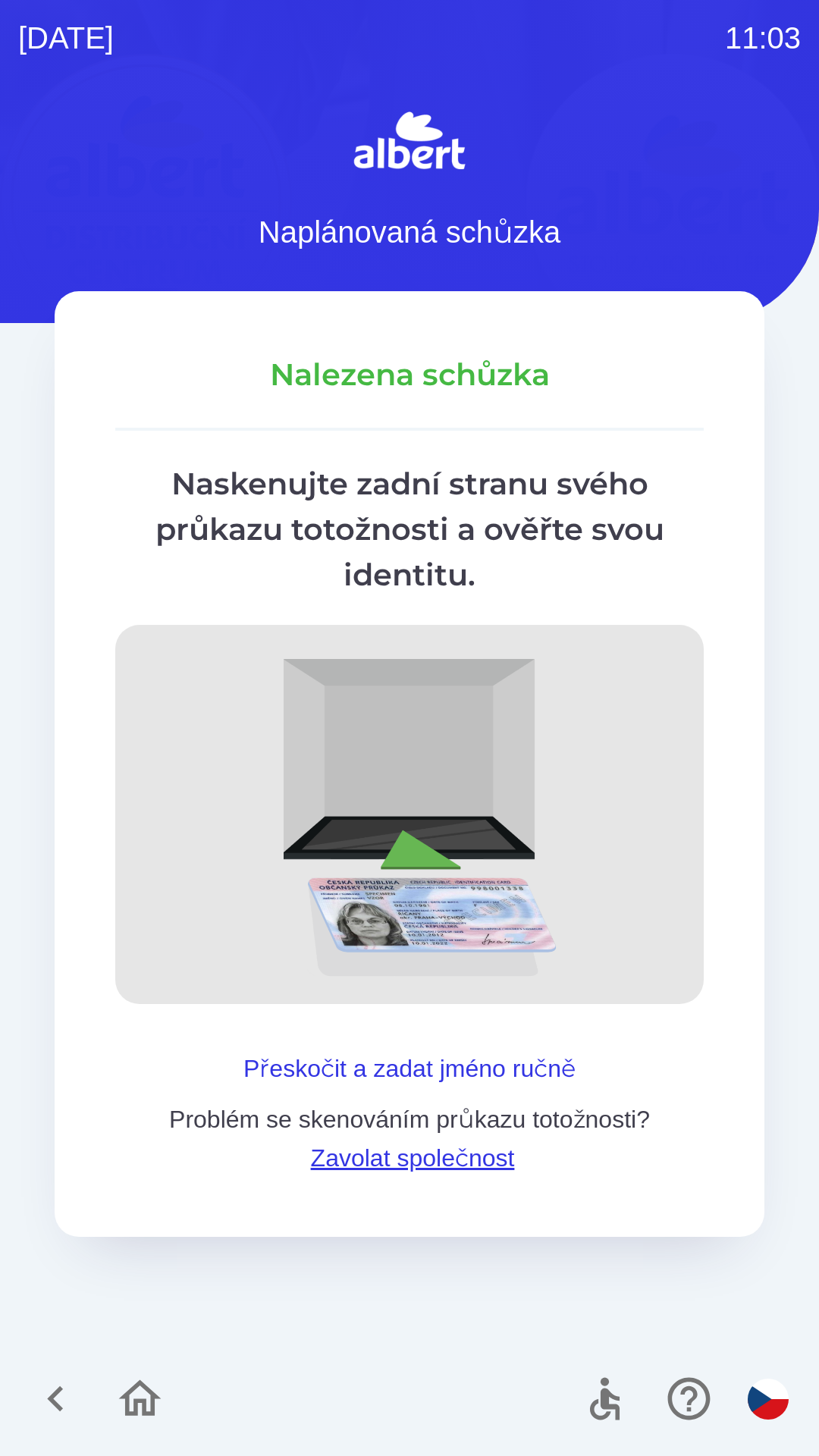
click at [336, 1051] on button "Přeskočit a zadat jméno ručně" at bounding box center [410, 1068] width 344 height 37
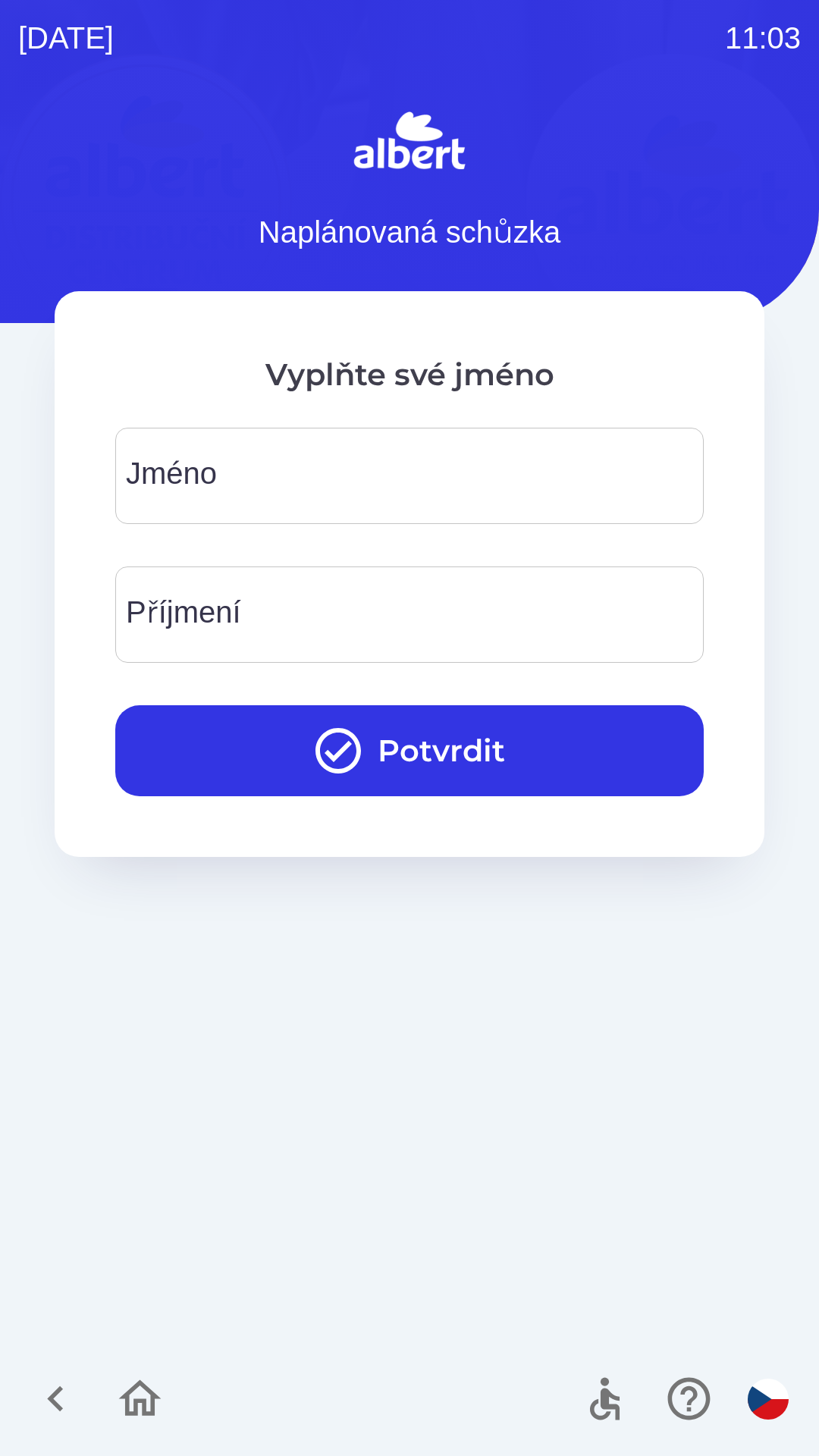
click at [199, 490] on div "[PERSON_NAME]" at bounding box center [410, 475] width 589 height 96
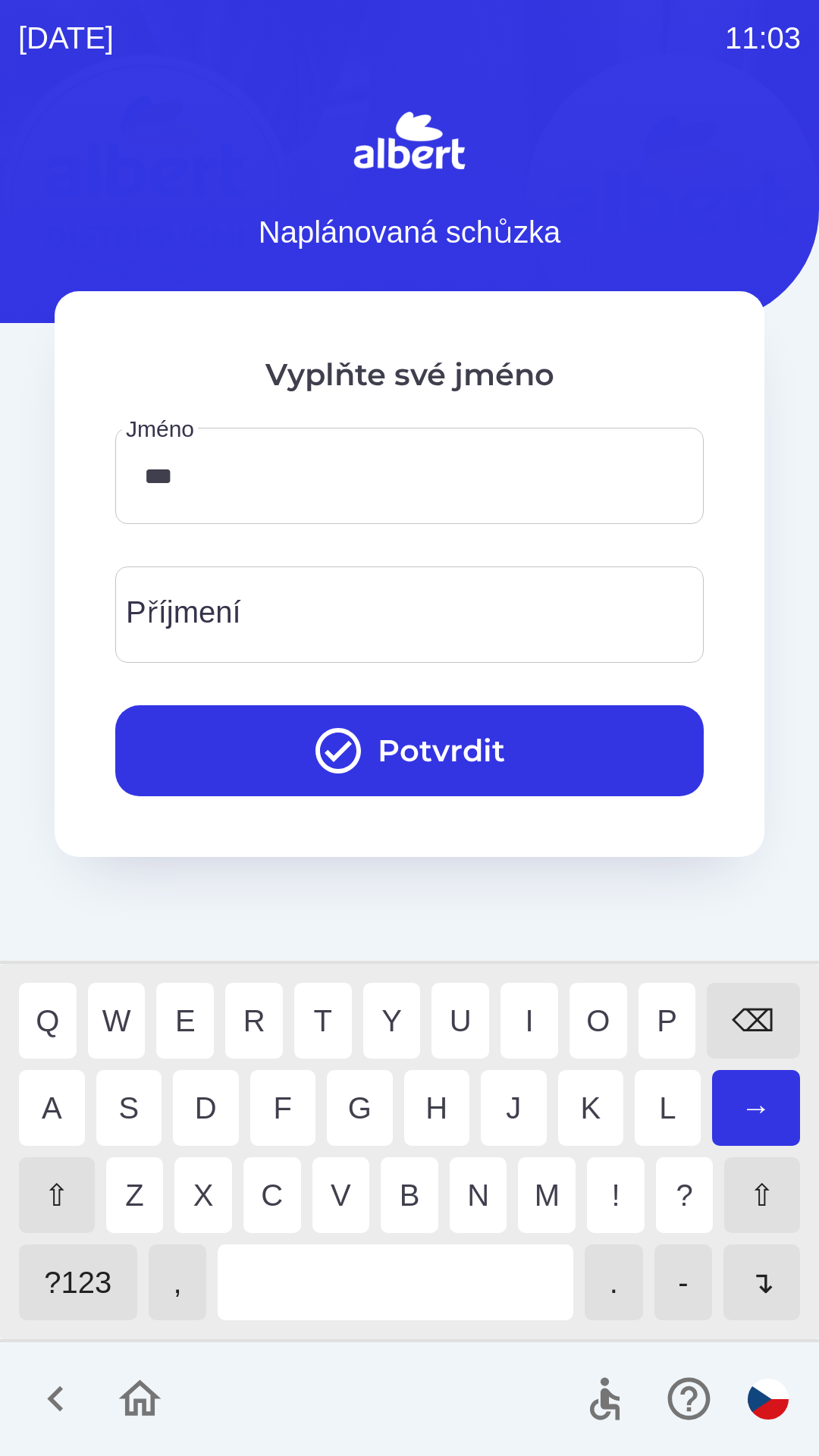
click at [540, 1191] on div "M" at bounding box center [547, 1195] width 58 height 75
click at [518, 1003] on div "I" at bounding box center [529, 1020] width 58 height 75
click at [663, 1096] on div "L" at bounding box center [667, 1107] width 66 height 75
type input "******"
click at [48, 1097] on div "A" at bounding box center [51, 1107] width 66 height 75
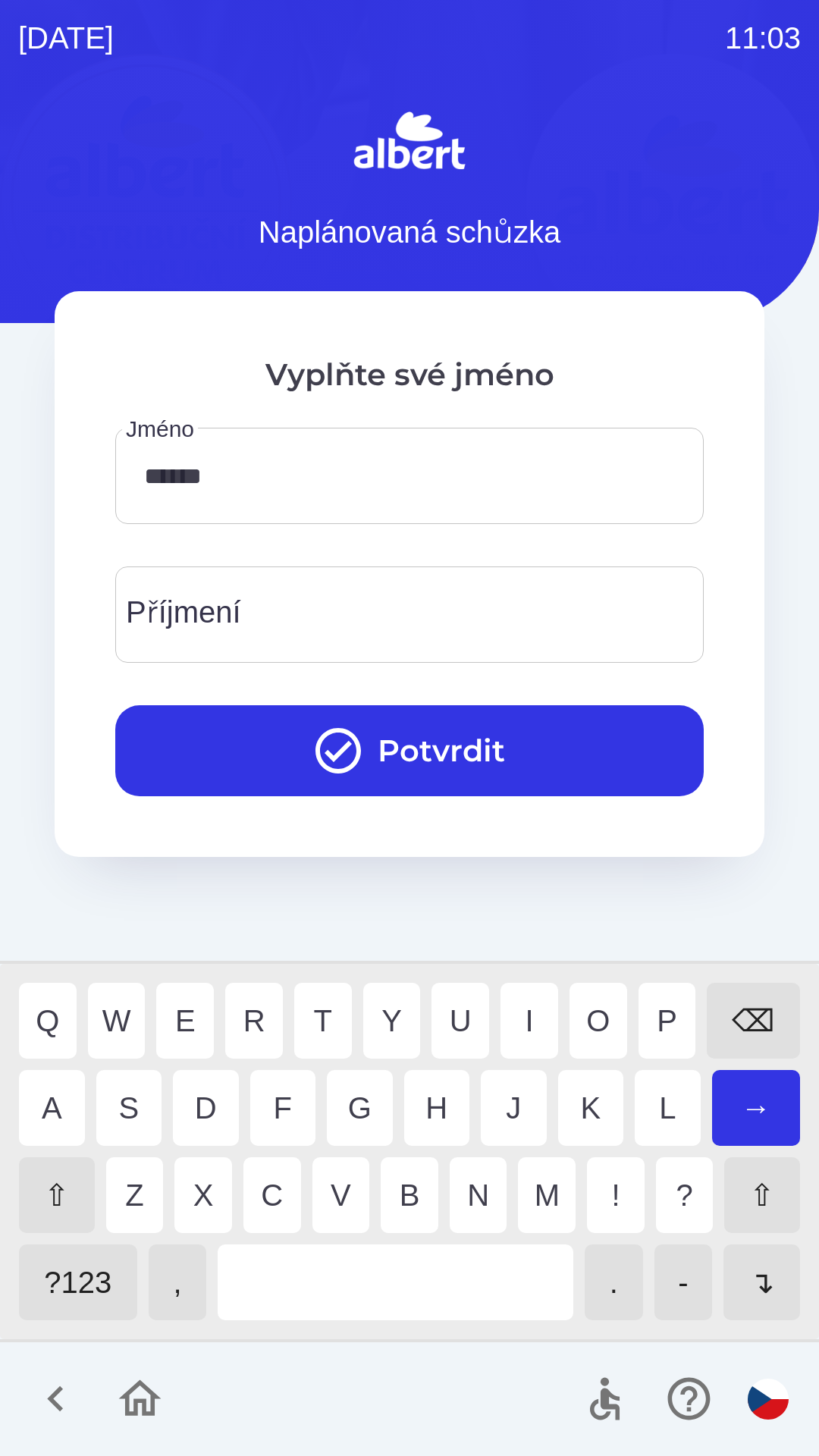
click at [165, 607] on div "Příjmení Příjmení" at bounding box center [410, 615] width 589 height 96
click at [475, 1175] on div "N" at bounding box center [479, 1195] width 58 height 75
click at [563, 1103] on div "K" at bounding box center [591, 1107] width 66 height 75
click at [335, 1195] on div "V" at bounding box center [341, 1195] width 58 height 75
type input "*********"
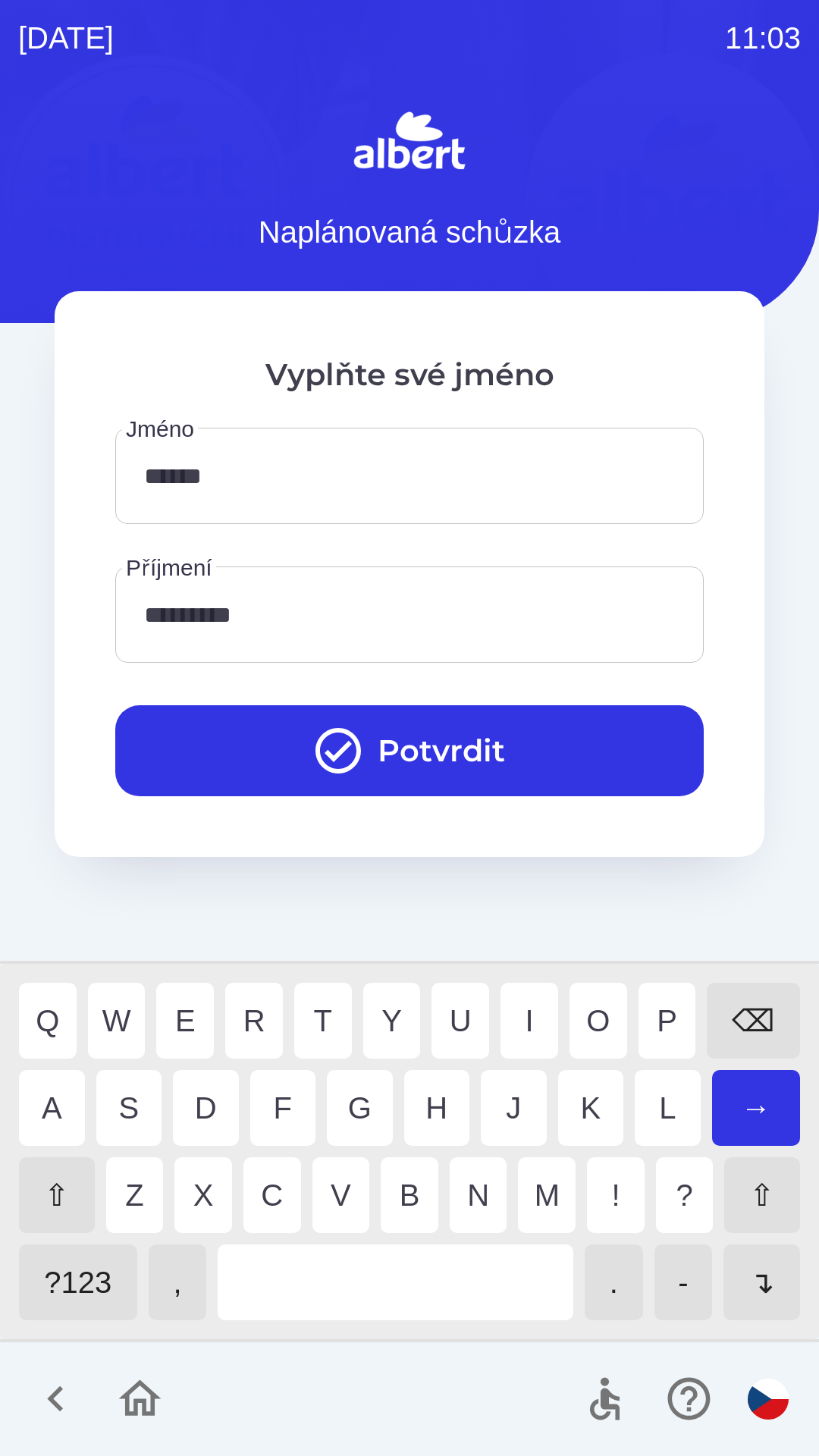
click at [56, 1083] on div "A" at bounding box center [51, 1107] width 66 height 75
click at [427, 740] on button "Potvrdit" at bounding box center [410, 750] width 589 height 91
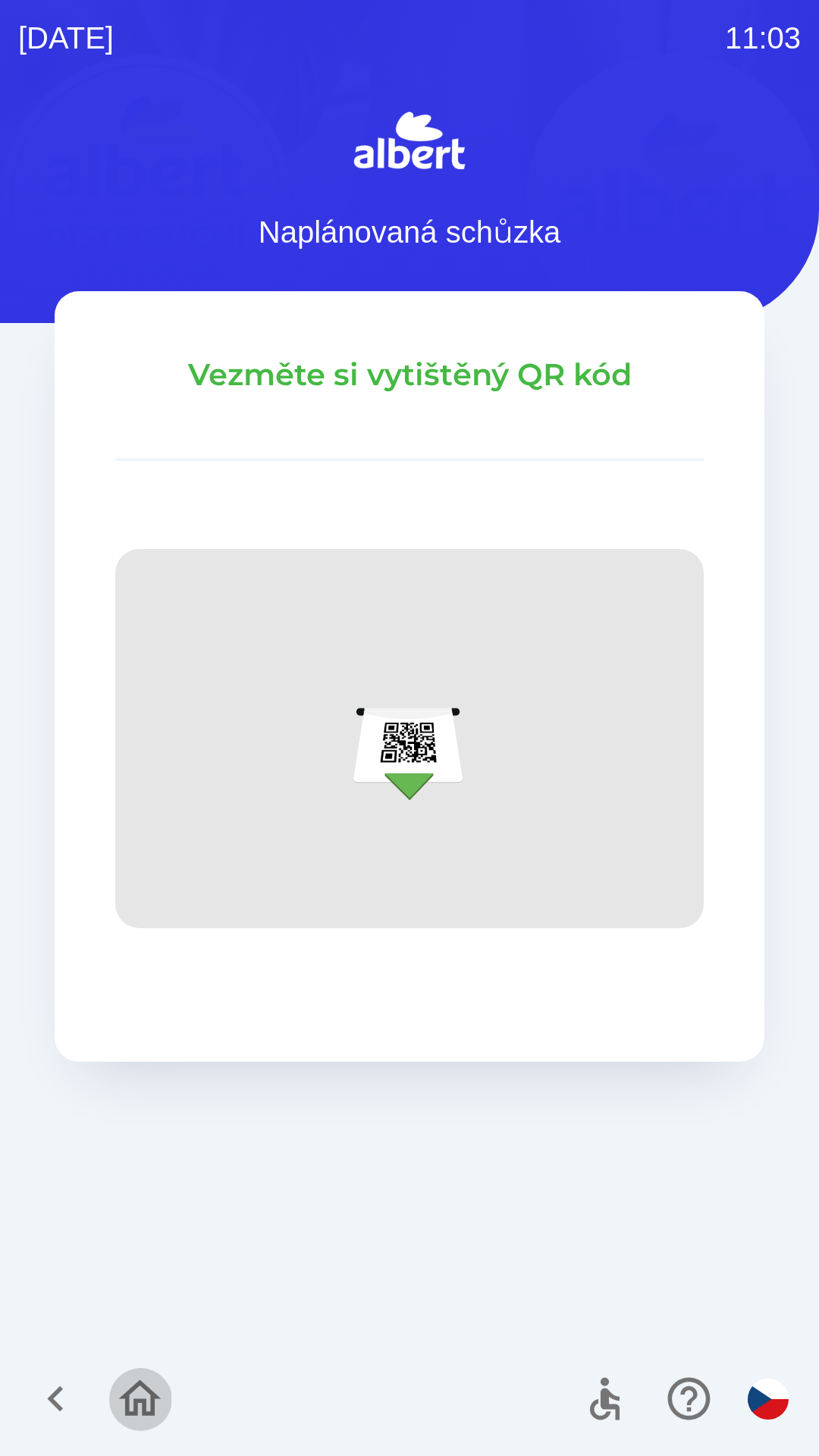
click at [132, 1396] on icon "button" at bounding box center [139, 1398] width 51 height 51
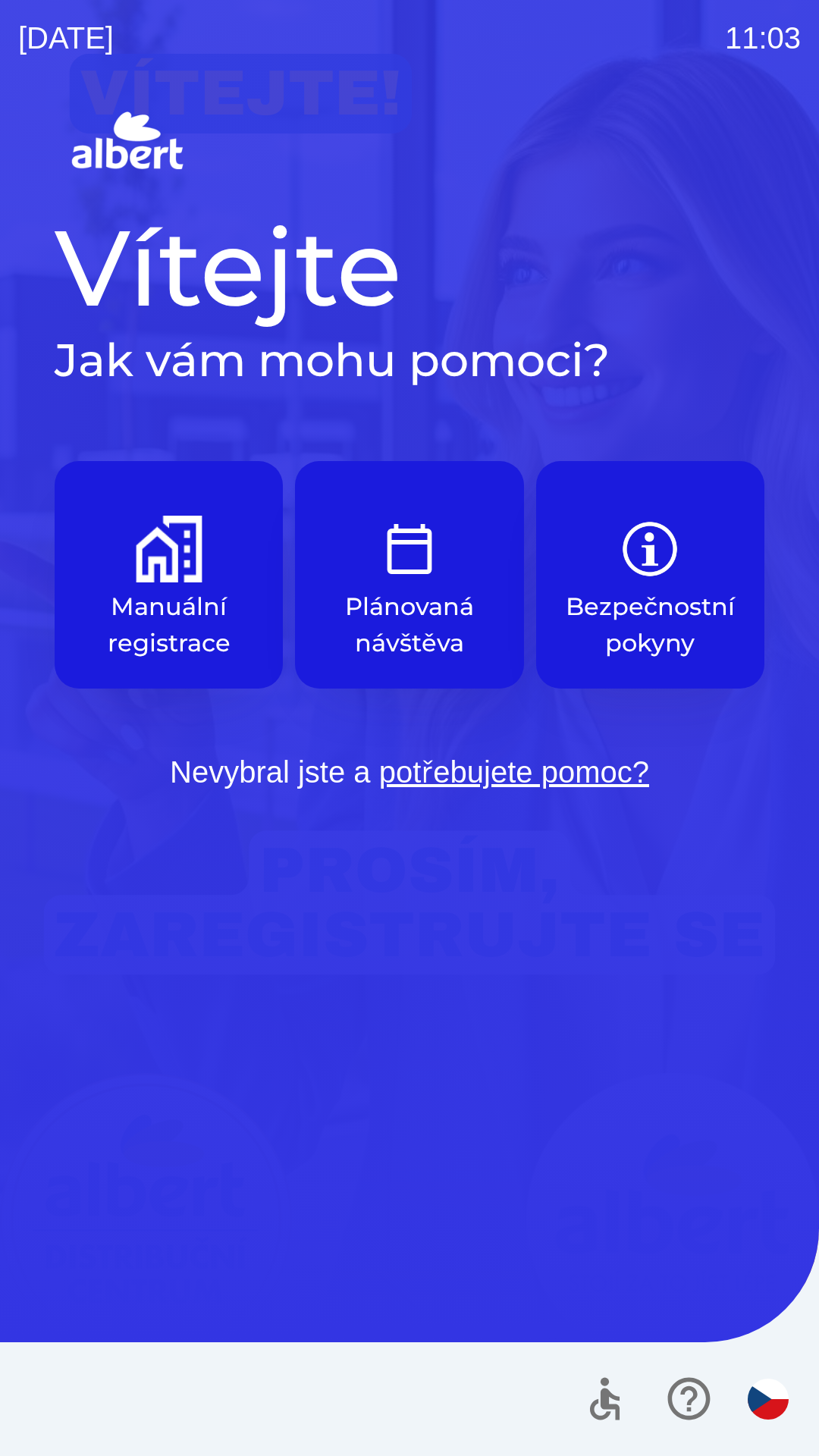
click at [194, 556] on img "button" at bounding box center [169, 549] width 67 height 67
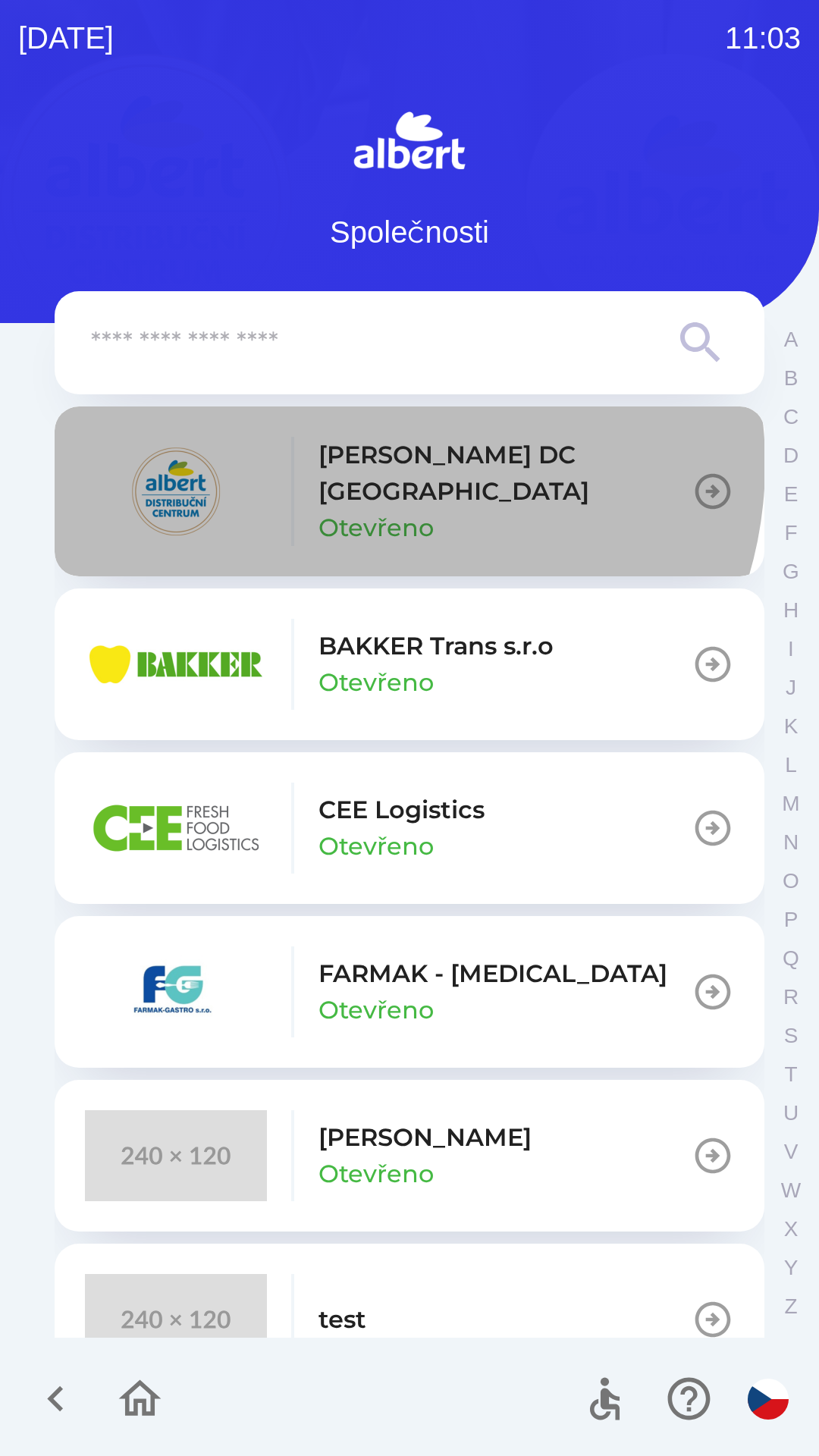
click at [371, 464] on p "[PERSON_NAME] DC [GEOGRAPHIC_DATA]" at bounding box center [504, 473] width 373 height 73
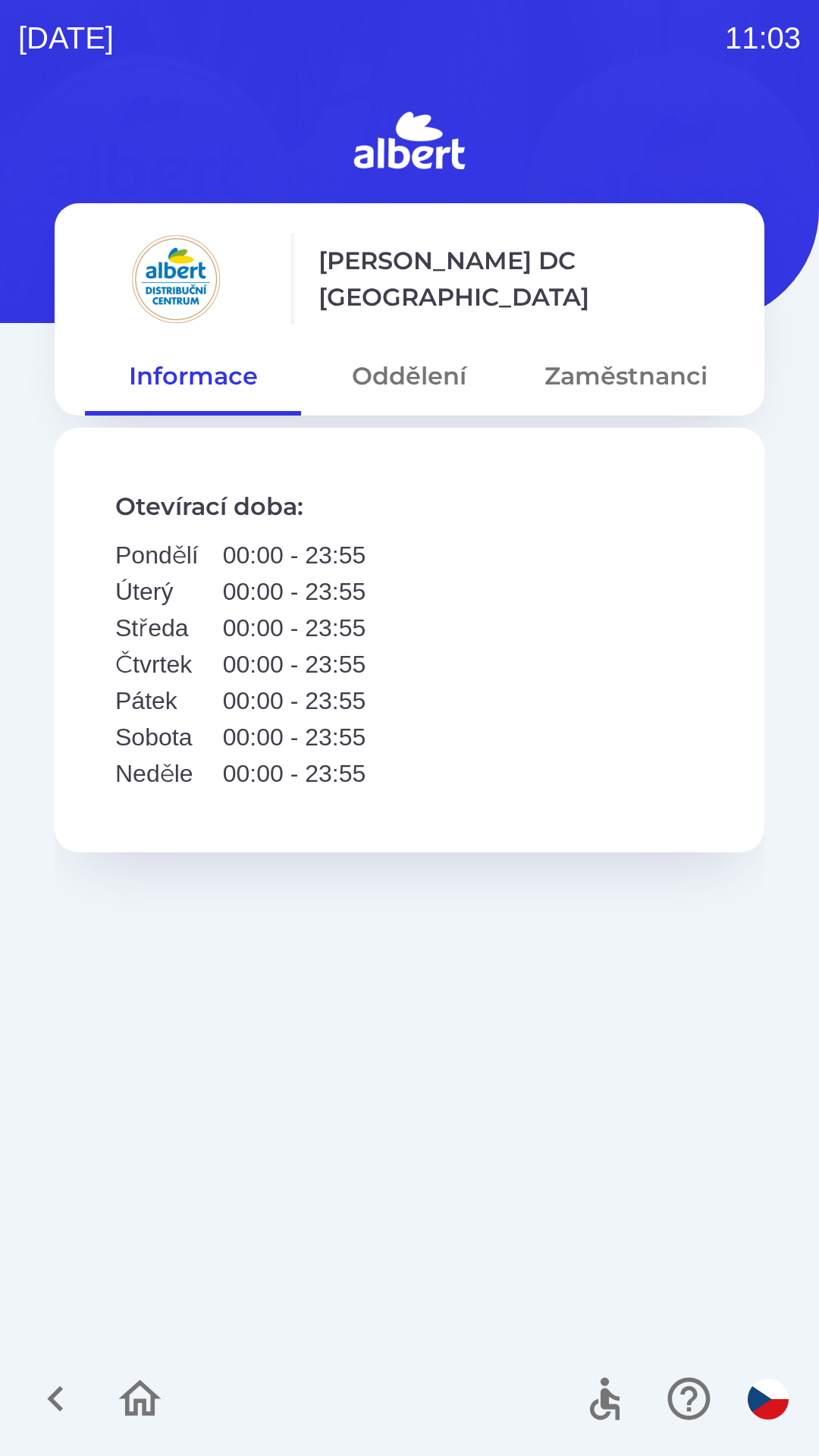
click at [363, 367] on button "Oddělení" at bounding box center [410, 376] width 216 height 54
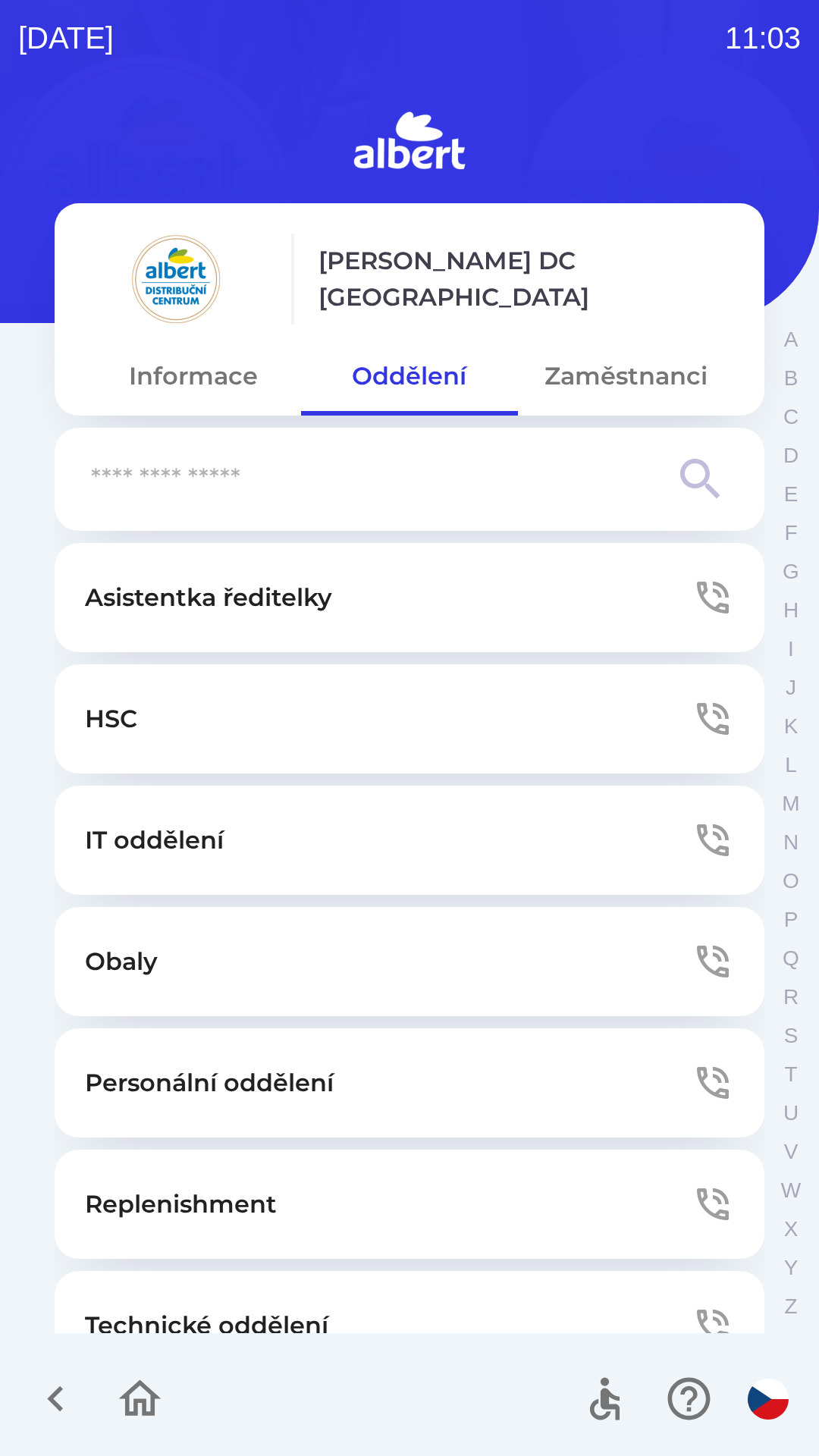
click at [208, 1302] on button "Technické oddělení" at bounding box center [410, 1325] width 710 height 109
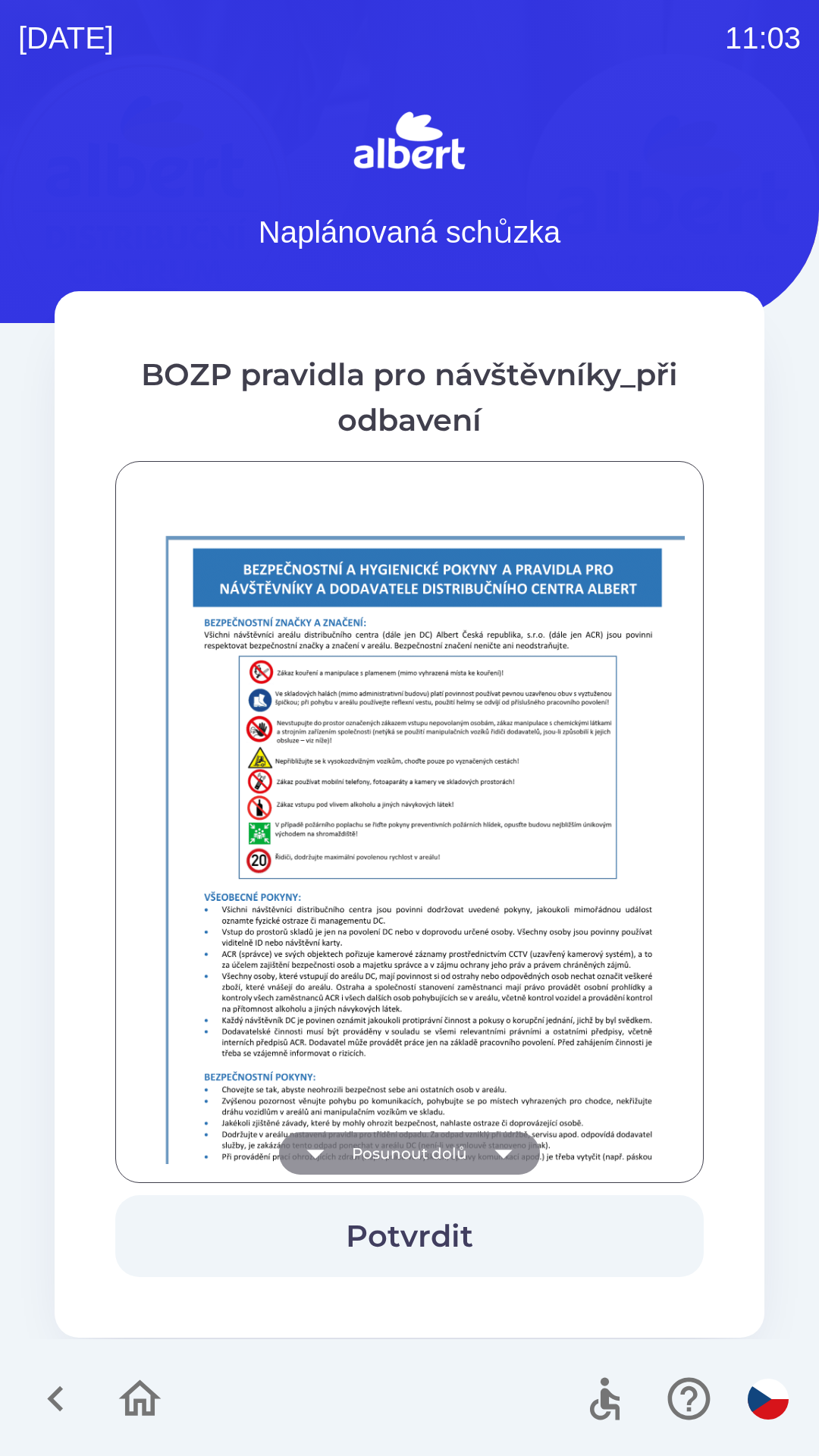
click at [386, 1148] on button "Posunout dolů" at bounding box center [410, 1153] width 261 height 43
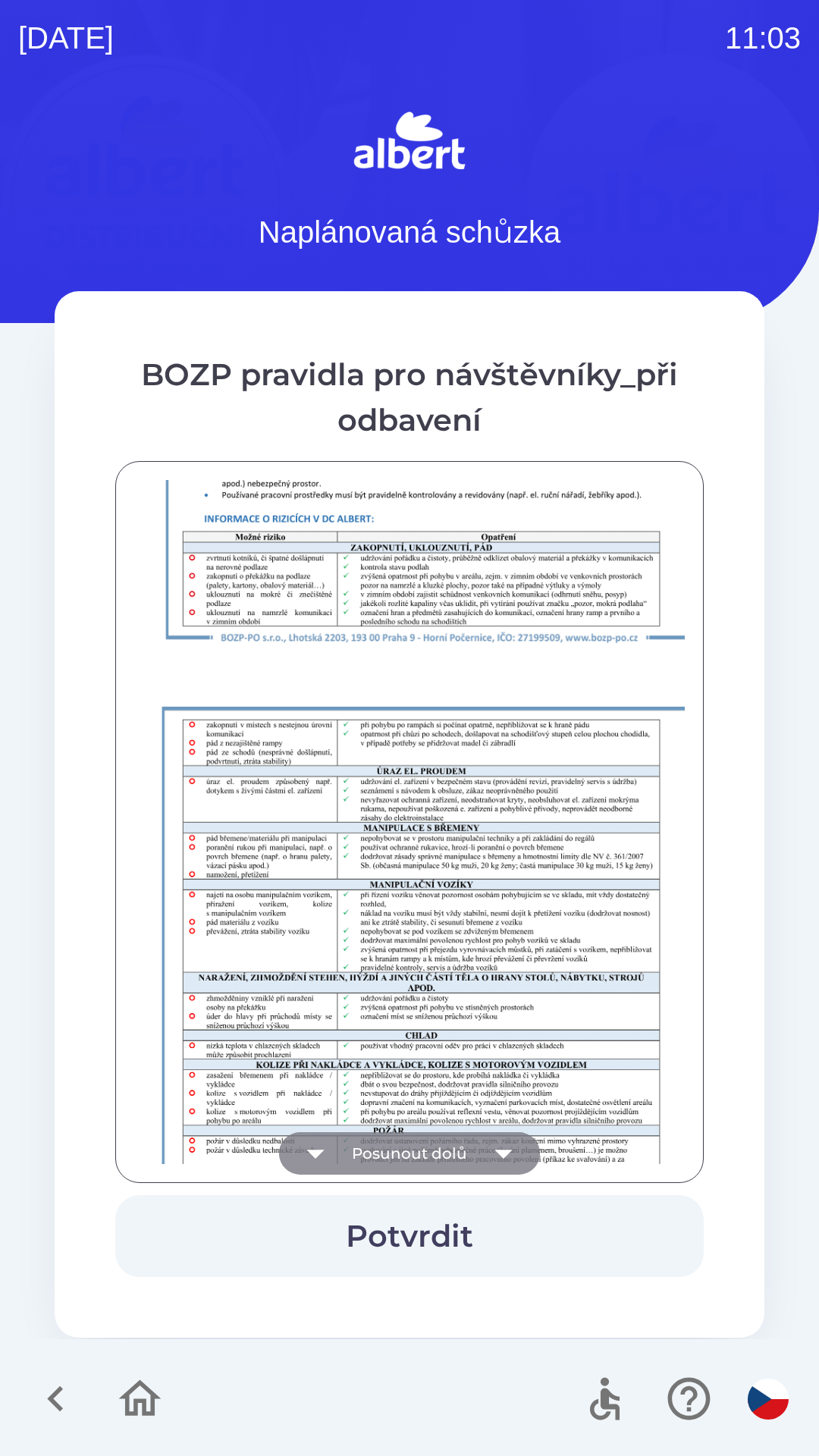
click at [384, 1146] on button "Posunout dolů" at bounding box center [410, 1153] width 261 height 43
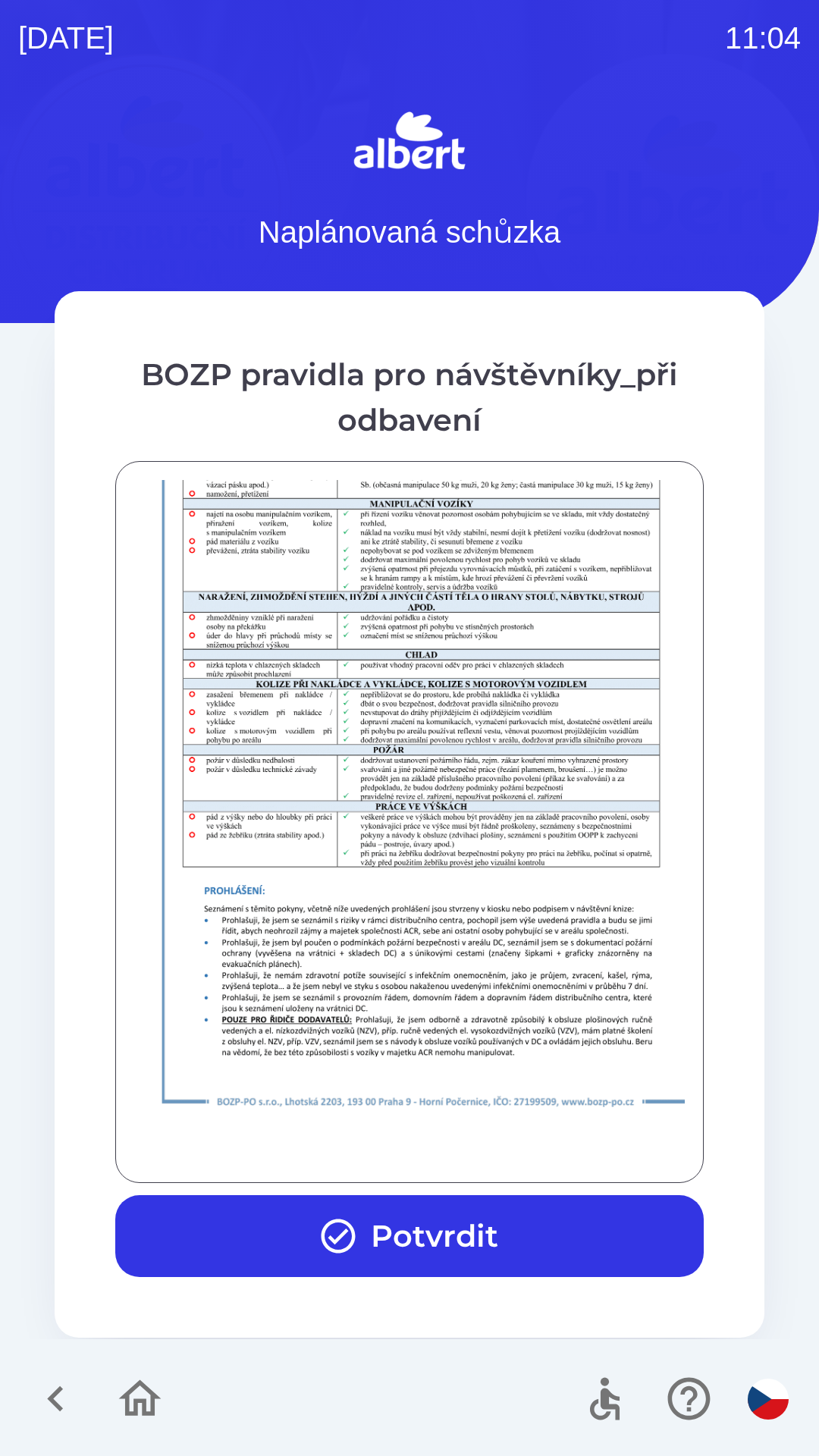
click at [393, 1237] on button "Potvrdit" at bounding box center [410, 1235] width 589 height 82
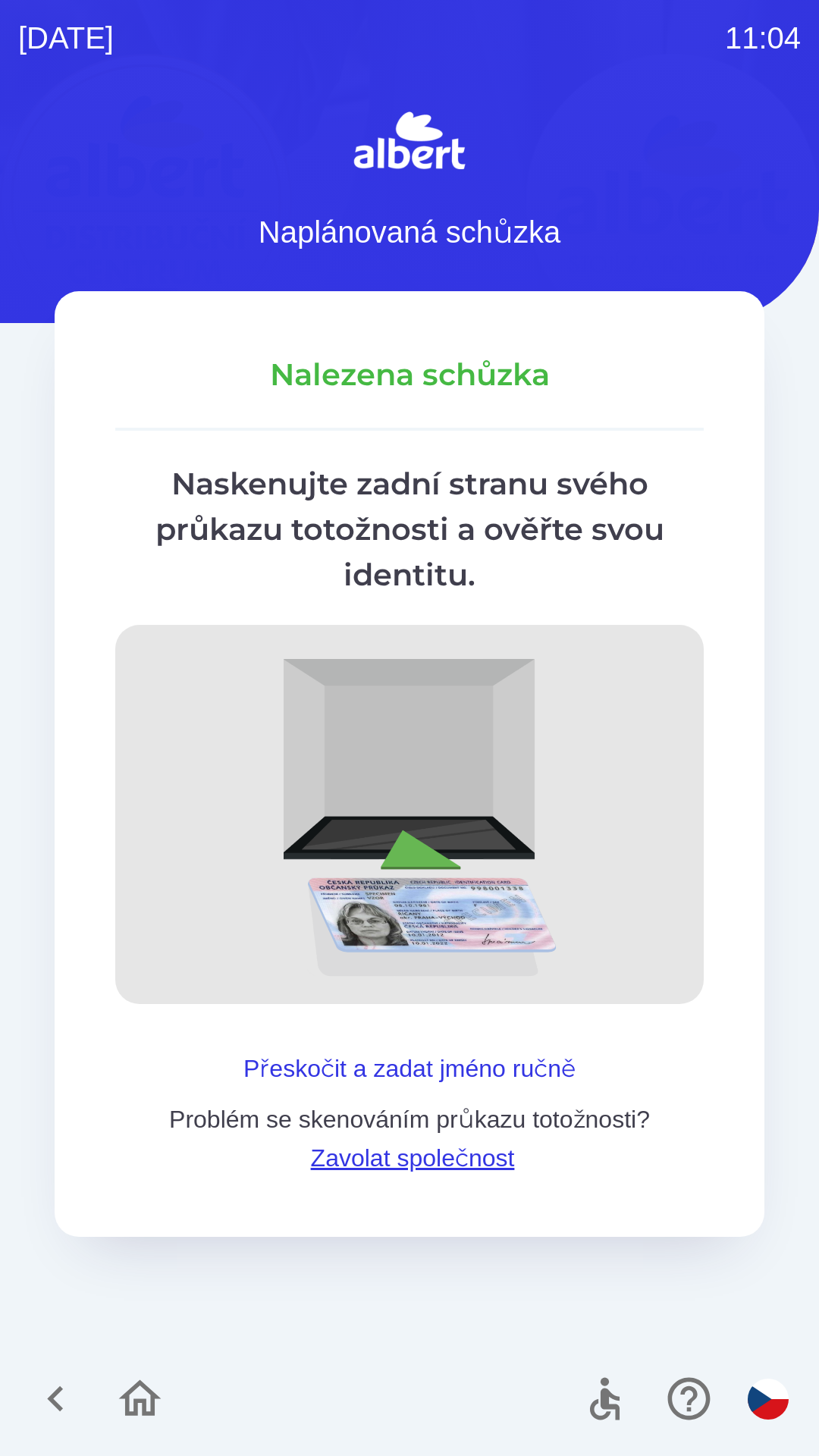
click at [318, 1062] on button "Přeskočit a zadat jméno ručně" at bounding box center [410, 1068] width 344 height 37
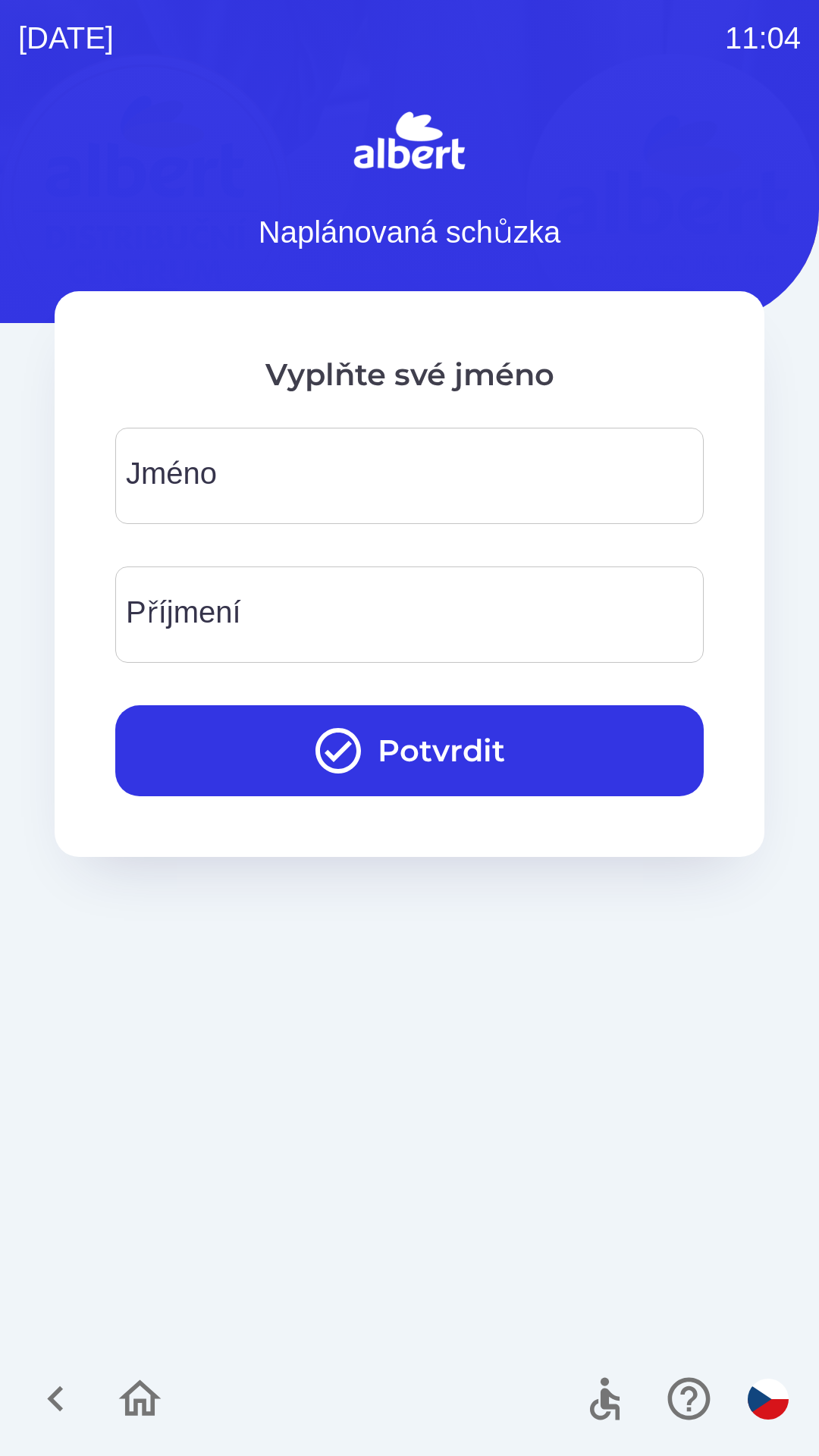
click at [232, 479] on input "Jméno" at bounding box center [409, 475] width 552 height 60
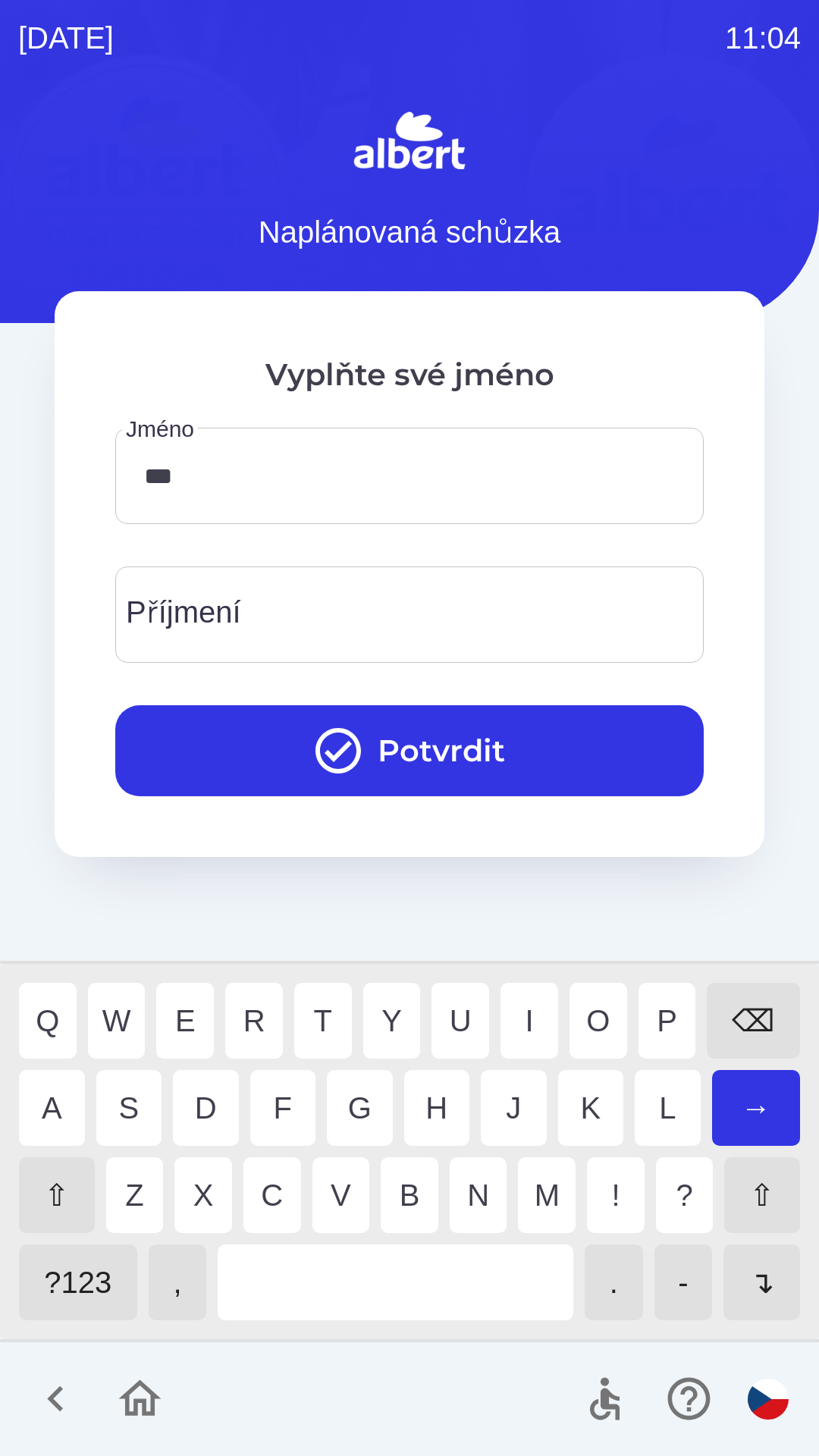
click at [399, 1186] on div "B" at bounding box center [410, 1195] width 58 height 75
click at [596, 1004] on div "O" at bounding box center [599, 1020] width 58 height 75
type input "*****"
click at [247, 1005] on div "R" at bounding box center [254, 1020] width 58 height 75
click at [247, 599] on div "Příjmení Příjmení" at bounding box center [410, 615] width 589 height 96
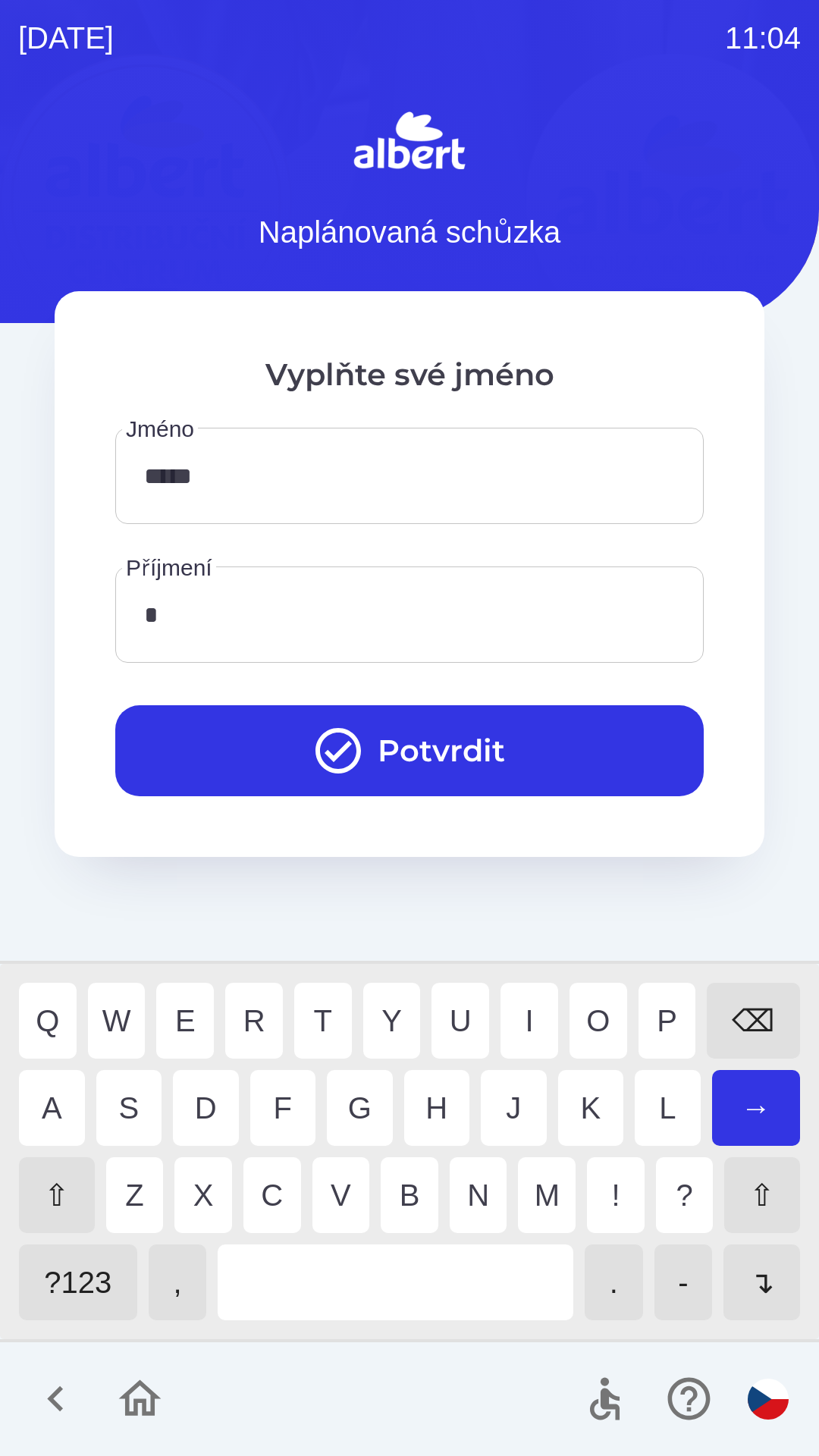
click at [317, 1005] on div "T" at bounding box center [323, 1020] width 58 height 75
click at [271, 1178] on div "C" at bounding box center [272, 1195] width 58 height 75
click at [431, 1097] on div "H" at bounding box center [437, 1107] width 66 height 75
type input "*****"
click at [384, 1002] on div "Y" at bounding box center [392, 1020] width 58 height 75
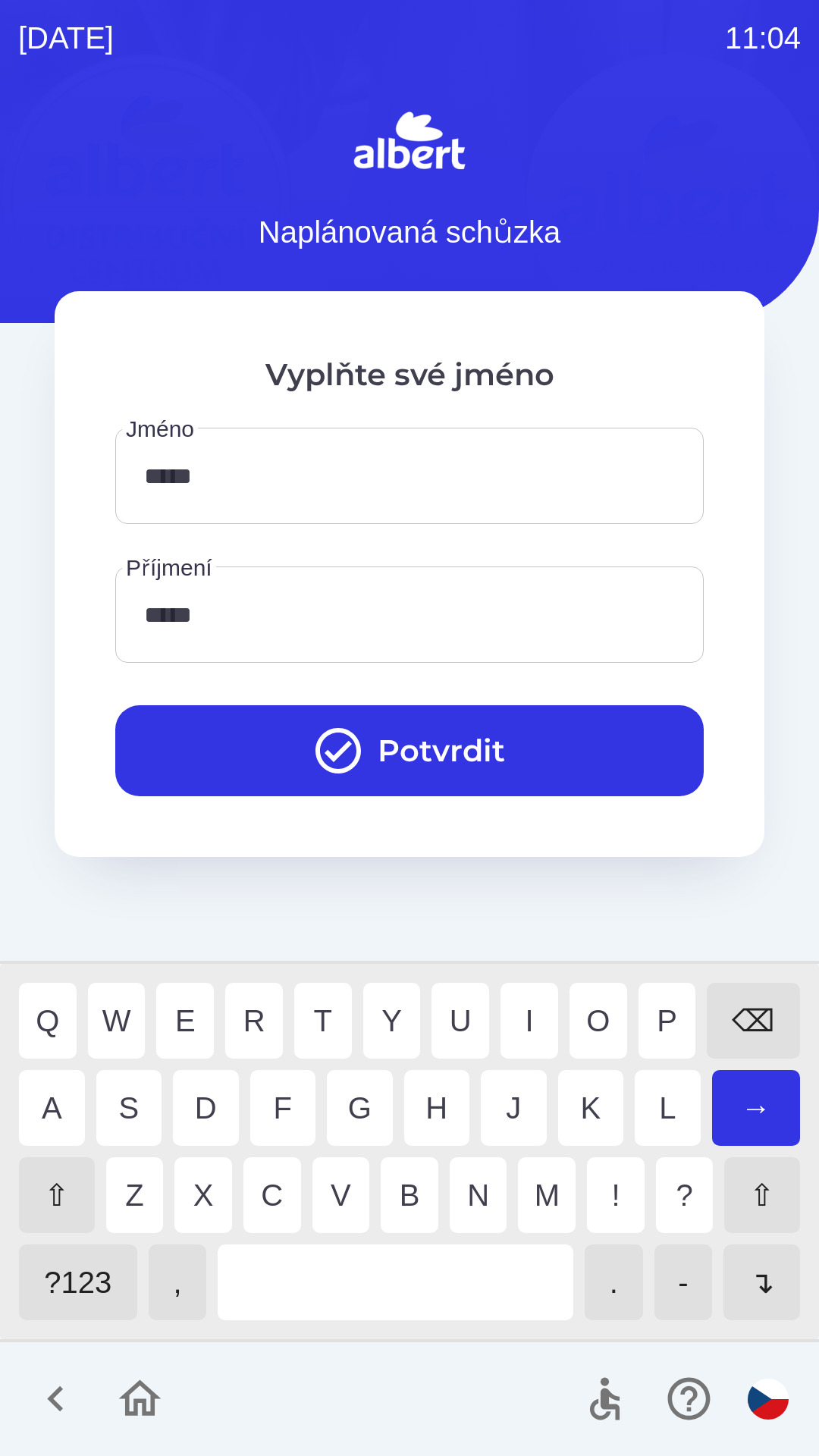
click at [427, 745] on button "Potvrdit" at bounding box center [410, 750] width 589 height 91
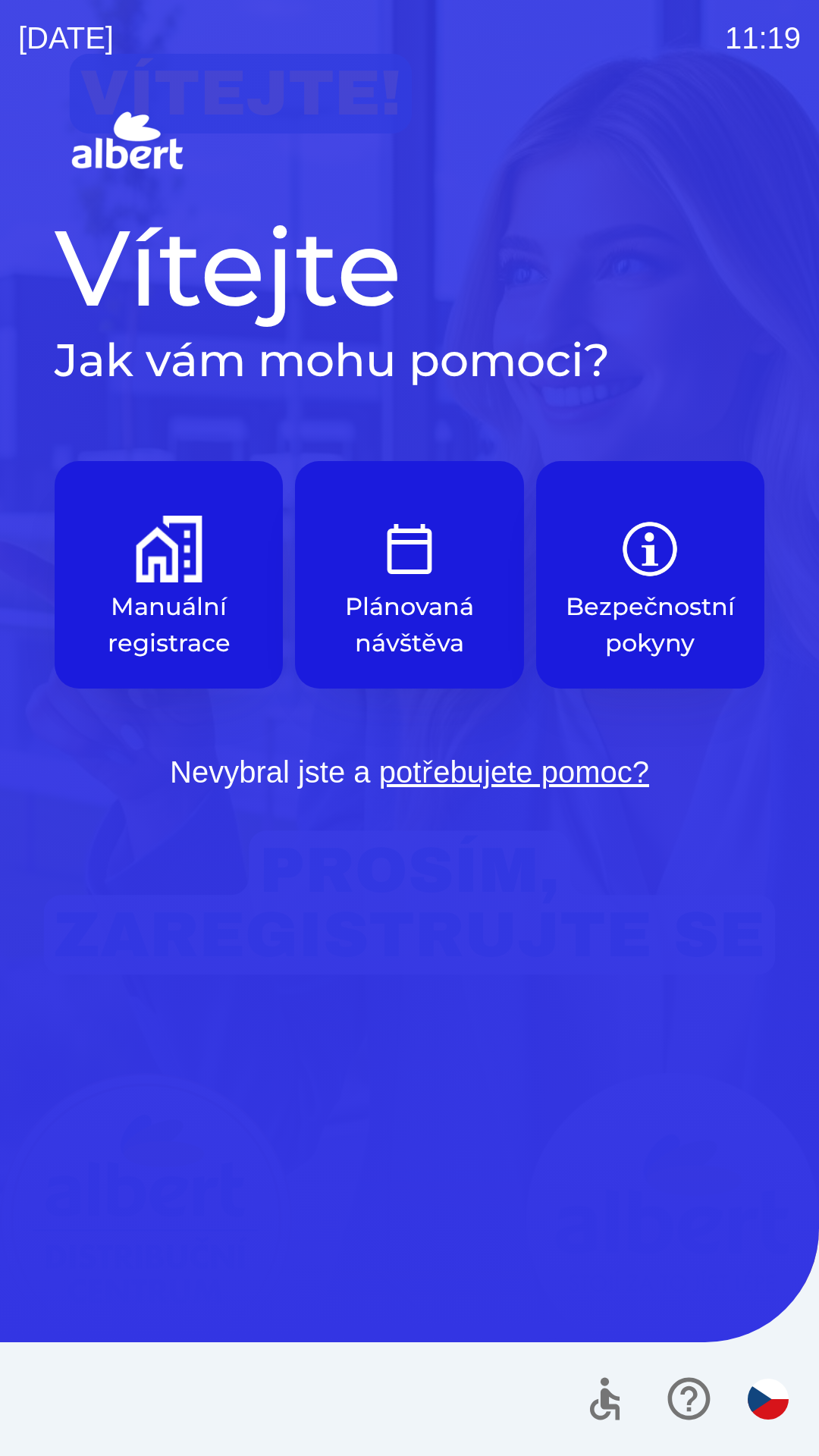
click at [387, 605] on p "Plánovaná návštěva" at bounding box center [410, 625] width 156 height 73
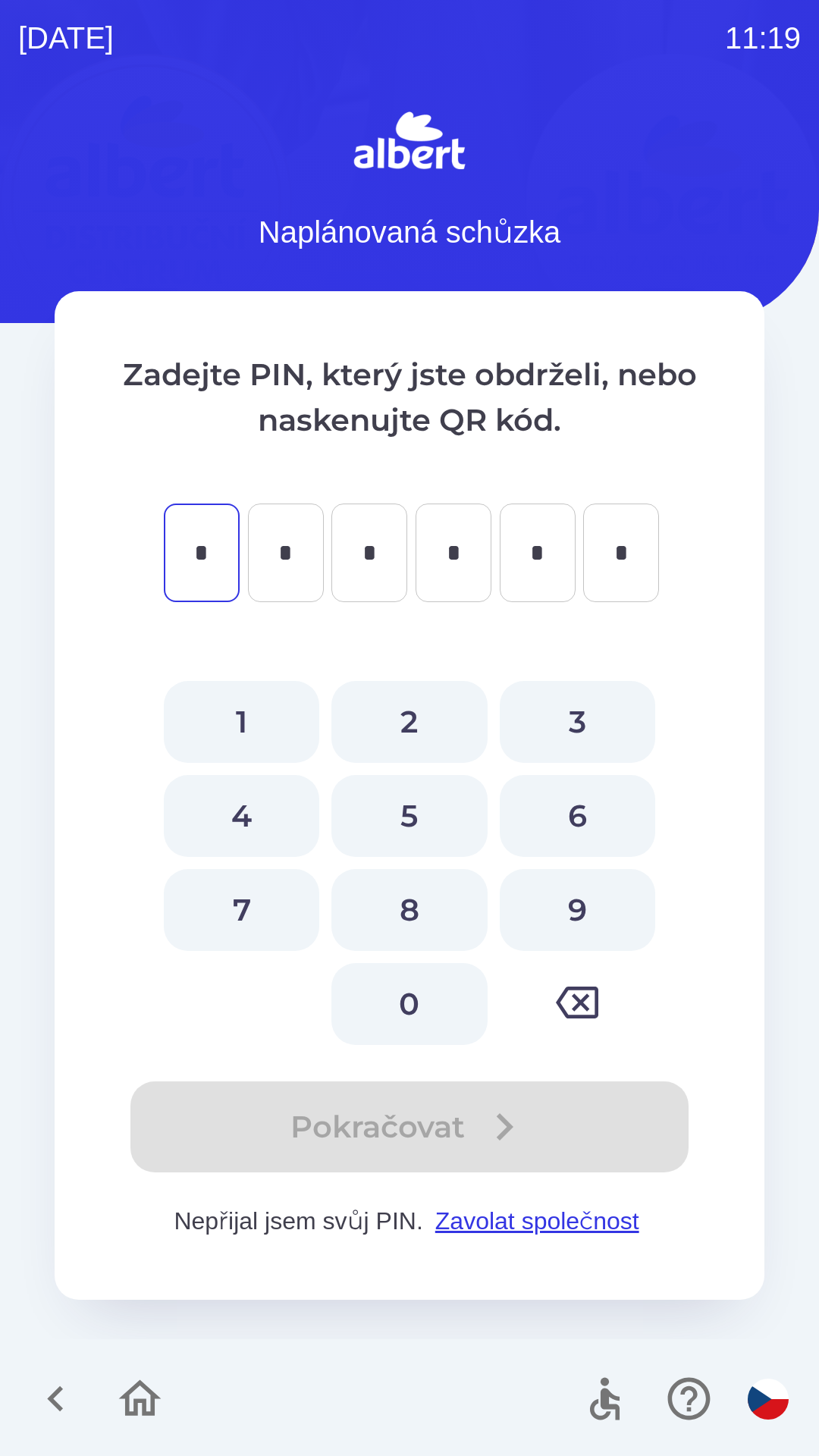
click at [585, 923] on button "9" at bounding box center [578, 909] width 156 height 82
type input "*"
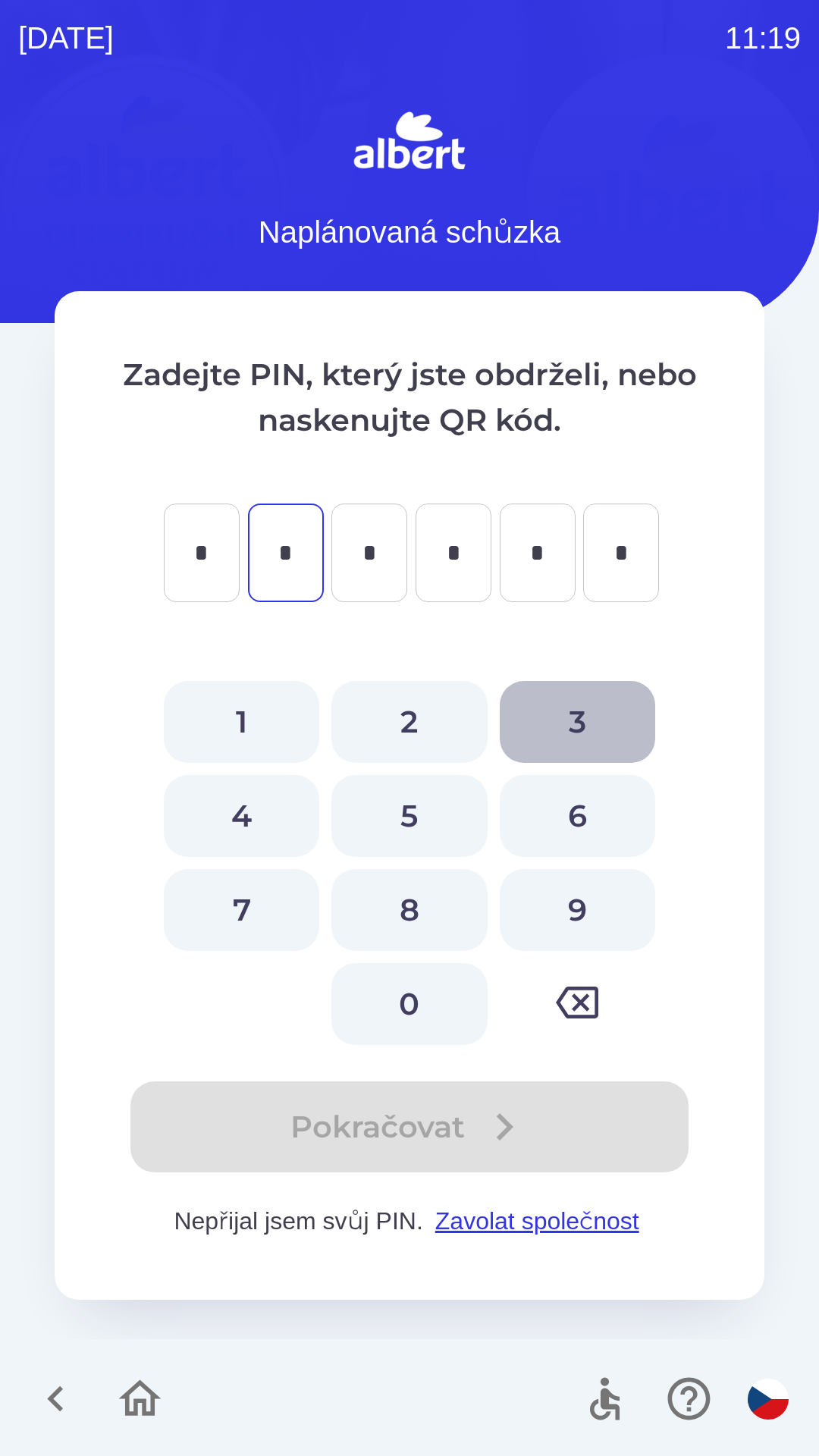
click at [582, 716] on button "3" at bounding box center [578, 721] width 156 height 82
type input "*"
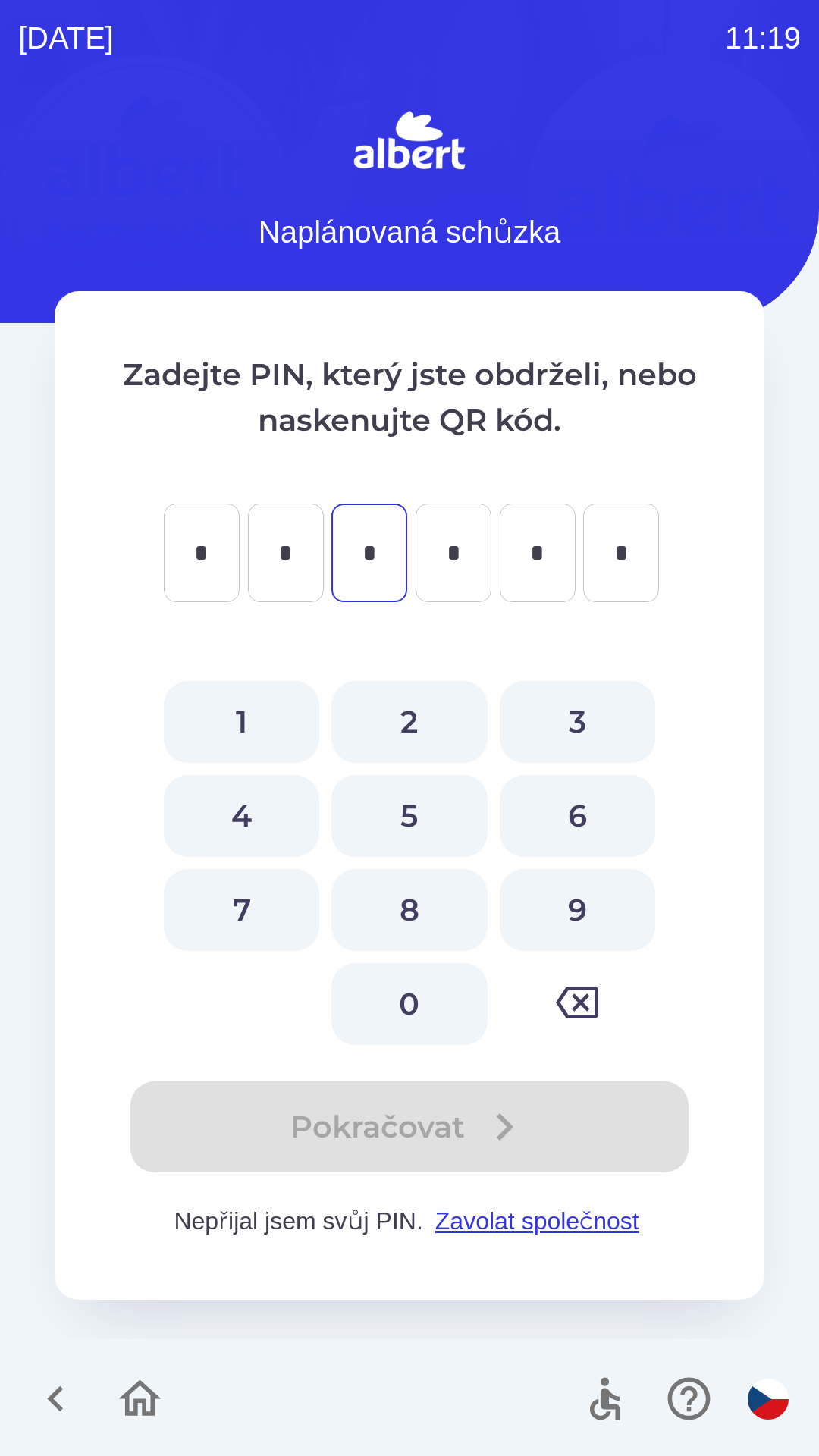
click at [427, 819] on button "5" at bounding box center [410, 816] width 156 height 82
type input "*"
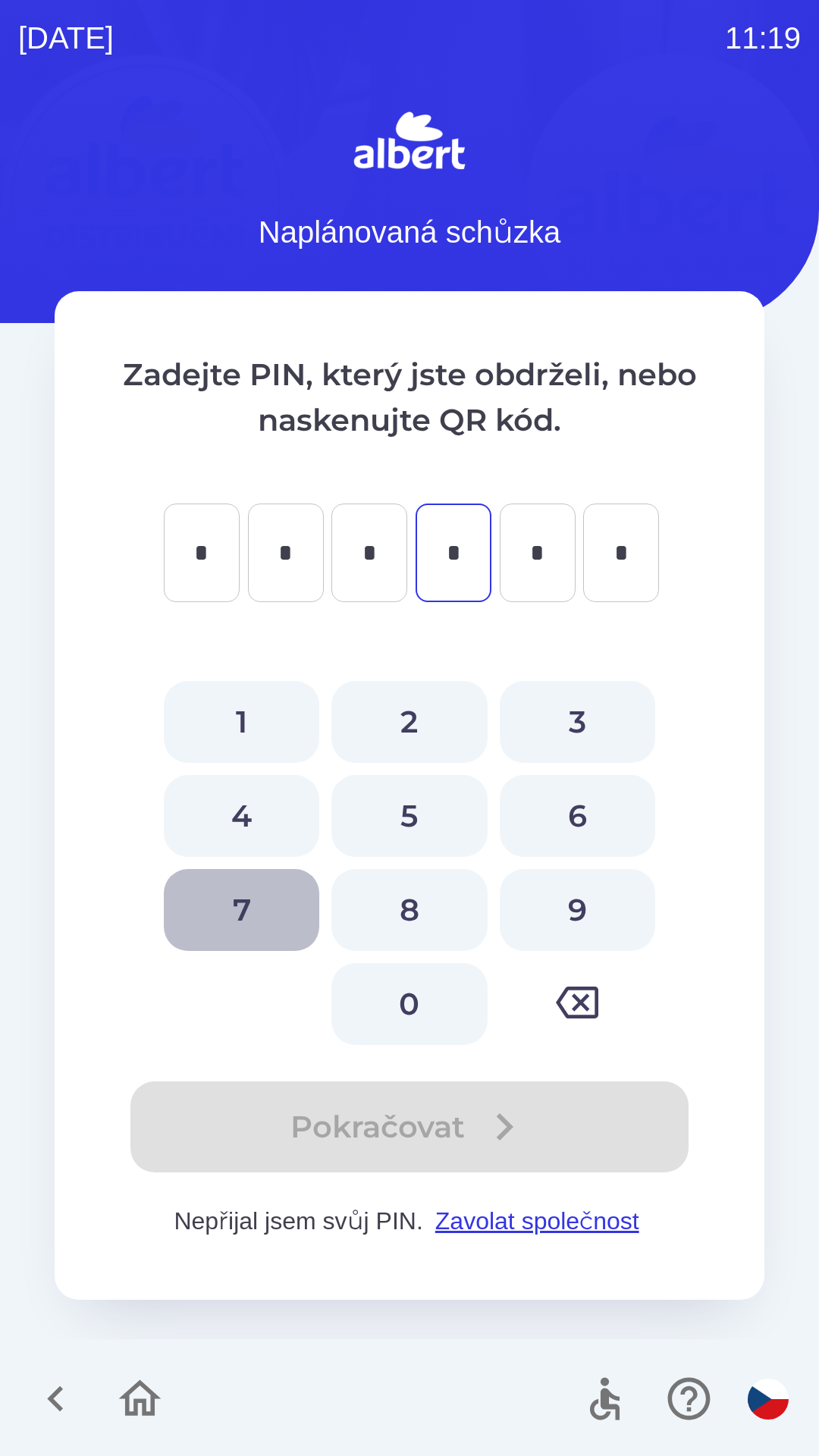
click at [262, 900] on button "7" at bounding box center [241, 909] width 156 height 82
type input "*"
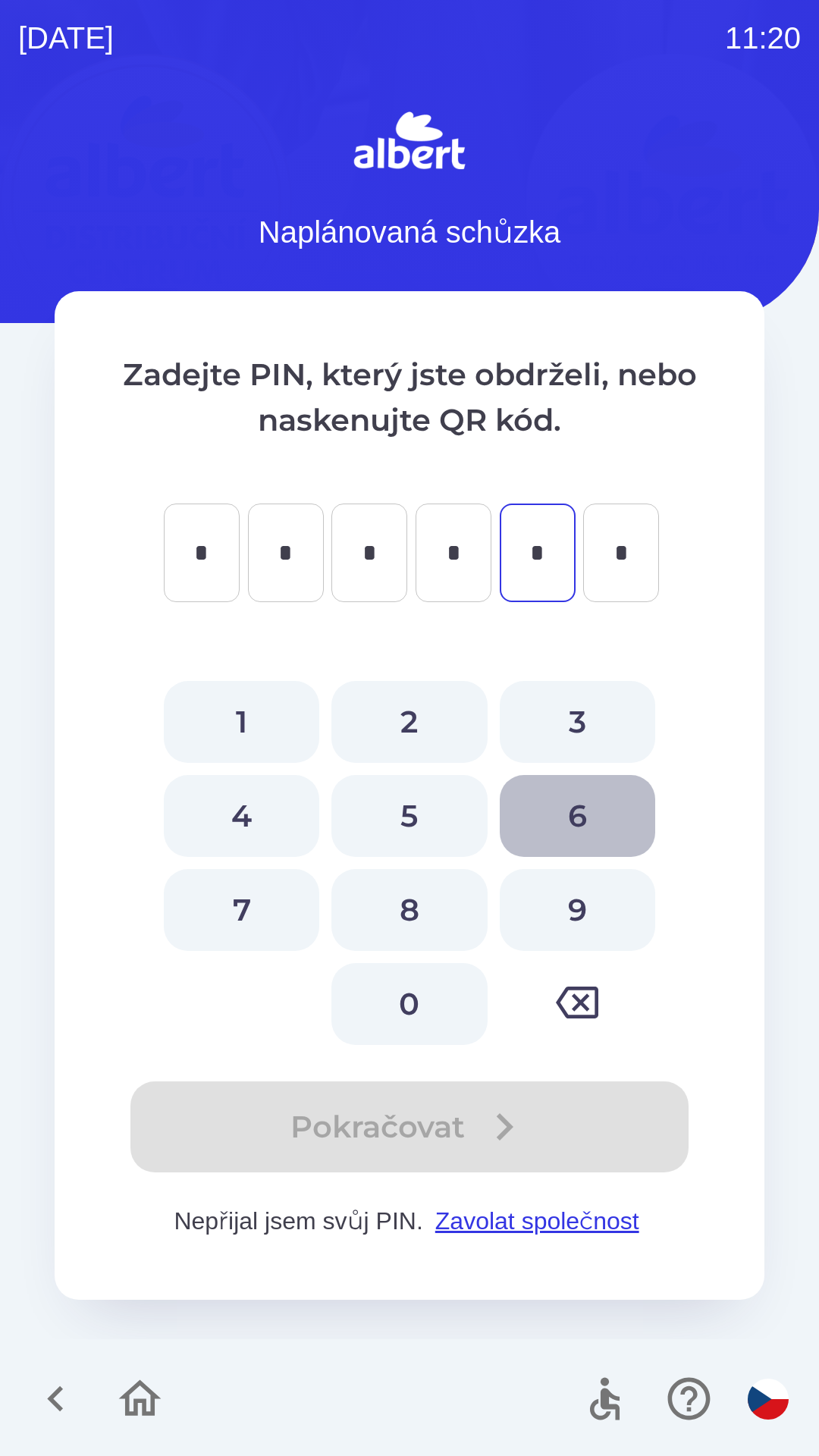
click at [588, 802] on button "6" at bounding box center [578, 816] width 156 height 82
type input "*"
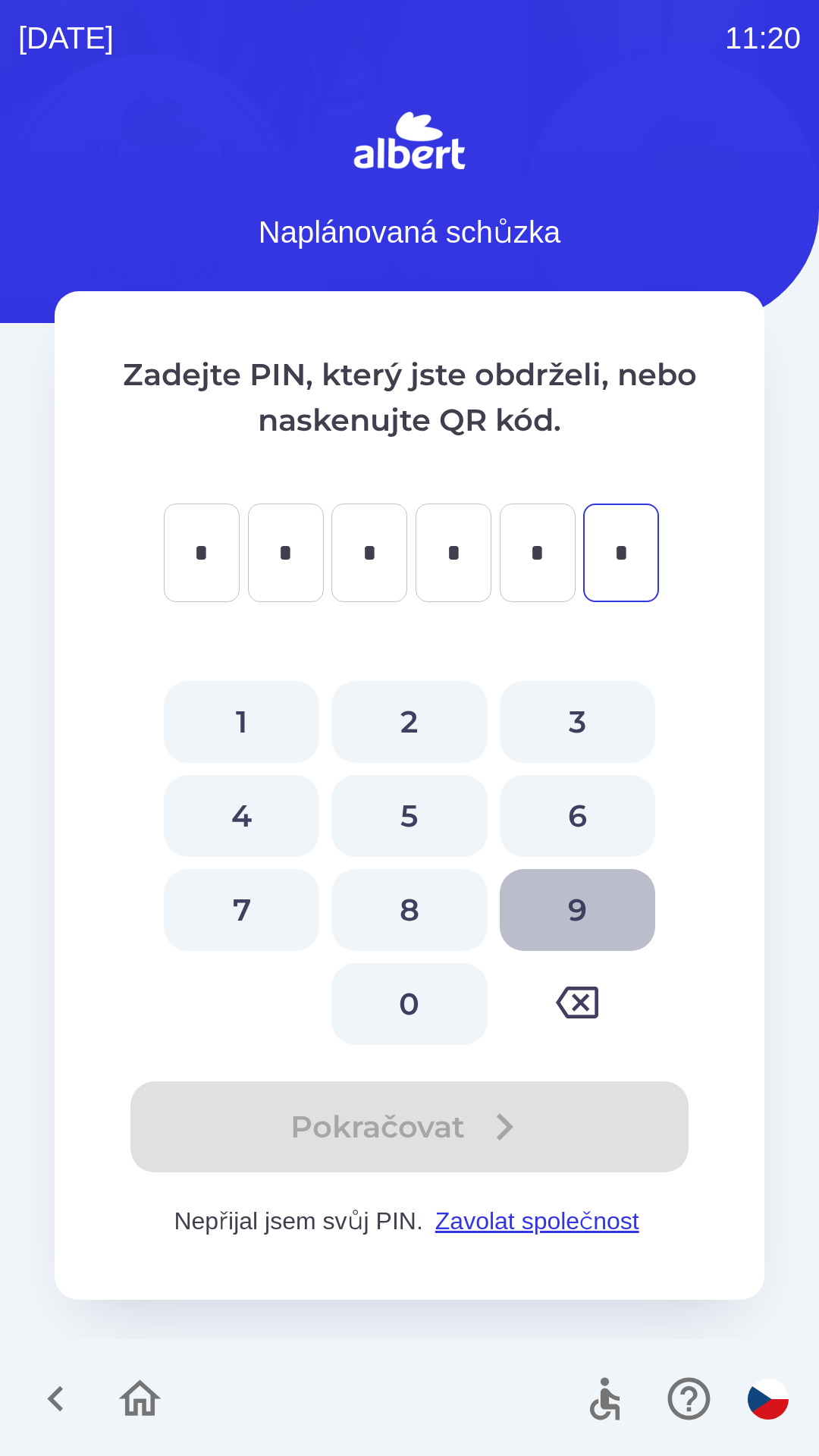
click at [586, 924] on button "9" at bounding box center [578, 909] width 156 height 82
type input "*"
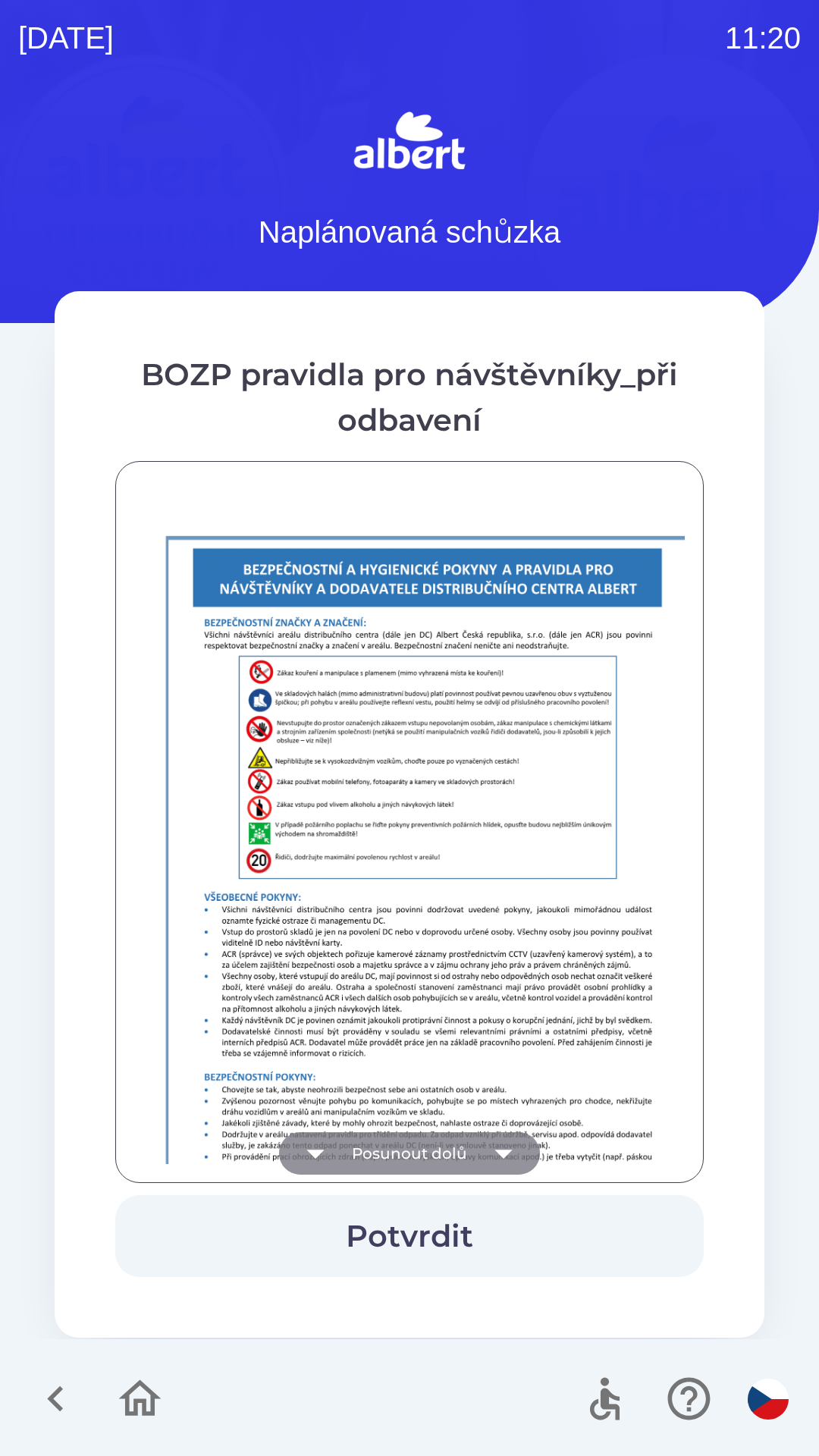
click at [490, 1149] on icon "button" at bounding box center [504, 1153] width 43 height 43
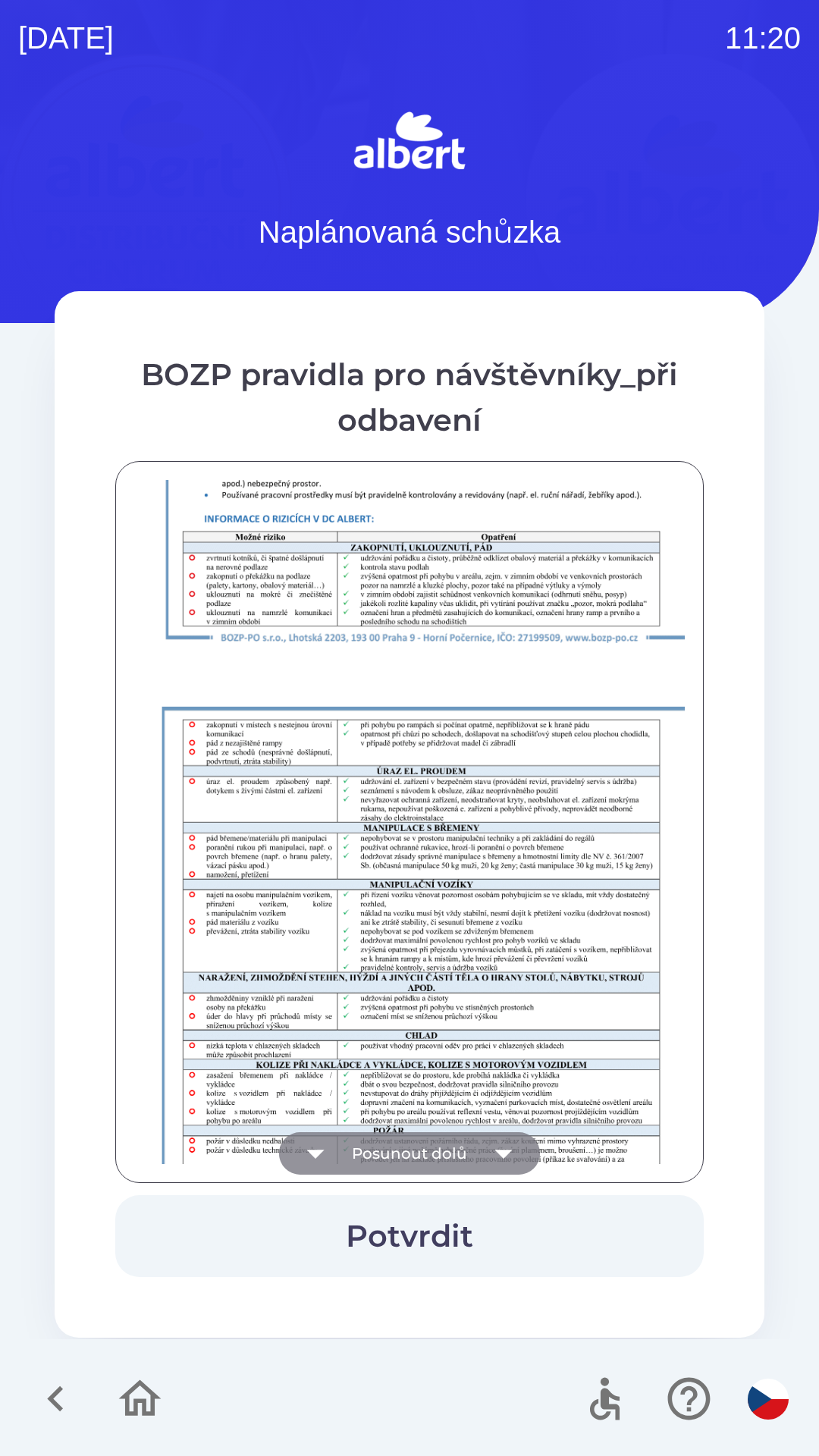
click at [507, 1159] on icon "button" at bounding box center [504, 1153] width 43 height 43
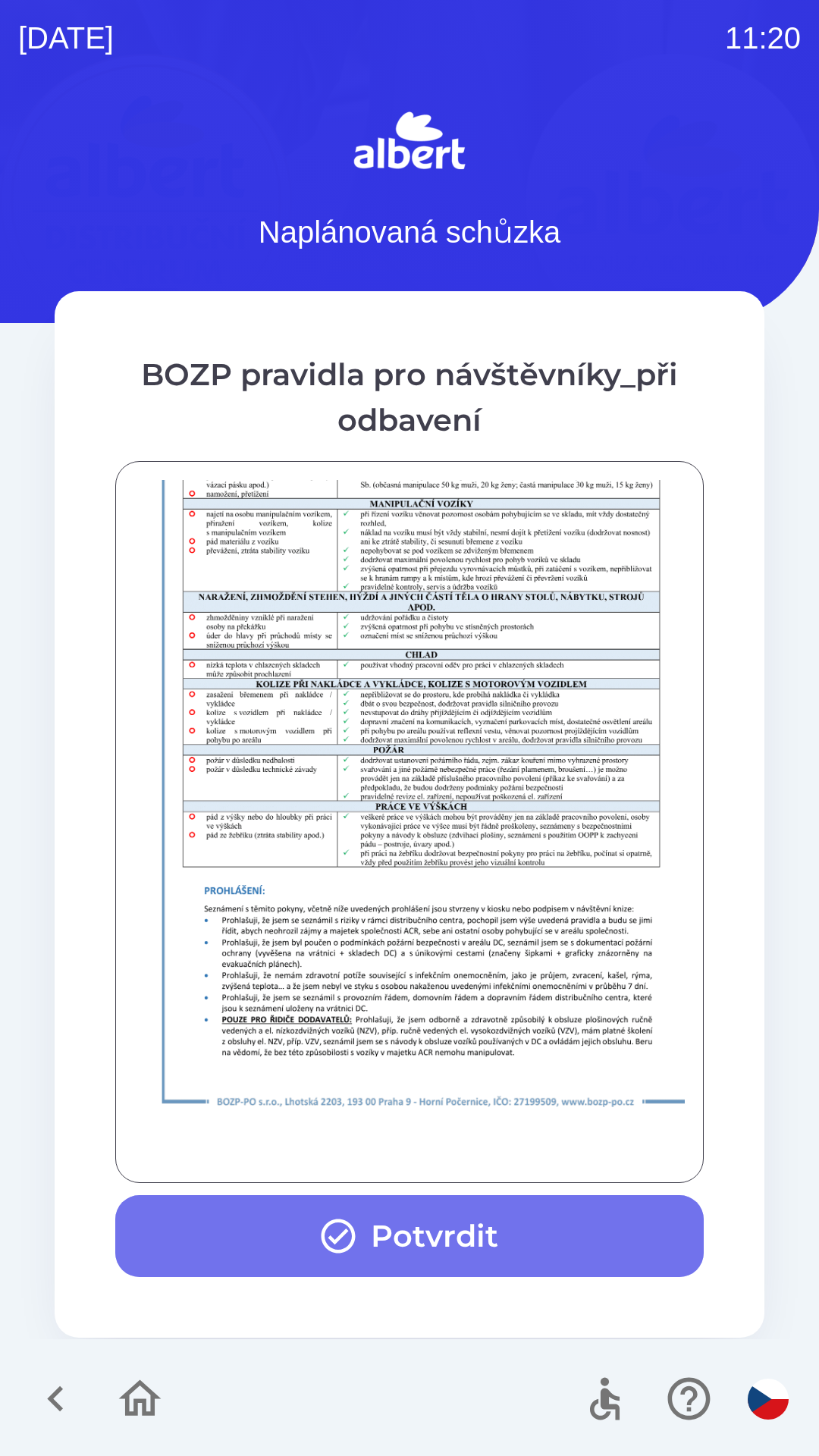
click at [445, 1234] on button "Potvrdit" at bounding box center [410, 1235] width 589 height 82
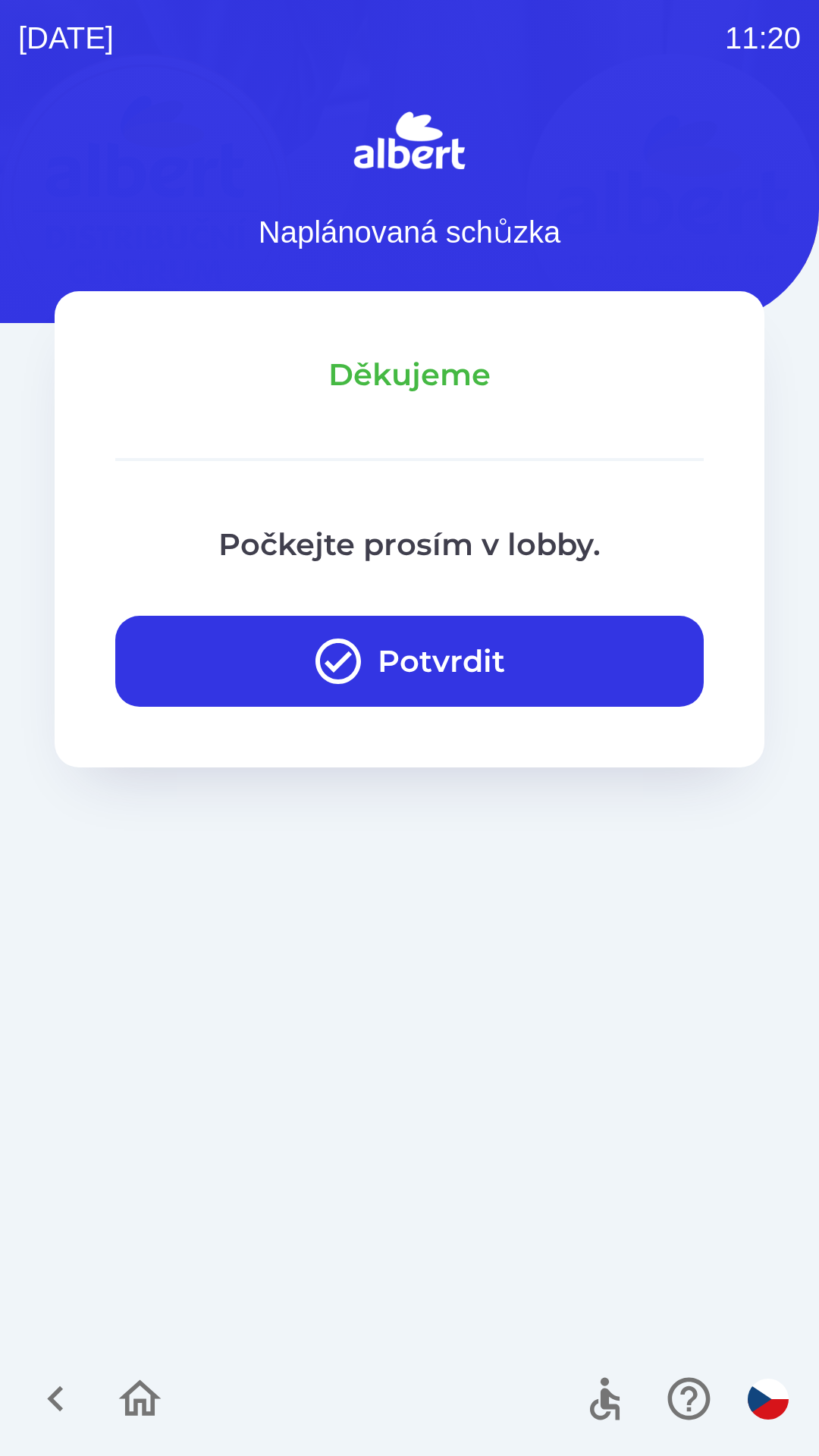
click at [445, 664] on button "Potvrdit" at bounding box center [410, 661] width 589 height 91
